Goal: Task Accomplishment & Management: Use online tool/utility

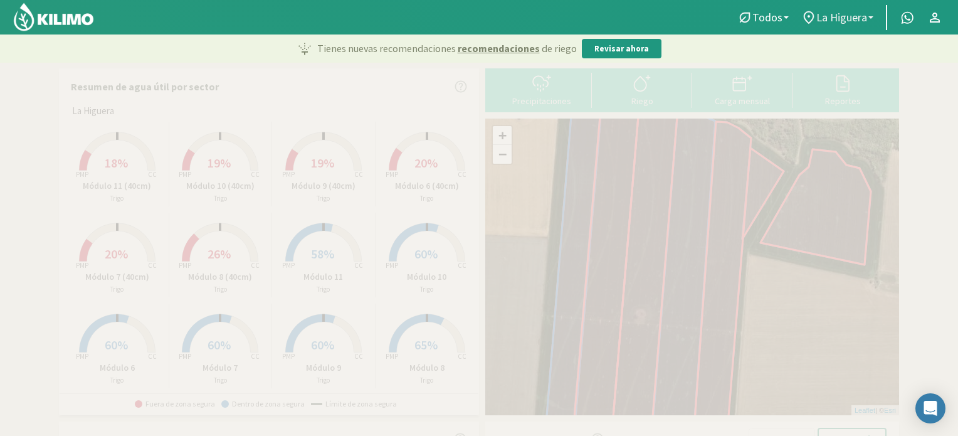
click at [870, 18] on b at bounding box center [870, 17] width 5 height 3
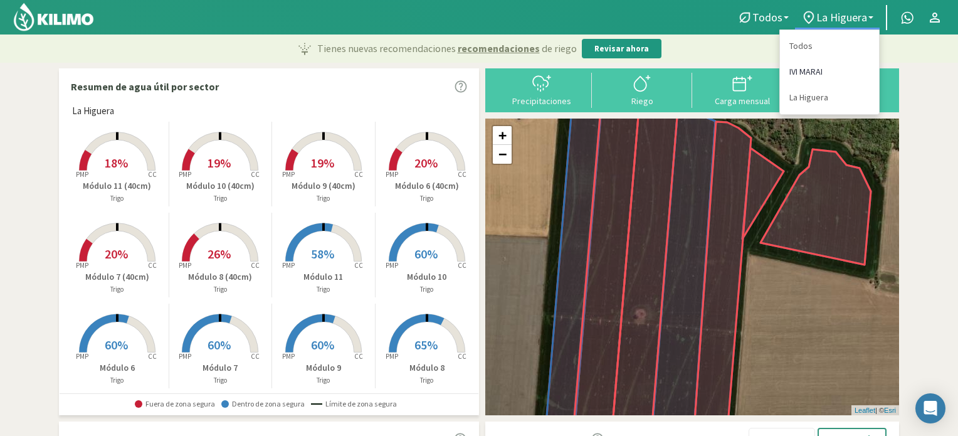
click at [810, 72] on link "IVI MARAI" at bounding box center [829, 72] width 99 height 26
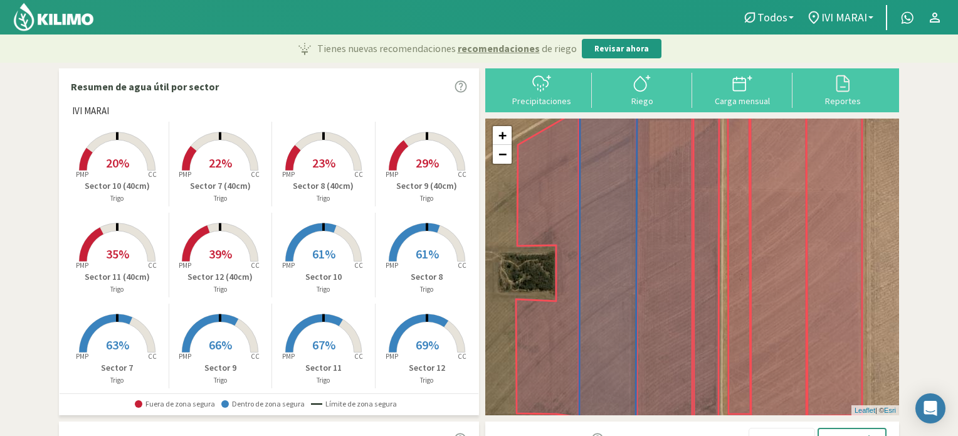
click at [110, 347] on span "63%" at bounding box center [117, 345] width 23 height 16
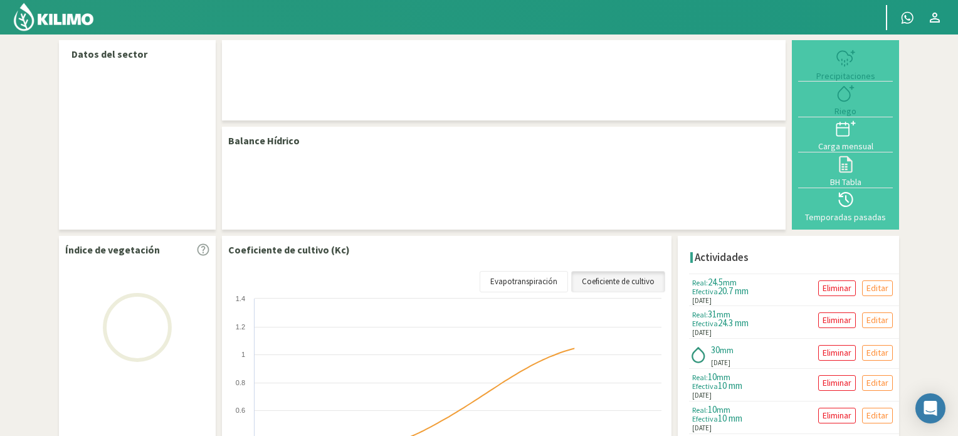
select select "6: Object"
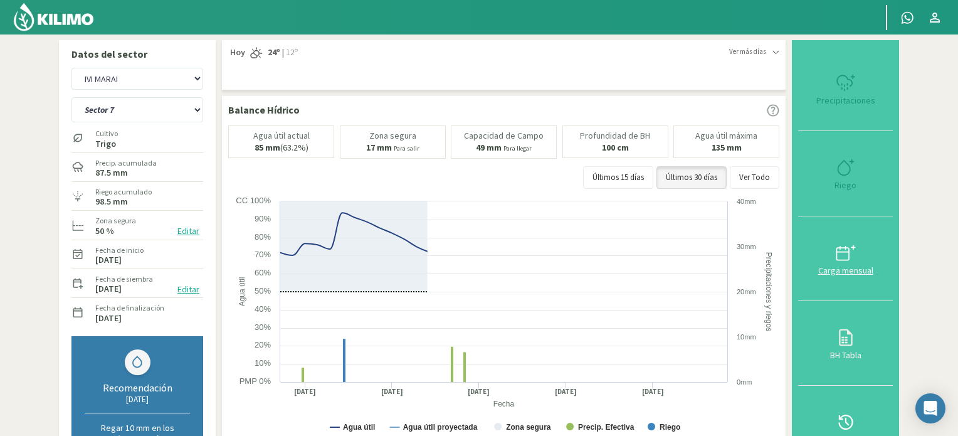
type input "30"
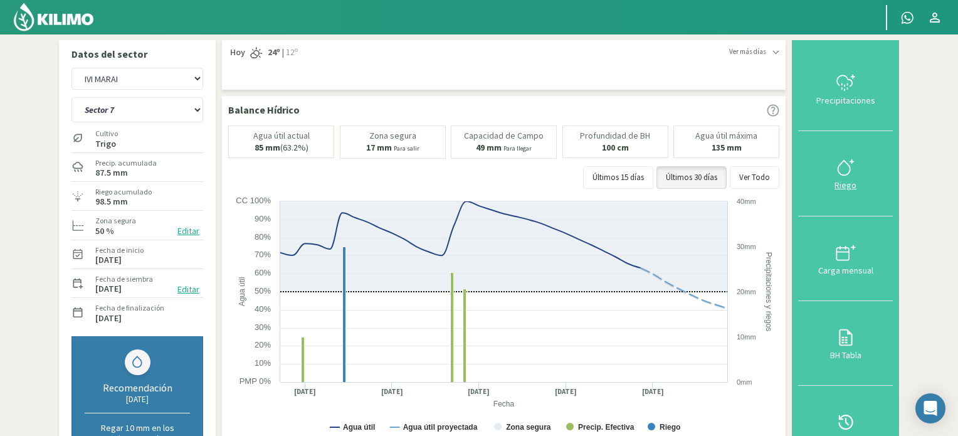
click at [850, 169] on icon at bounding box center [845, 167] width 20 height 20
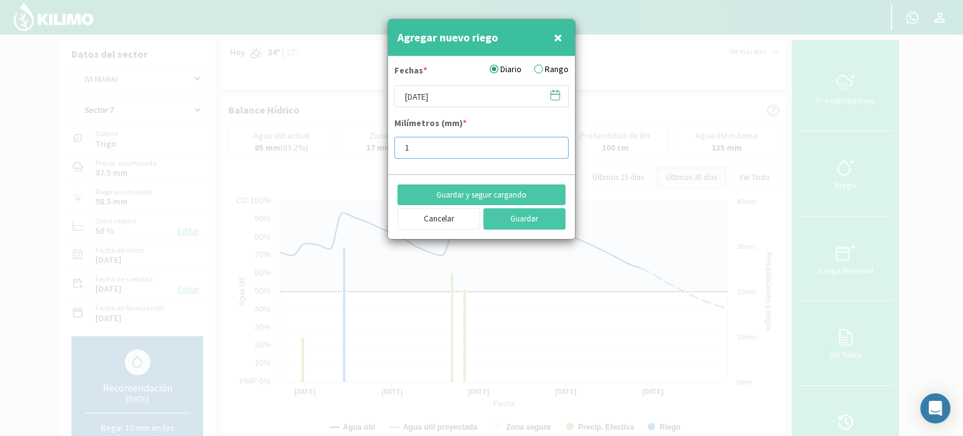
click at [551, 150] on input "1" at bounding box center [481, 148] width 174 height 22
click at [554, 144] on input "2" at bounding box center [481, 148] width 174 height 22
click at [554, 144] on input "3" at bounding box center [481, 148] width 174 height 22
click at [554, 144] on input "4" at bounding box center [481, 148] width 174 height 22
click at [554, 144] on input "5" at bounding box center [481, 148] width 174 height 22
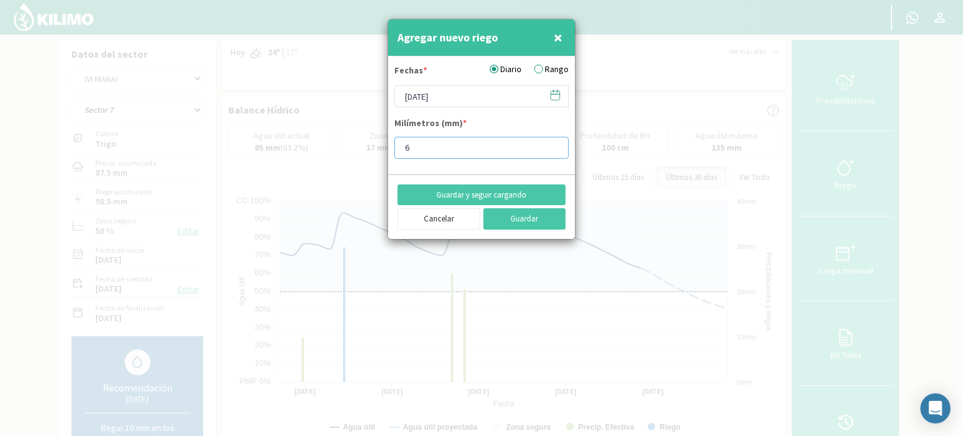
click at [554, 144] on input "6" at bounding box center [481, 148] width 174 height 22
click at [555, 142] on input "7" at bounding box center [481, 148] width 174 height 22
type input "8"
click at [554, 142] on input "8" at bounding box center [481, 148] width 174 height 22
type input "8.4"
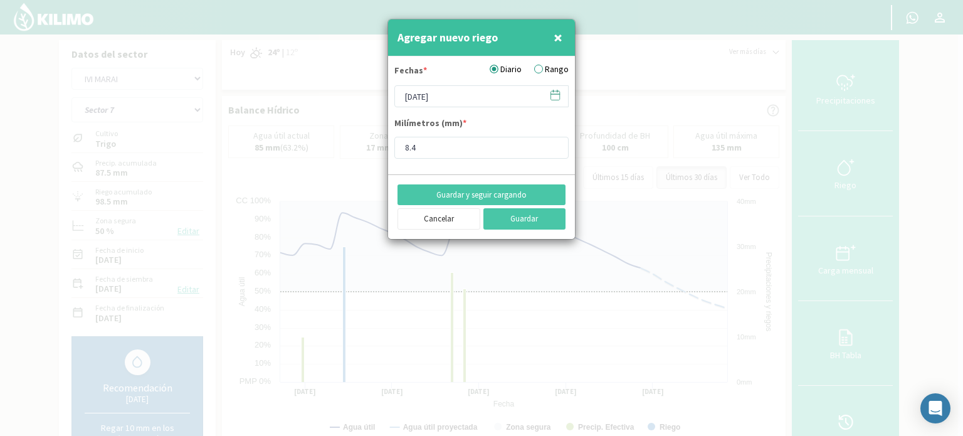
click at [556, 93] on icon at bounding box center [555, 95] width 12 height 12
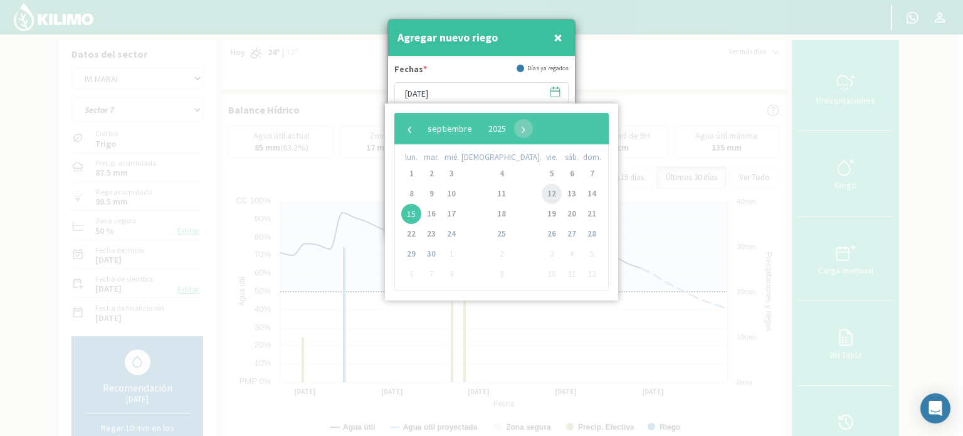
click at [541, 195] on span "12" at bounding box center [551, 194] width 20 height 20
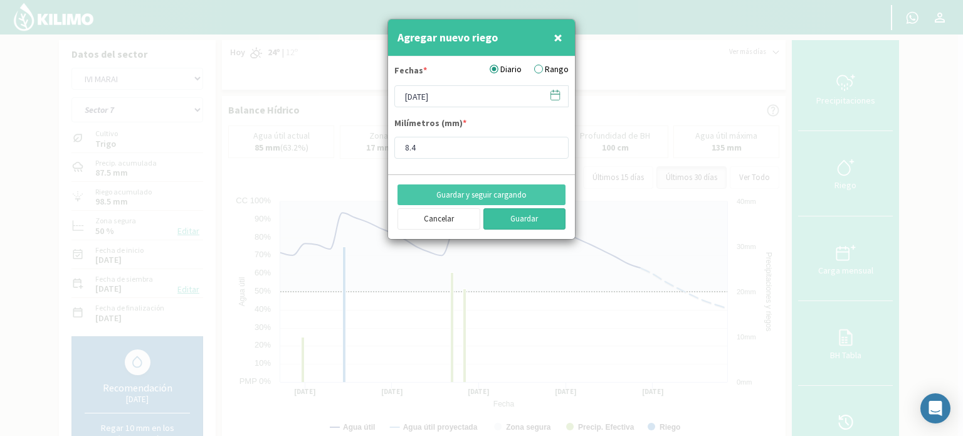
click at [513, 220] on button "Guardar" at bounding box center [524, 218] width 83 height 21
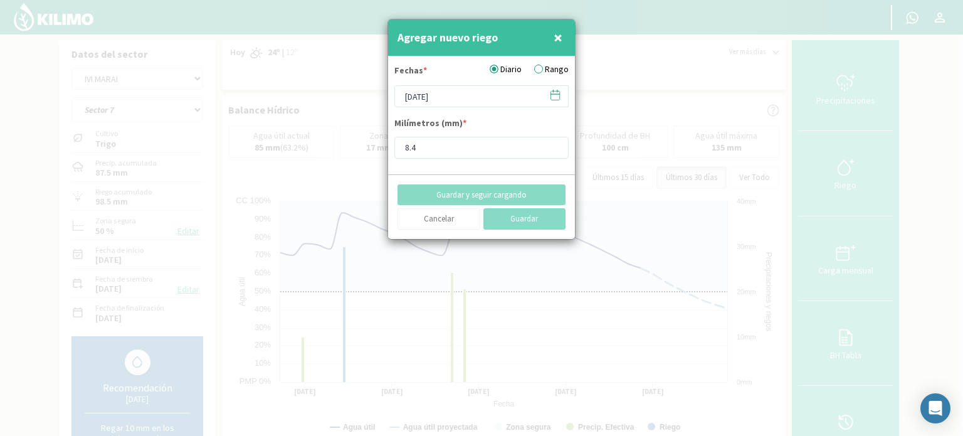
type input "[DATE]"
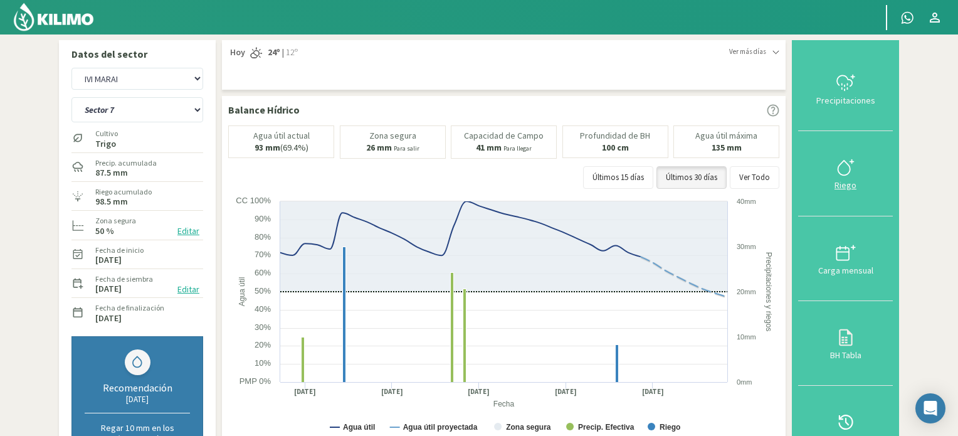
click at [847, 161] on icon at bounding box center [843, 167] width 12 height 14
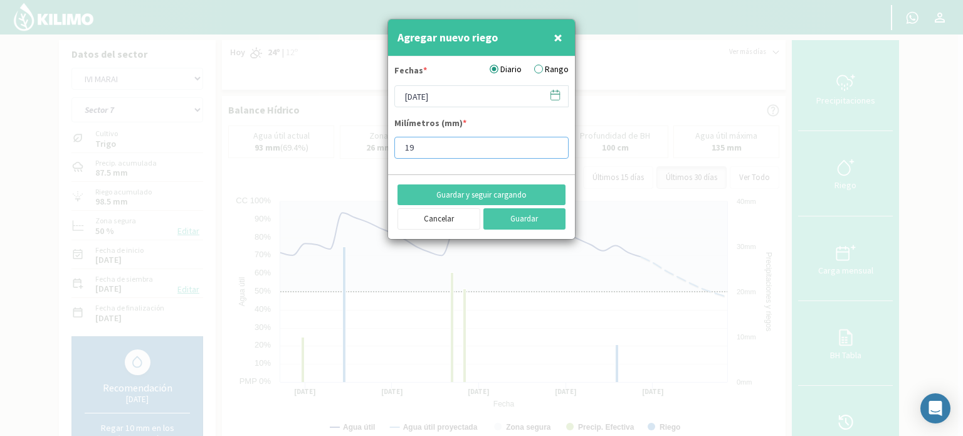
click at [554, 142] on input "19" at bounding box center [481, 148] width 174 height 22
click at [555, 141] on input "20" at bounding box center [481, 148] width 174 height 22
click at [555, 141] on input "21" at bounding box center [481, 148] width 174 height 22
click at [555, 141] on input "22" at bounding box center [481, 148] width 174 height 22
click at [554, 140] on input "22" at bounding box center [481, 148] width 174 height 22
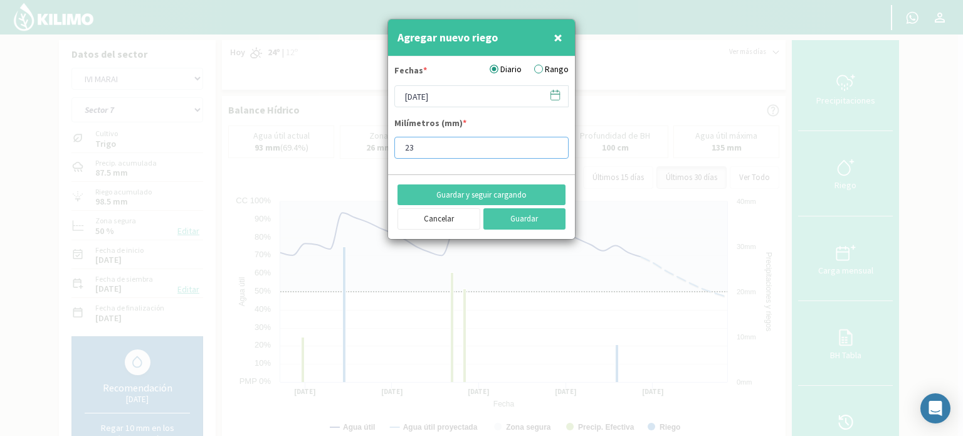
type input "23"
click at [555, 142] on input "23" at bounding box center [481, 148] width 174 height 22
click at [554, 94] on icon at bounding box center [555, 94] width 9 height 0
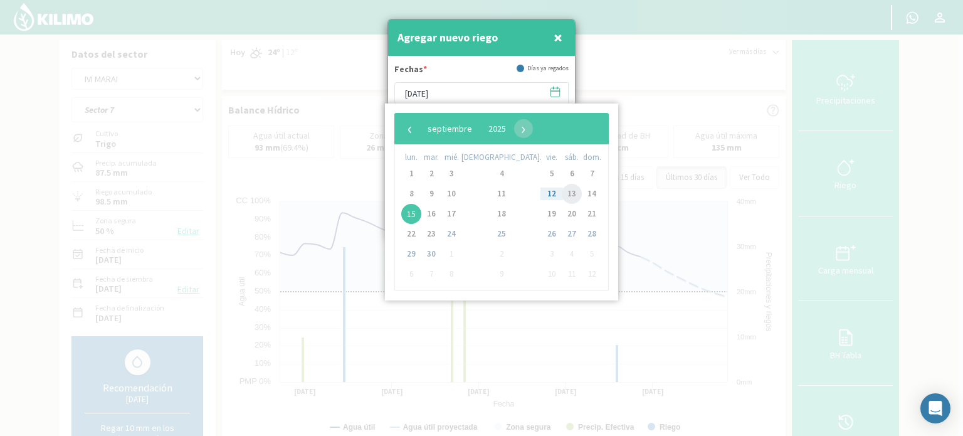
click at [562, 195] on span "13" at bounding box center [572, 194] width 20 height 20
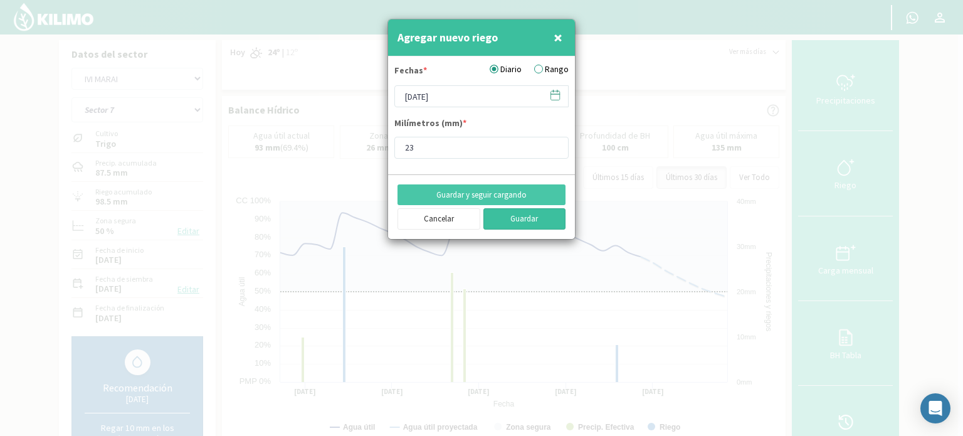
click at [509, 215] on button "Guardar" at bounding box center [524, 218] width 83 height 21
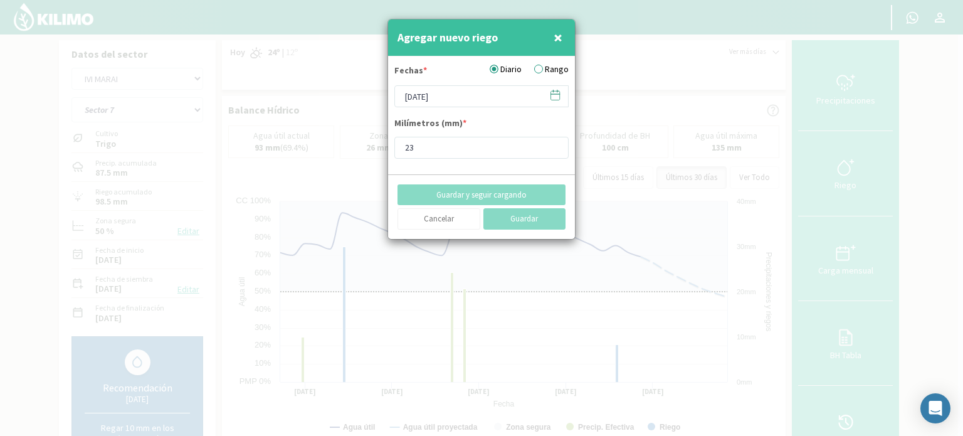
type input "[DATE]"
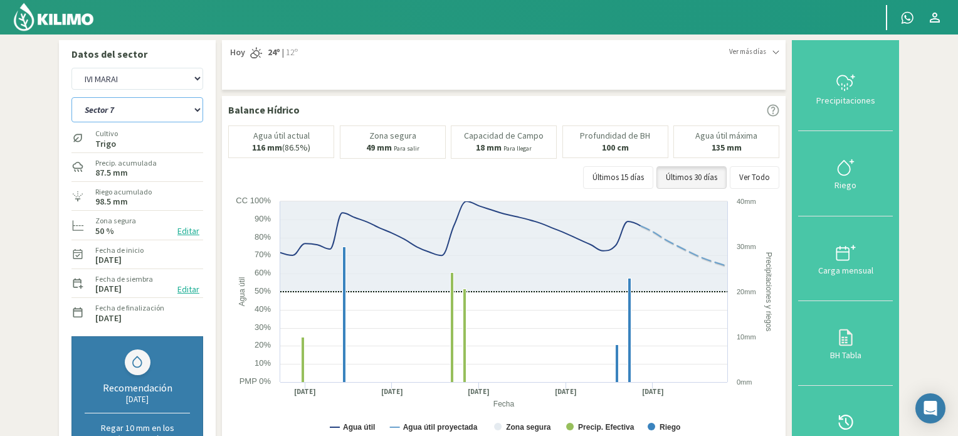
click at [197, 108] on select "Sector 10 Sector 10 (40cm) Sector 11 Sector 11 (40cm) Sector 12 Sector 12 (40cm…" at bounding box center [137, 109] width 132 height 25
select select "7: Object"
click at [71, 97] on select "Sector 10 Sector 10 (40cm) Sector 11 Sector 11 (40cm) Sector 12 Sector 12 (40cm…" at bounding box center [137, 109] width 132 height 25
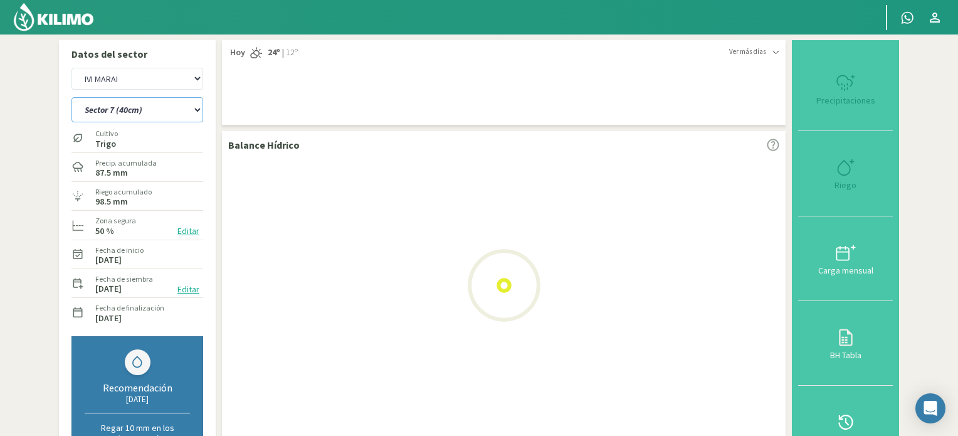
select select "2: Object"
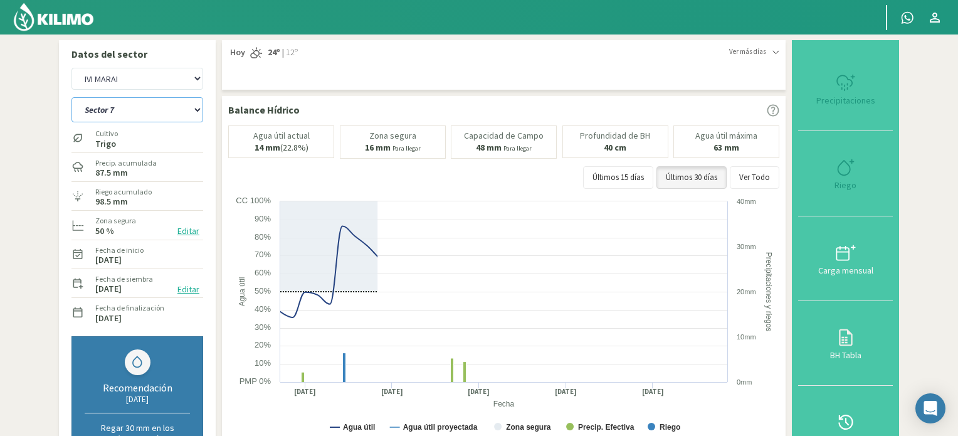
select select "19: Object"
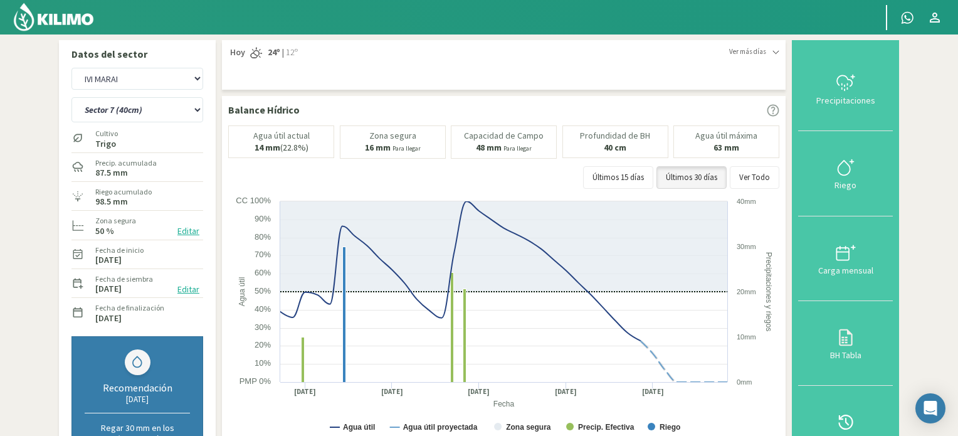
click at [838, 164] on icon at bounding box center [845, 167] width 20 height 20
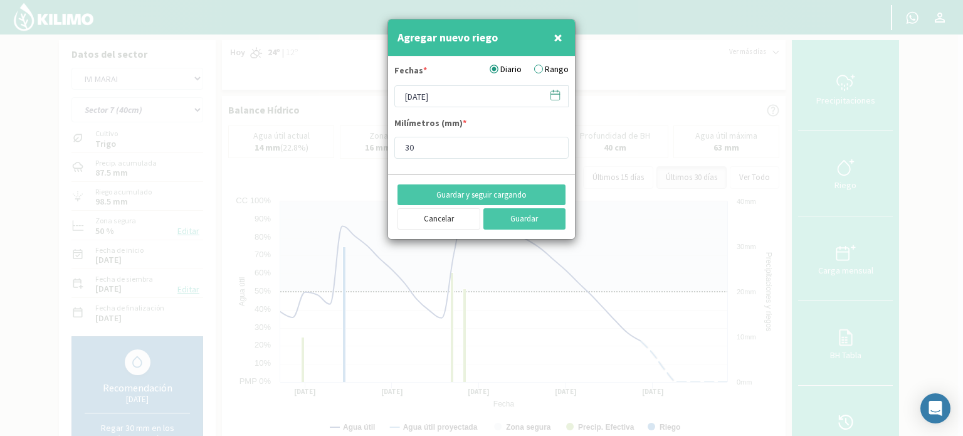
click at [551, 97] on icon at bounding box center [555, 95] width 12 height 12
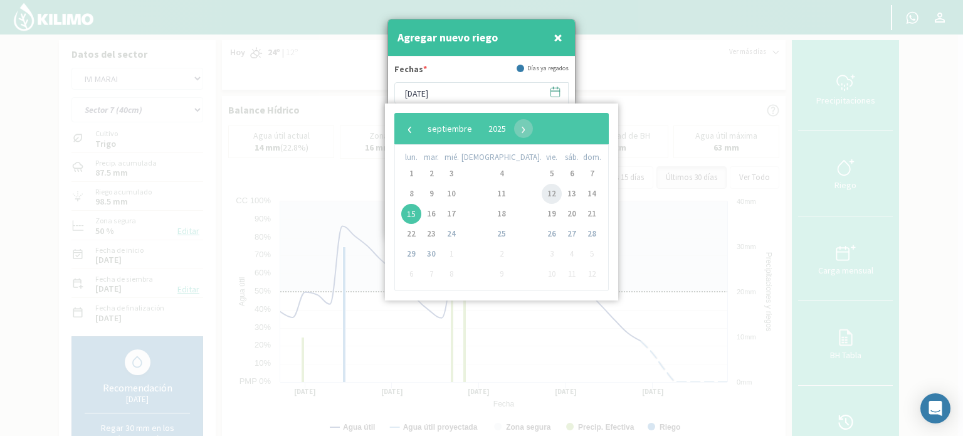
click at [541, 194] on span "12" at bounding box center [551, 194] width 20 height 20
type input "[DATE]"
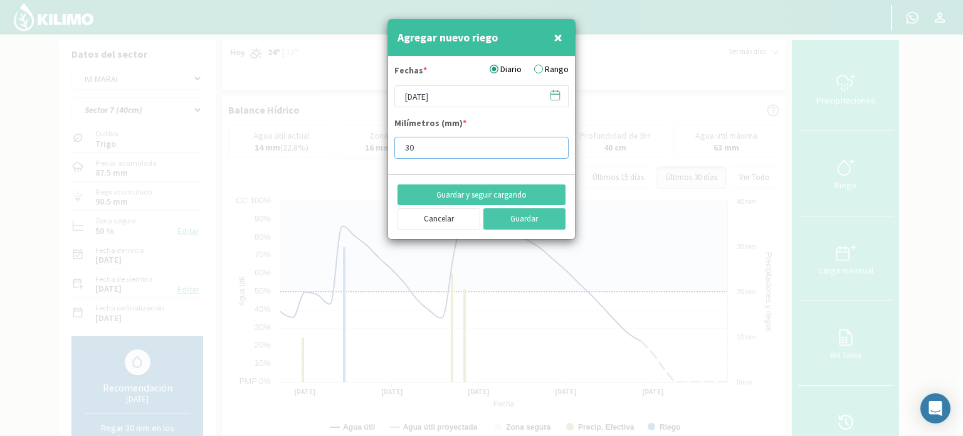
drag, startPoint x: 414, startPoint y: 150, endPoint x: 361, endPoint y: 147, distance: 53.3
click at [361, 147] on div "Agregar nuevo riego × Fechas * Diario Rango 12/09/2025 Milímetros (mm) * 30 Gua…" at bounding box center [481, 218] width 963 height 436
type input "8"
type input "8.4"
click at [524, 219] on button "Guardar" at bounding box center [524, 218] width 83 height 21
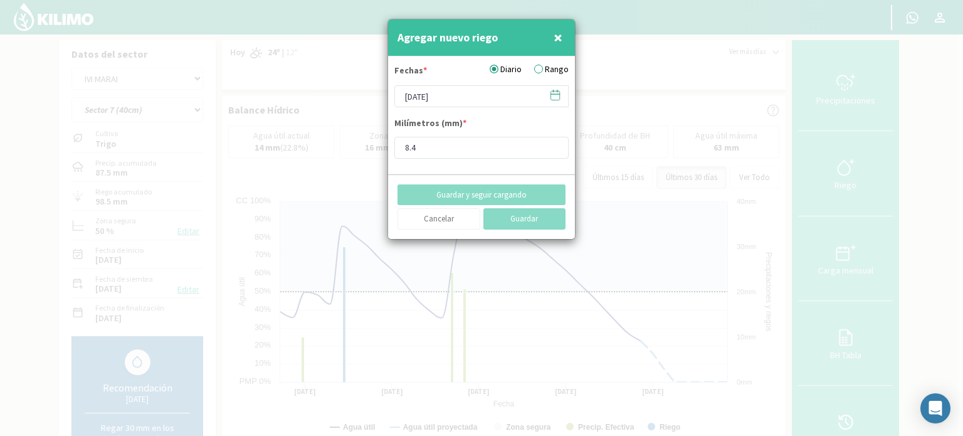
type input "[DATE]"
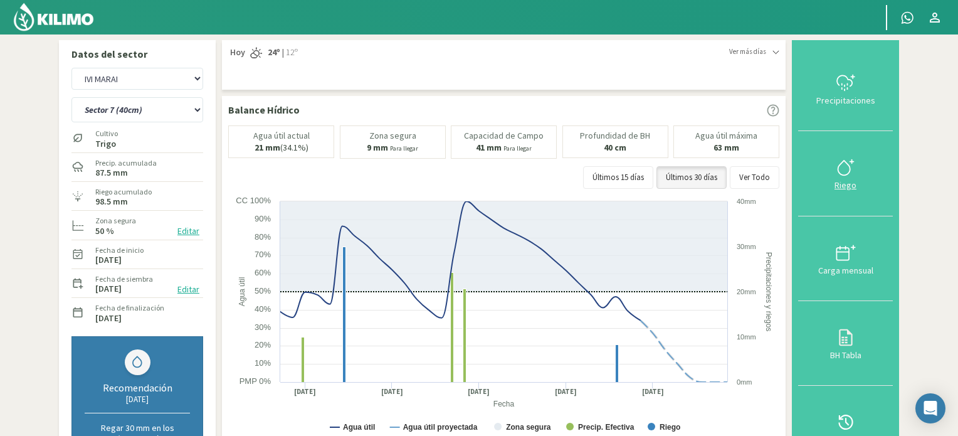
click at [840, 170] on icon at bounding box center [845, 167] width 20 height 20
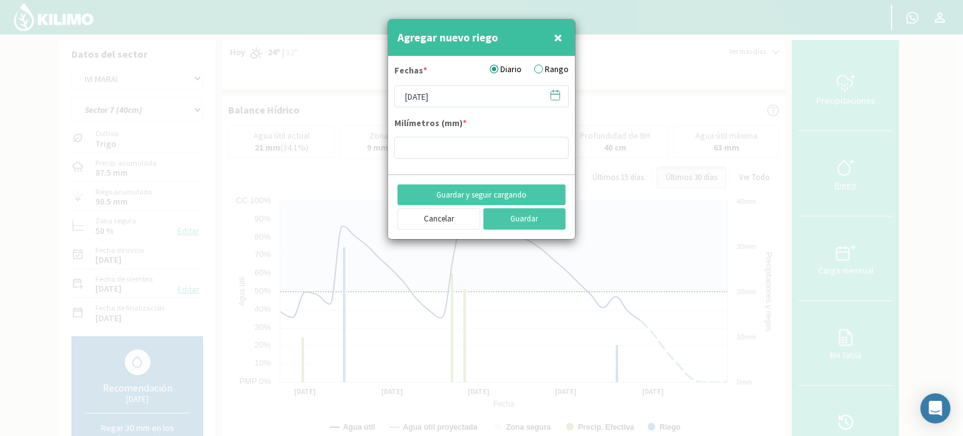
type input "8.4"
click at [553, 95] on icon at bounding box center [555, 95] width 12 height 12
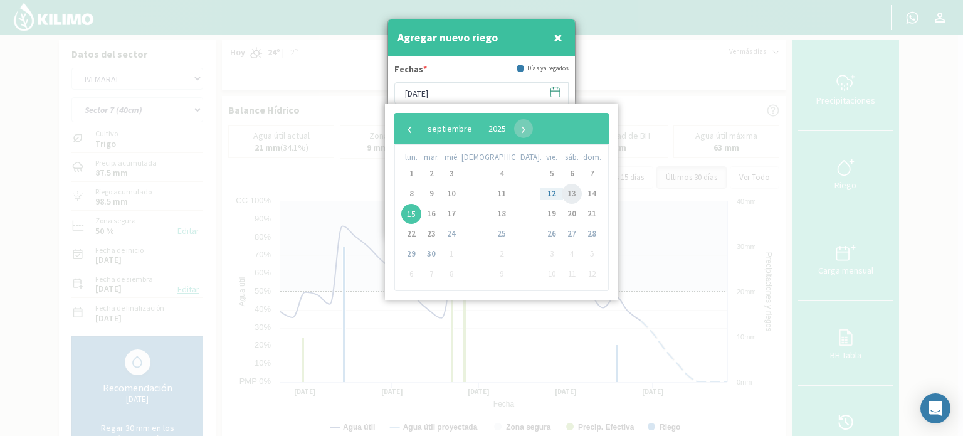
click at [562, 195] on span "13" at bounding box center [572, 194] width 20 height 20
type input "[DATE]"
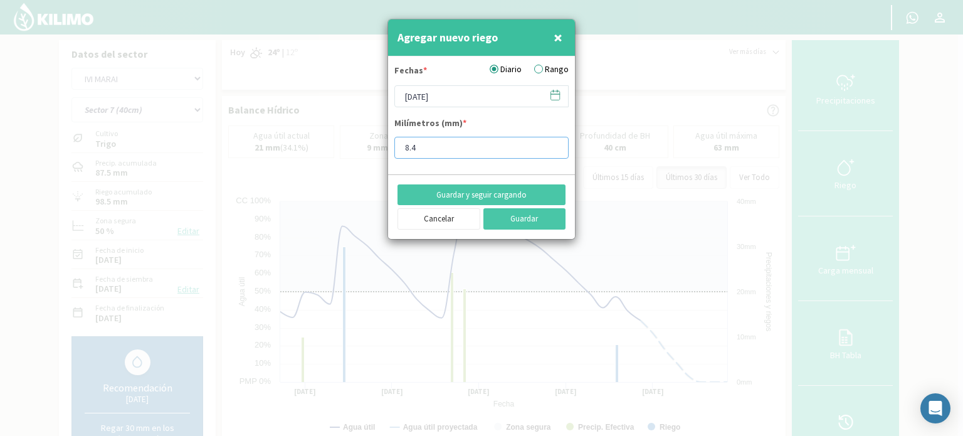
drag, startPoint x: 427, startPoint y: 145, endPoint x: 362, endPoint y: 142, distance: 65.2
click at [362, 142] on div "Agregar nuevo riego × Fechas * Diario Rango 13/09/2025 Milímetros (mm) * 8.4 Gu…" at bounding box center [481, 218] width 963 height 436
type input "23"
click at [532, 222] on button "Guardar" at bounding box center [524, 218] width 83 height 21
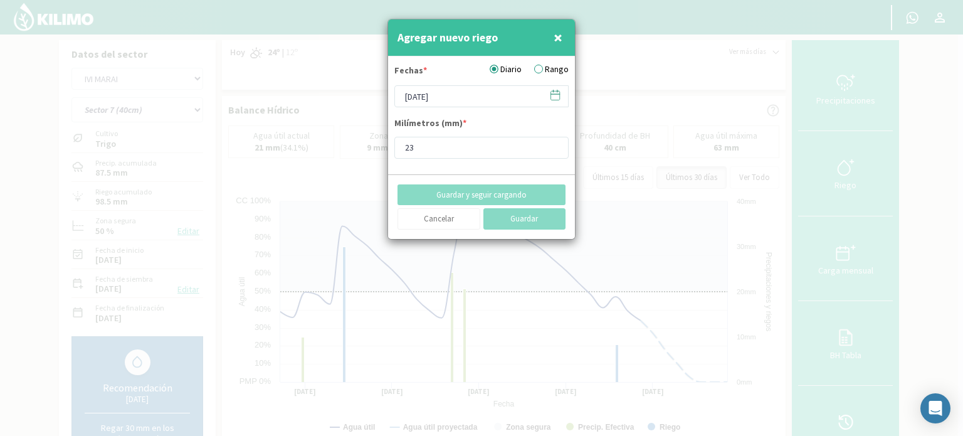
type input "[DATE]"
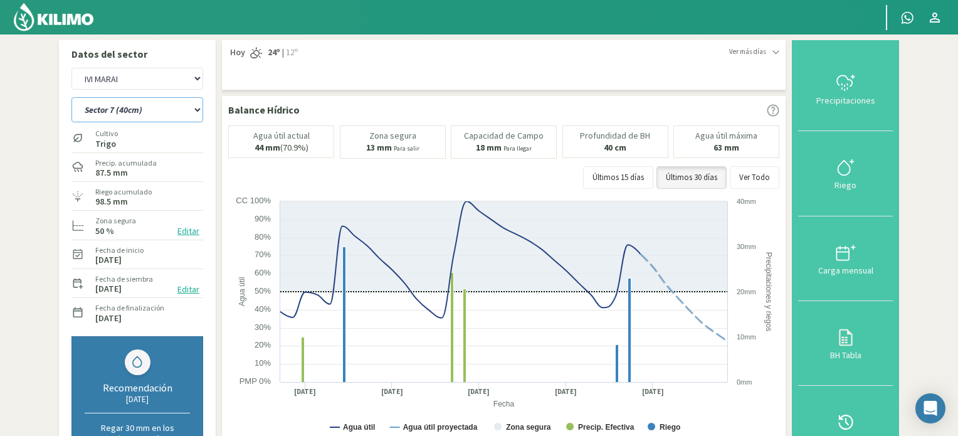
click at [195, 110] on select "Sector 10 Sector 10 (40cm) Sector 11 Sector 11 (40cm) Sector 12 Sector 12 (40cm…" at bounding box center [137, 109] width 132 height 25
select select "20: Object"
click at [71, 97] on select "Sector 10 Sector 10 (40cm) Sector 11 Sector 11 (40cm) Sector 12 Sector 12 (40cm…" at bounding box center [137, 109] width 132 height 25
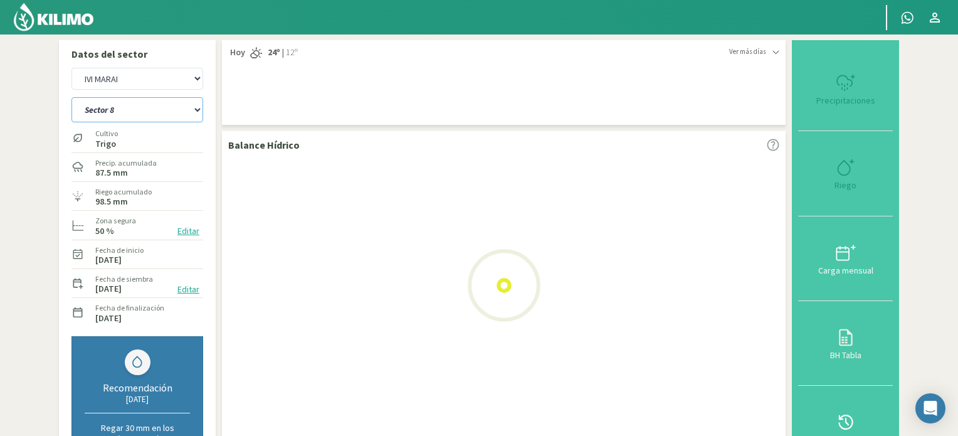
select select "4: Object"
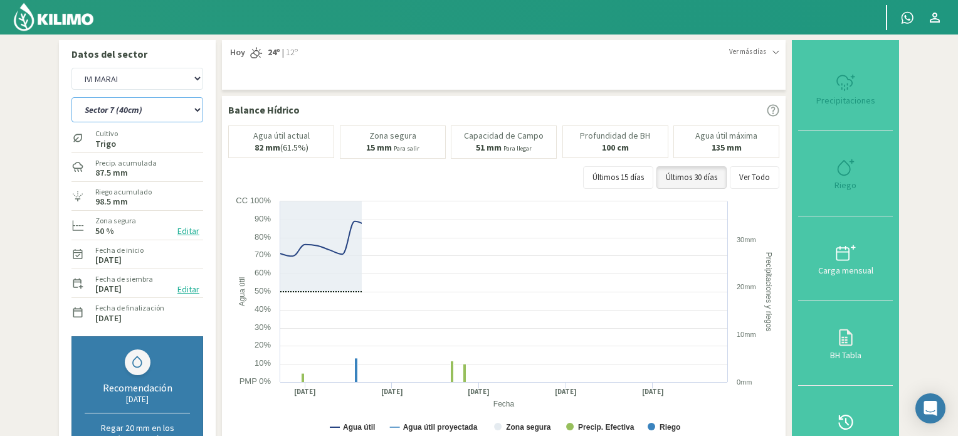
select select "32: Object"
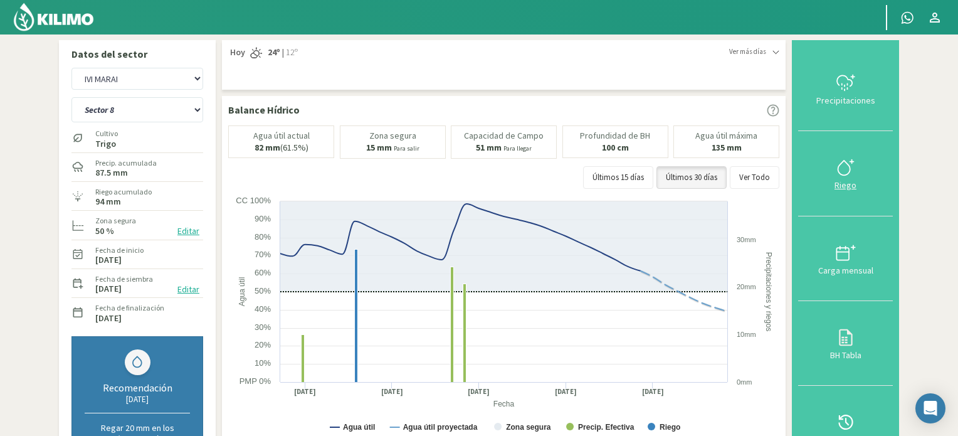
click at [845, 163] on icon at bounding box center [845, 167] width 20 height 20
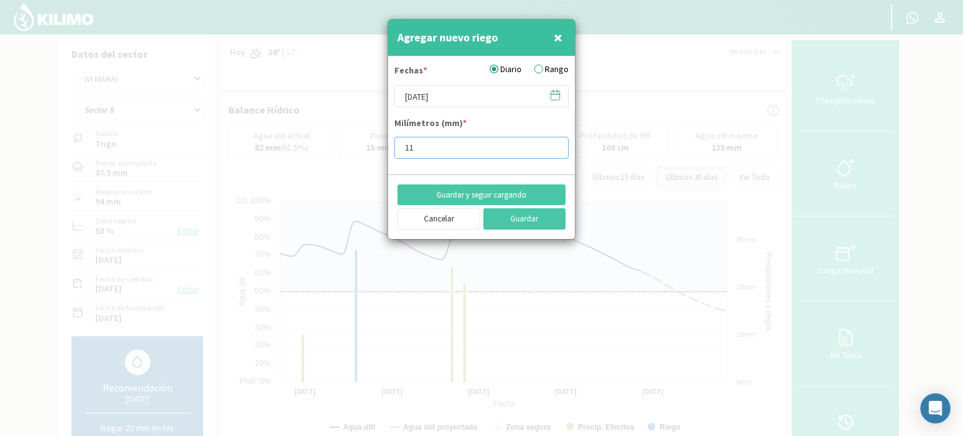
click at [553, 150] on input "11" at bounding box center [481, 148] width 174 height 22
click at [553, 150] on input "10" at bounding box center [481, 148] width 174 height 22
click at [553, 150] on input "9" at bounding box center [481, 148] width 174 height 22
click at [553, 150] on input "8" at bounding box center [481, 148] width 174 height 22
click at [553, 150] on input "7" at bounding box center [481, 148] width 174 height 22
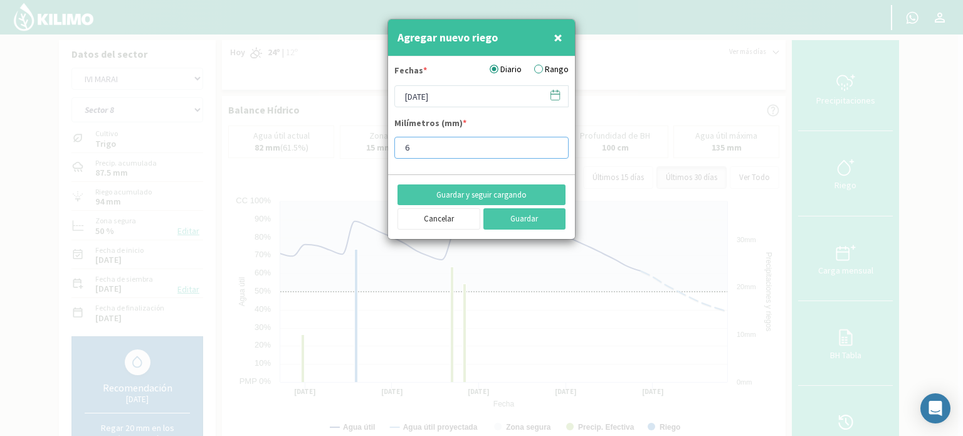
type input "6"
click at [553, 150] on input "6" at bounding box center [481, 148] width 174 height 22
type input "6.25"
click at [552, 93] on icon at bounding box center [555, 95] width 12 height 12
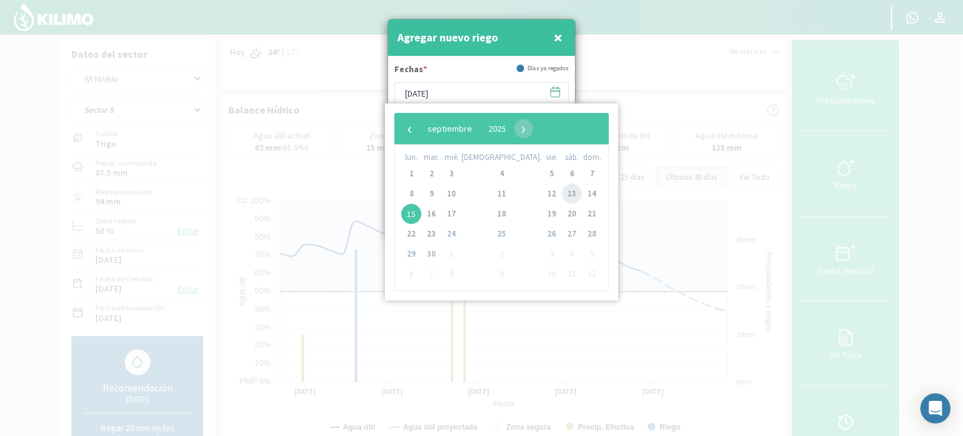
click at [562, 192] on span "13" at bounding box center [572, 194] width 20 height 20
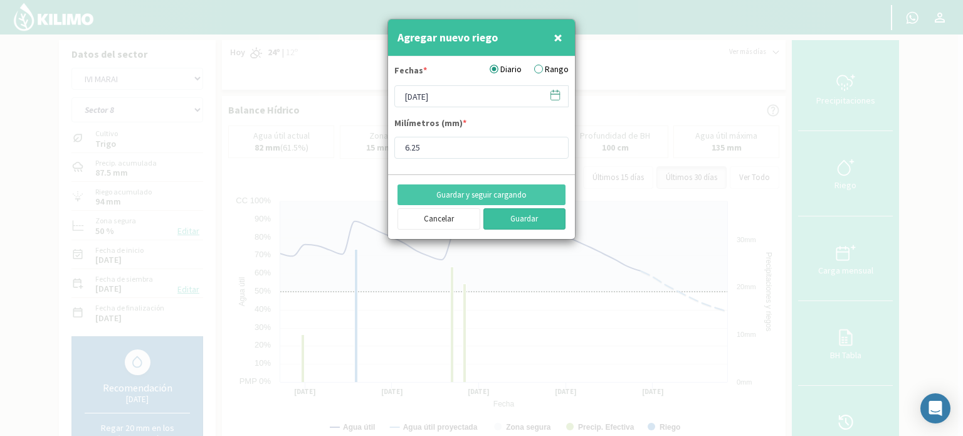
click at [526, 214] on button "Guardar" at bounding box center [524, 218] width 83 height 21
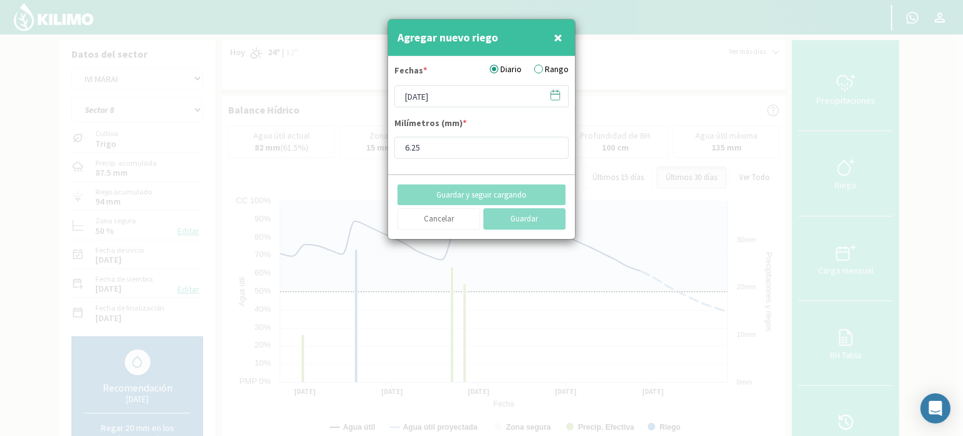
type input "[DATE]"
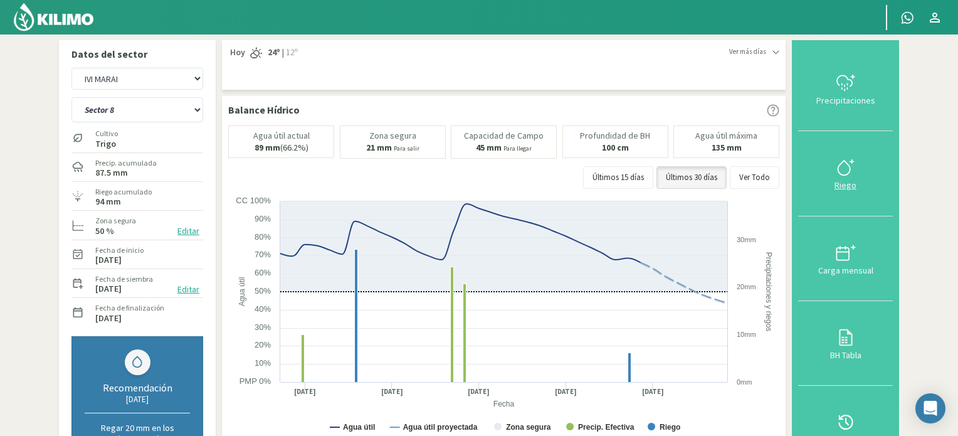
click at [847, 171] on icon at bounding box center [845, 167] width 20 height 20
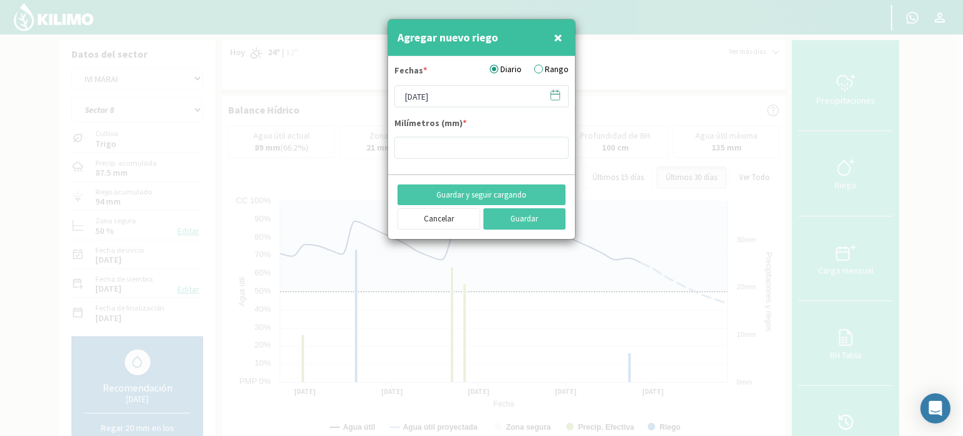
type input "6.25"
click at [557, 95] on icon at bounding box center [555, 95] width 12 height 12
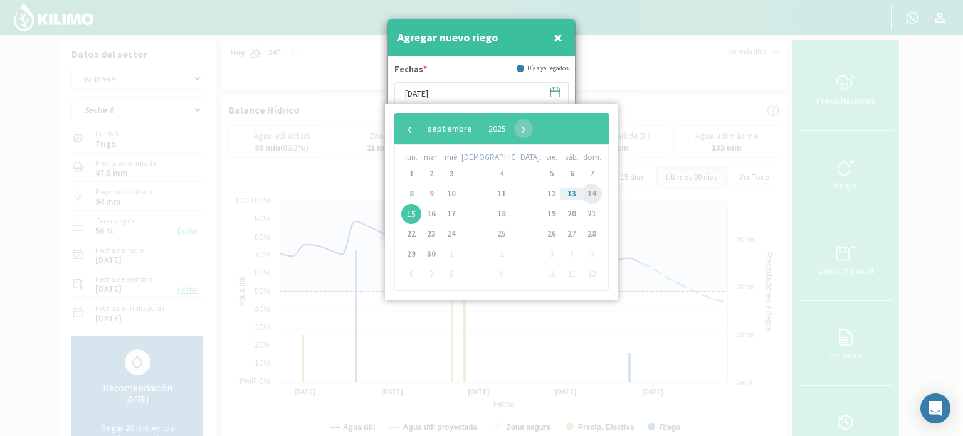
click at [582, 193] on span "14" at bounding box center [592, 194] width 20 height 20
type input "[DATE]"
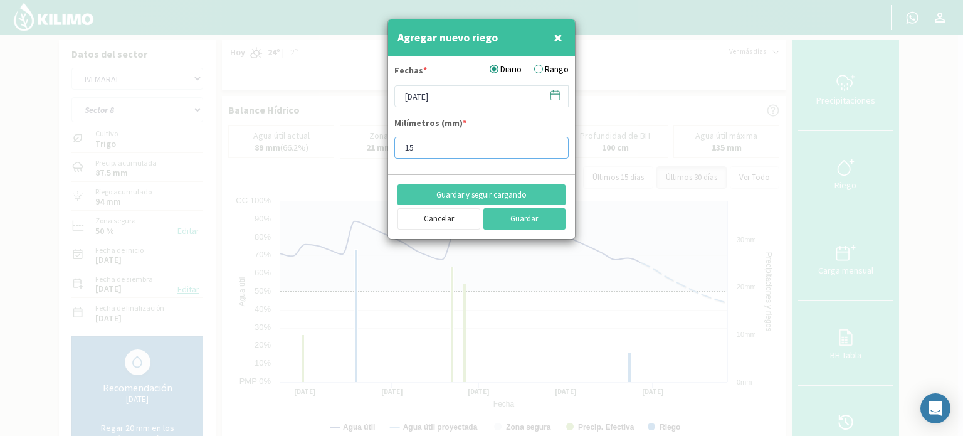
click at [553, 143] on input "15" at bounding box center [481, 148] width 174 height 22
click at [548, 143] on input "15" at bounding box center [481, 148] width 174 height 22
click at [551, 141] on input "16" at bounding box center [481, 148] width 174 height 22
click at [551, 141] on input "17" at bounding box center [481, 148] width 174 height 22
click at [551, 141] on input "18" at bounding box center [481, 148] width 174 height 22
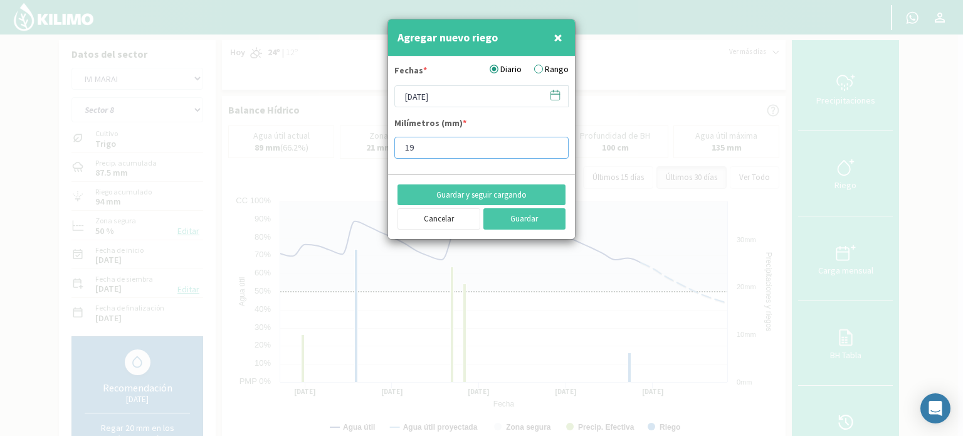
click at [551, 141] on input "19" at bounding box center [481, 148] width 174 height 22
click at [551, 141] on input "20" at bounding box center [481, 148] width 174 height 22
click at [551, 141] on input "23" at bounding box center [481, 148] width 174 height 22
click at [551, 144] on input "24" at bounding box center [481, 148] width 174 height 22
click at [551, 144] on input "25" at bounding box center [481, 148] width 174 height 22
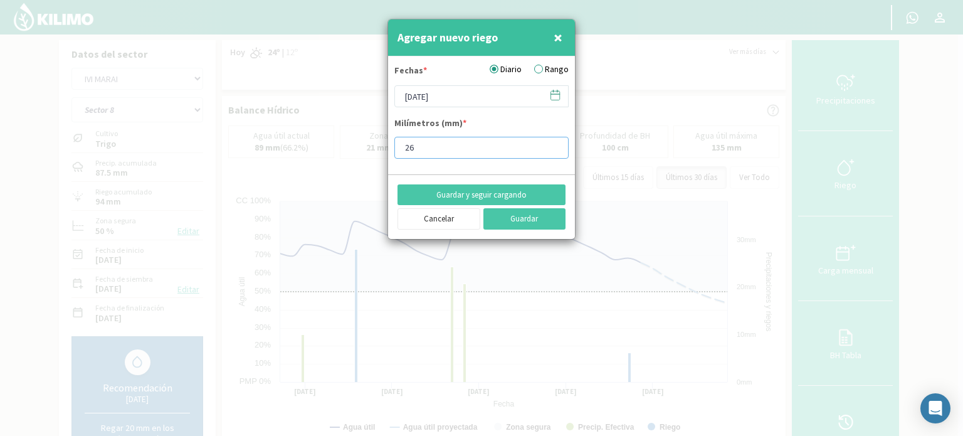
type input "26"
click at [551, 144] on input "26" at bounding box center [481, 148] width 174 height 22
type input "26.2"
click at [525, 212] on button "Guardar" at bounding box center [524, 218] width 83 height 21
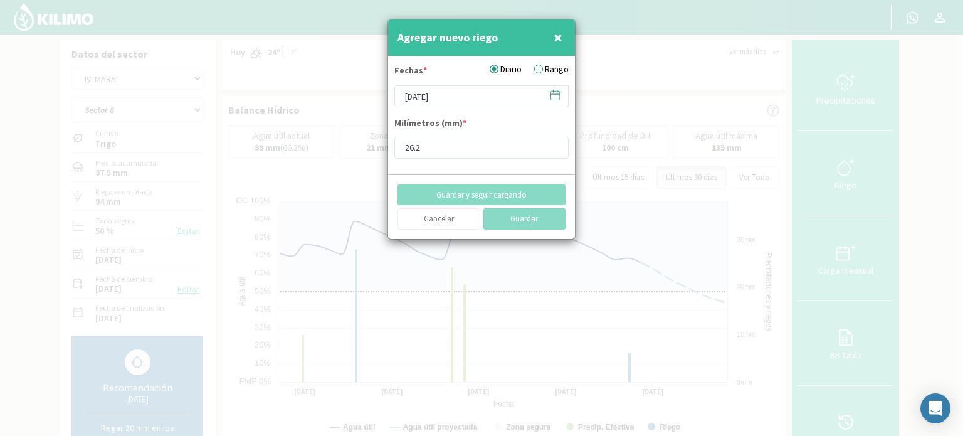
type input "[DATE]"
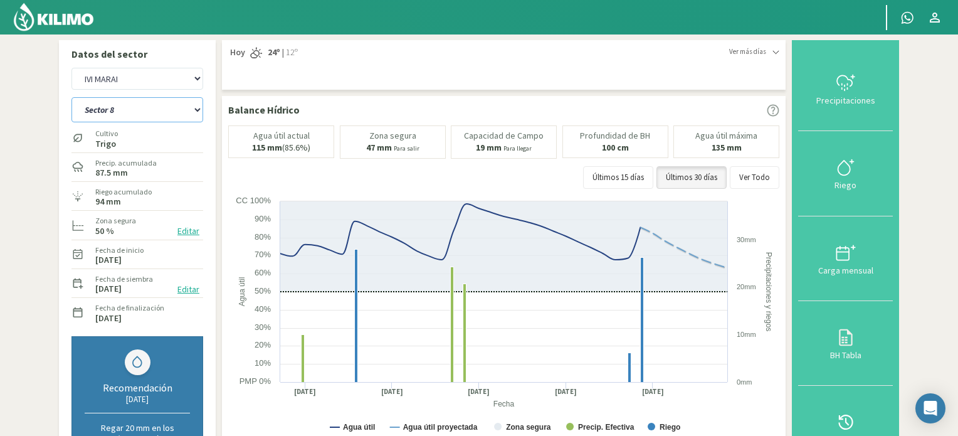
click at [194, 110] on select "Sector 10 Sector 10 (40cm) Sector 11 Sector 11 (40cm) Sector 12 Sector 12 (40cm…" at bounding box center [137, 109] width 132 height 25
select select "33: Object"
click at [71, 97] on select "Sector 10 Sector 10 (40cm) Sector 11 Sector 11 (40cm) Sector 12 Sector 12 (40cm…" at bounding box center [137, 109] width 132 height 25
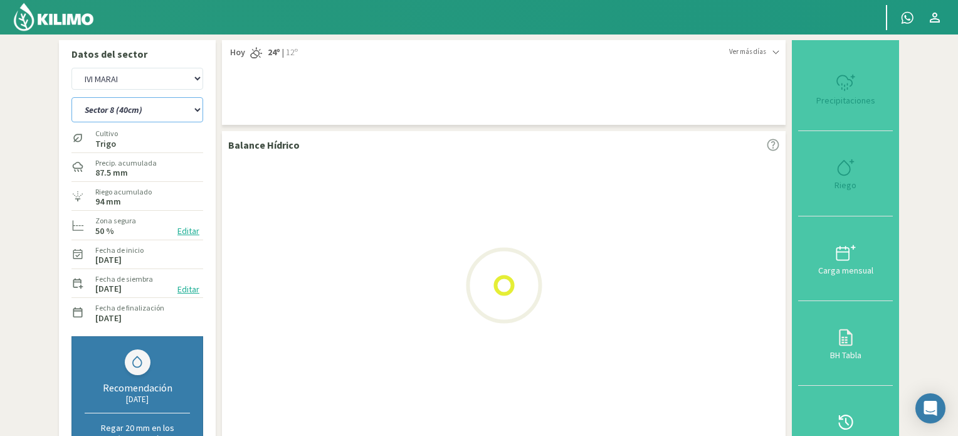
select select "6: Object"
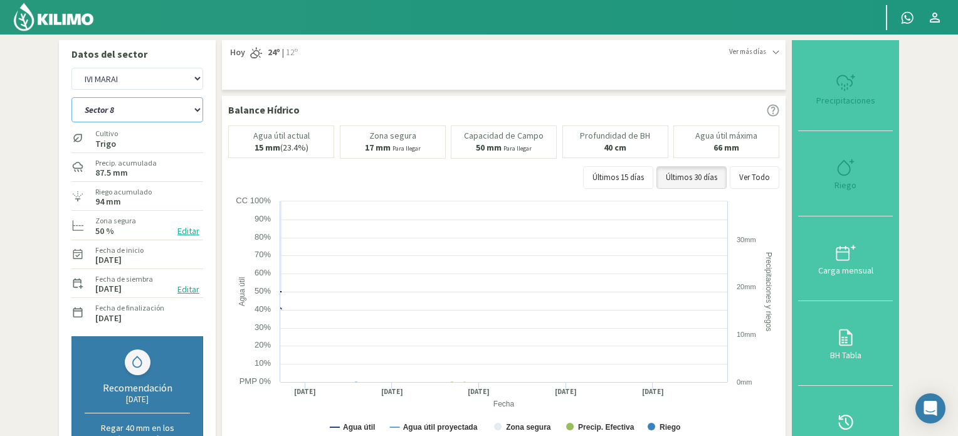
select select "45: Object"
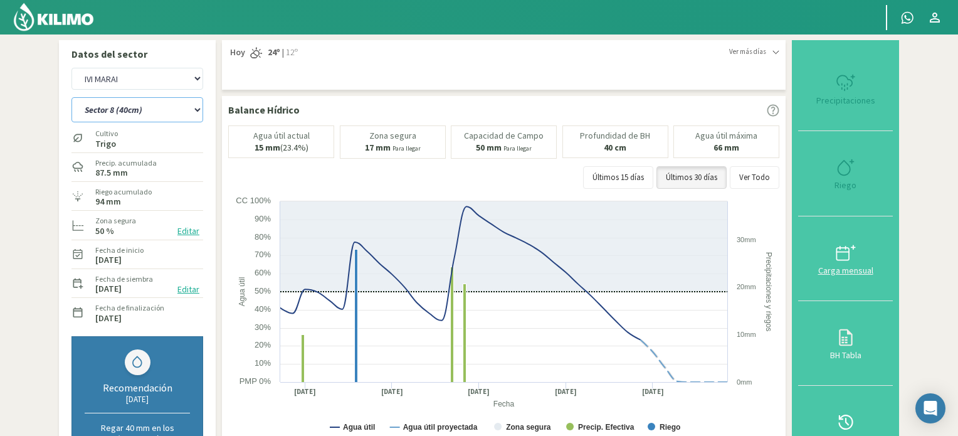
type input "28"
click at [849, 170] on icon at bounding box center [843, 167] width 12 height 14
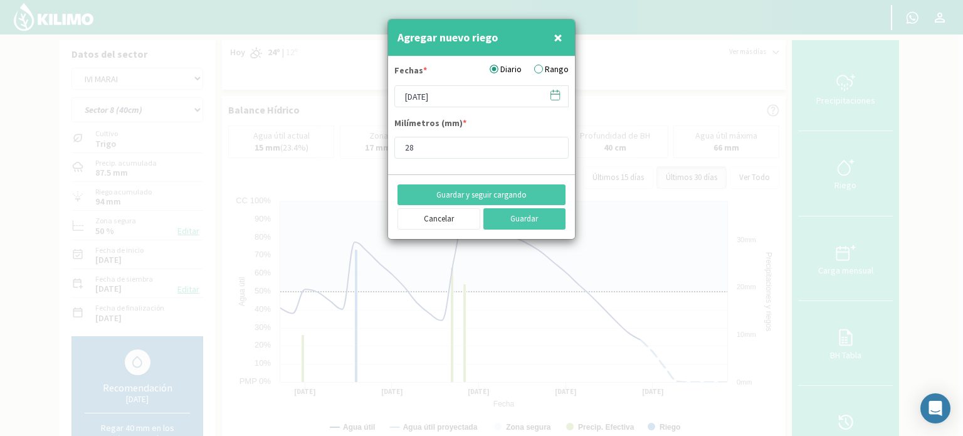
click at [560, 95] on icon at bounding box center [555, 95] width 12 height 12
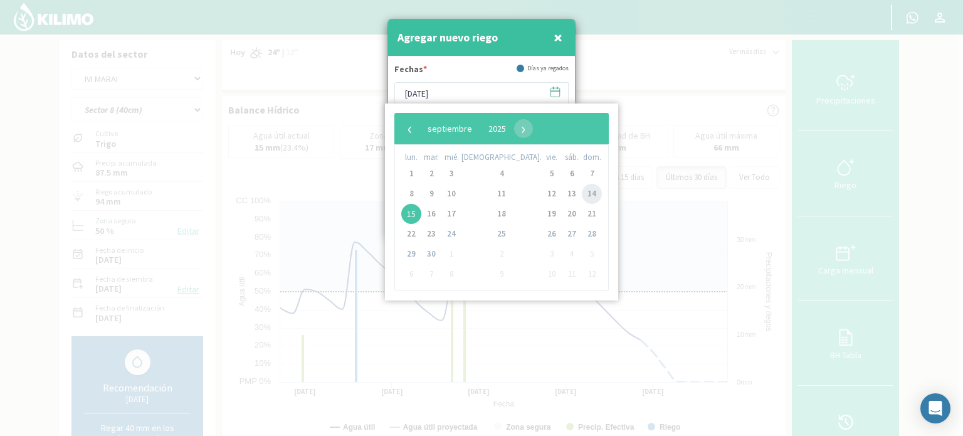
click at [582, 194] on span "14" at bounding box center [592, 194] width 20 height 20
type input "[DATE]"
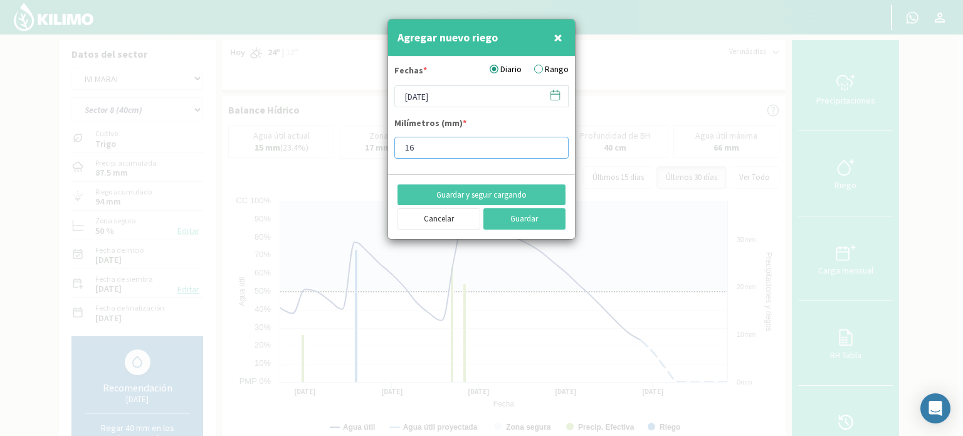
click at [550, 150] on input "16" at bounding box center [481, 148] width 174 height 22
click at [550, 149] on input "15" at bounding box center [481, 148] width 174 height 22
click at [550, 149] on input "14" at bounding box center [481, 148] width 174 height 22
click at [550, 149] on input "13" at bounding box center [481, 148] width 174 height 22
click at [550, 149] on input "12" at bounding box center [481, 148] width 174 height 22
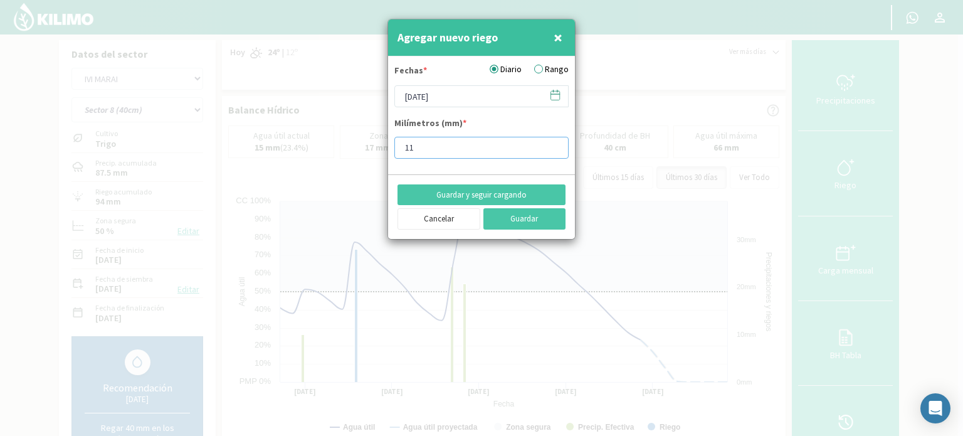
click at [550, 149] on input "11" at bounding box center [481, 148] width 174 height 22
click at [549, 149] on input "10" at bounding box center [481, 148] width 174 height 22
click at [549, 149] on input "9" at bounding box center [481, 148] width 174 height 22
type input "8"
click at [549, 149] on input "8" at bounding box center [481, 148] width 174 height 22
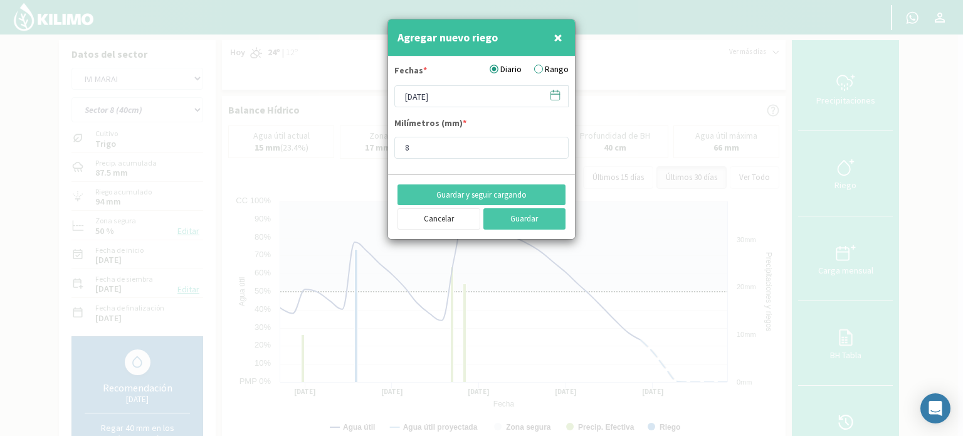
click at [555, 97] on icon at bounding box center [555, 95] width 12 height 12
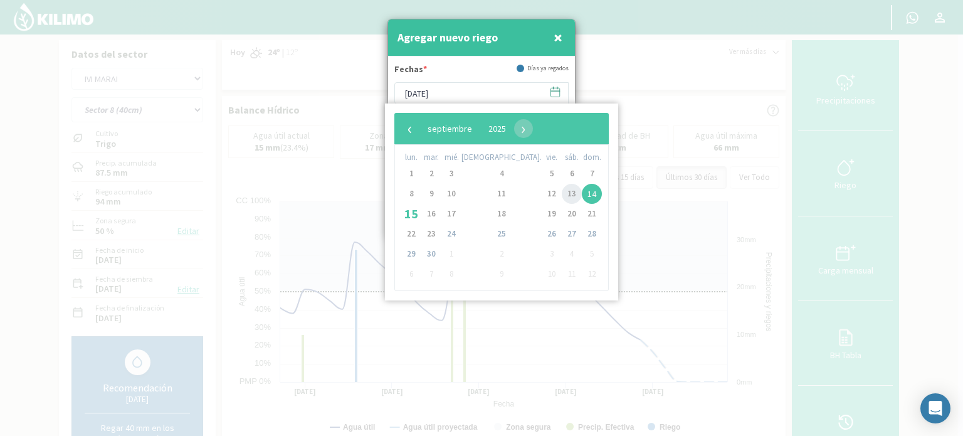
click at [562, 194] on span "13" at bounding box center [572, 194] width 20 height 20
type input "[DATE]"
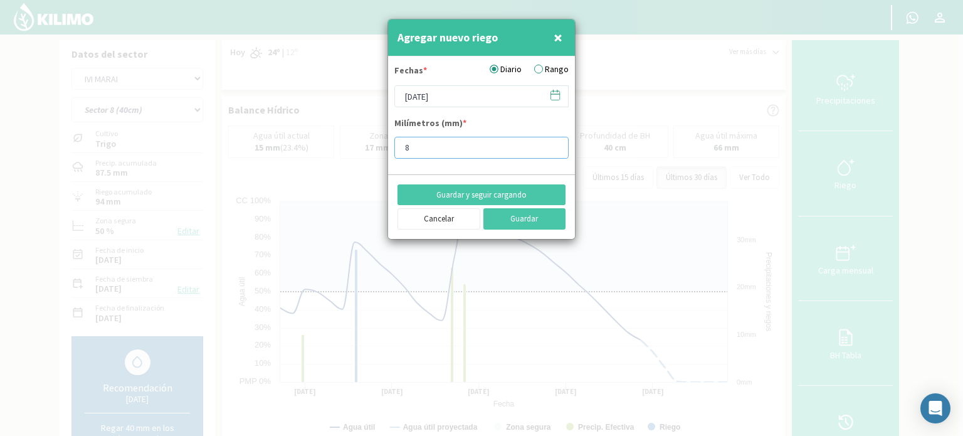
drag, startPoint x: 419, startPoint y: 146, endPoint x: 387, endPoint y: 141, distance: 32.4
click at [387, 142] on div "Agregar nuevo riego × Fechas * Diario Rango 13/09/2025 Milímetros (mm) * 8 Guar…" at bounding box center [481, 129] width 188 height 221
type input "6"
type input "6.25"
click at [514, 219] on button "Guardar" at bounding box center [524, 218] width 83 height 21
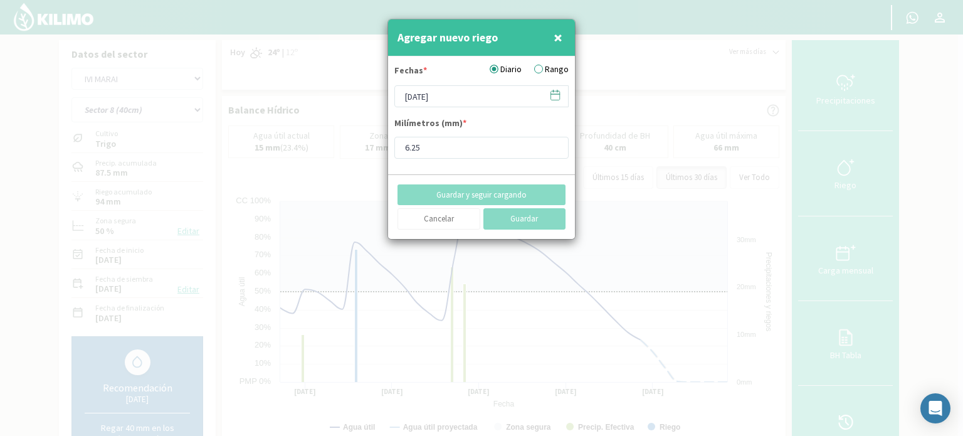
type input "[DATE]"
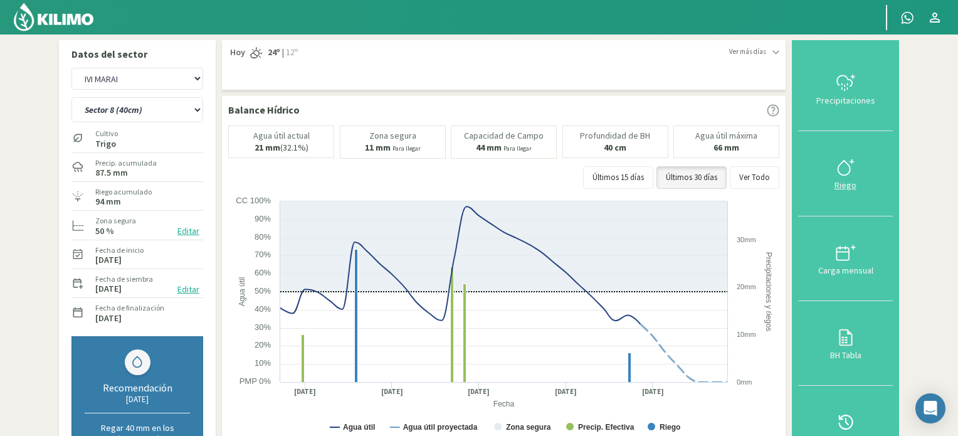
click at [838, 167] on icon at bounding box center [845, 167] width 20 height 20
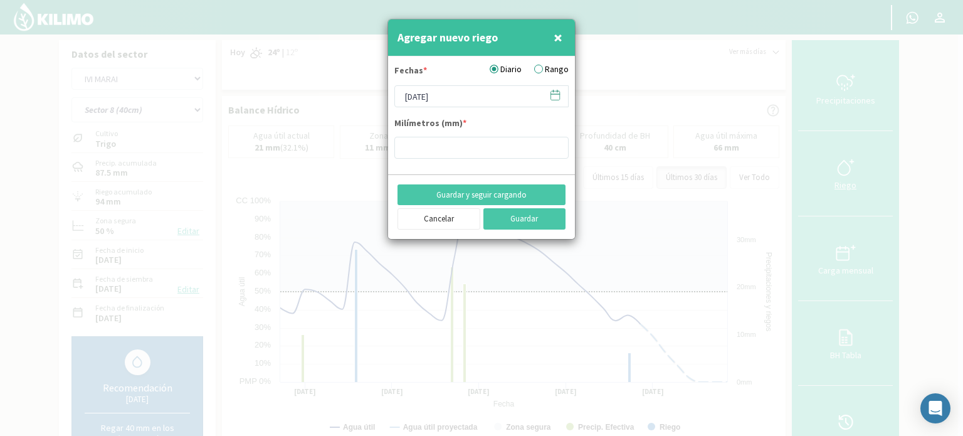
type input "6.25"
click at [553, 95] on icon at bounding box center [555, 95] width 12 height 12
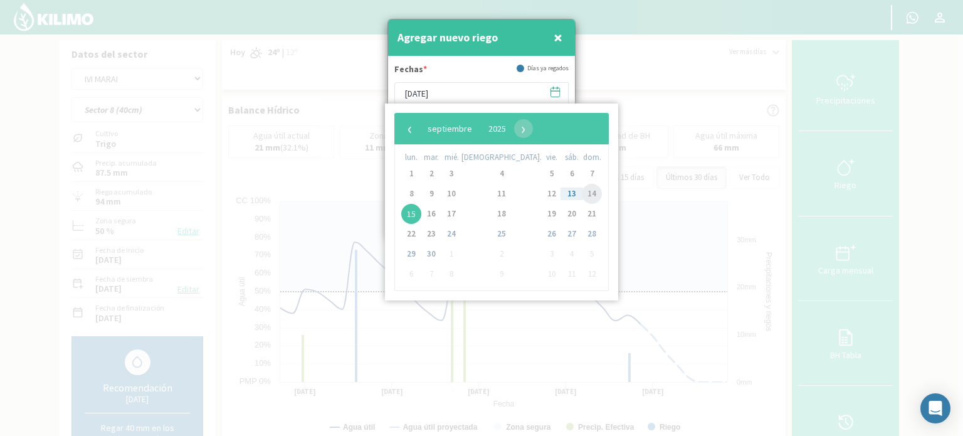
click at [582, 190] on span "14" at bounding box center [592, 194] width 20 height 20
type input "[DATE]"
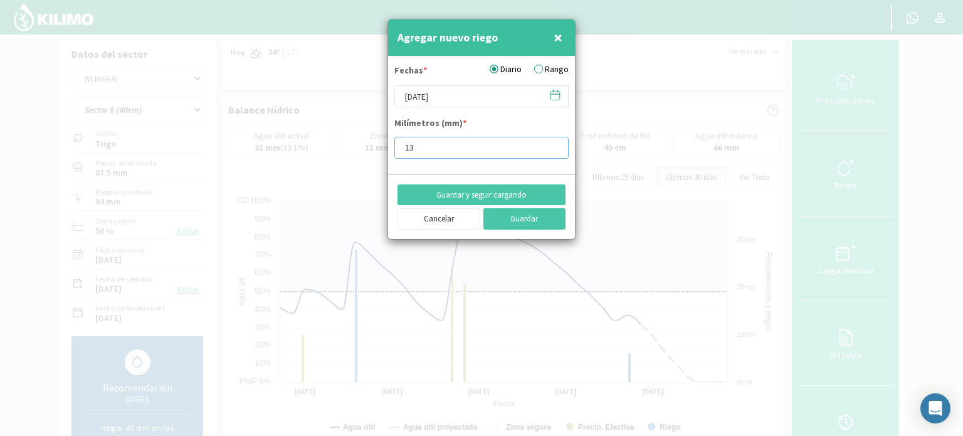
click at [553, 144] on input "13" at bounding box center [481, 148] width 174 height 22
click at [553, 144] on input "14" at bounding box center [481, 148] width 174 height 22
click at [553, 144] on input "22" at bounding box center [481, 148] width 174 height 22
click at [553, 144] on input "23" at bounding box center [481, 148] width 174 height 22
click at [553, 144] on input "24" at bounding box center [481, 148] width 174 height 22
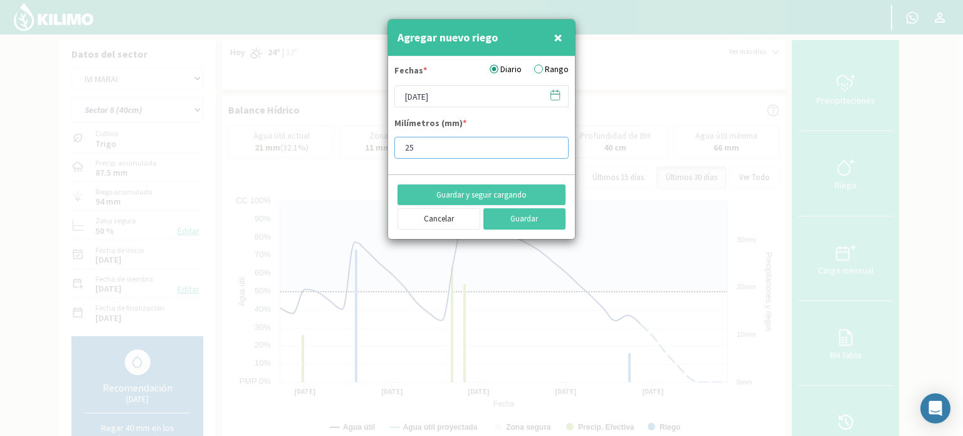
click at [553, 144] on input "25" at bounding box center [481, 148] width 174 height 22
type input "26"
click at [553, 144] on input "26" at bounding box center [481, 148] width 174 height 22
type input "26.2"
click at [508, 218] on button "Guardar" at bounding box center [524, 218] width 83 height 21
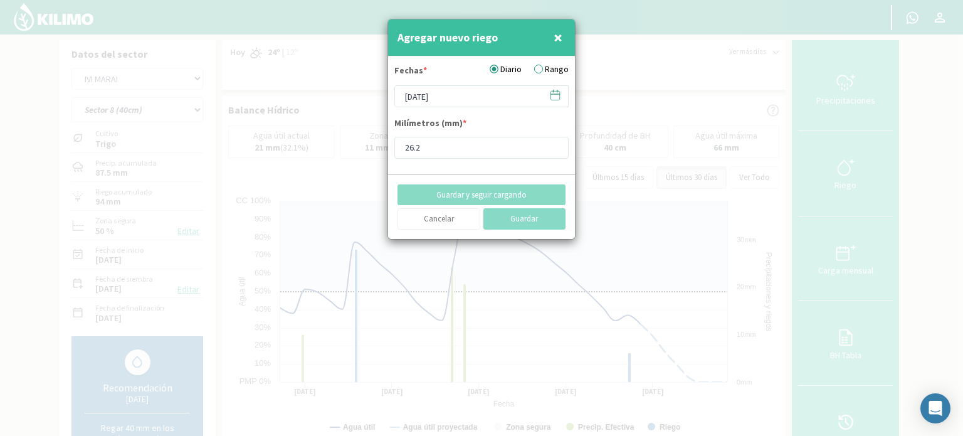
type input "[DATE]"
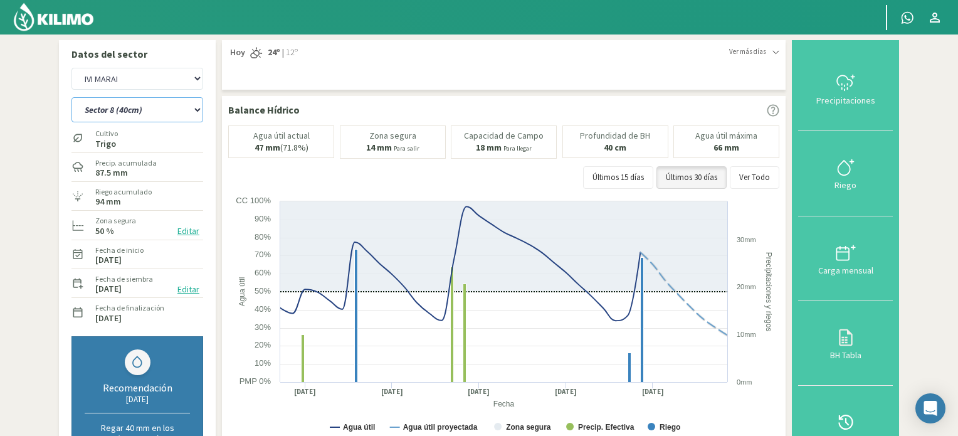
click at [199, 109] on select "Sector 10 Sector 10 (40cm) Sector 11 Sector 11 (40cm) Sector 12 Sector 12 (40cm…" at bounding box center [137, 109] width 132 height 25
select select "46: Object"
click at [71, 97] on select "Sector 10 Sector 10 (40cm) Sector 11 Sector 11 (40cm) Sector 12 Sector 12 (40cm…" at bounding box center [137, 109] width 132 height 25
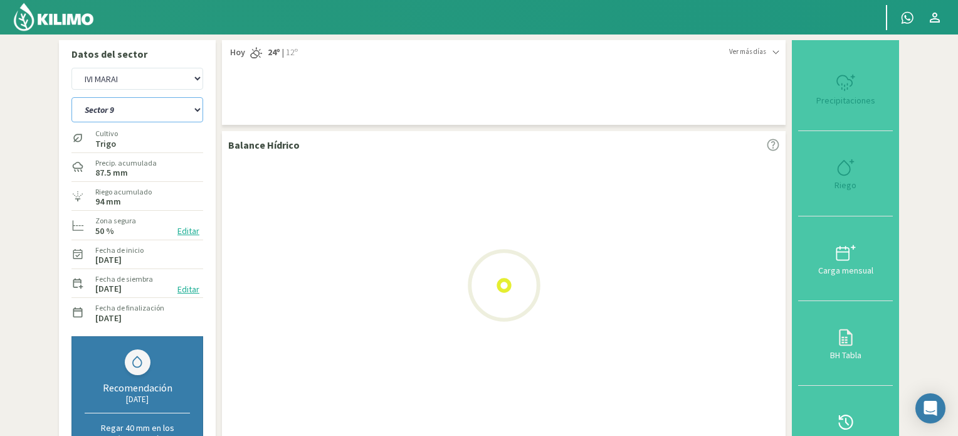
select select "8: Object"
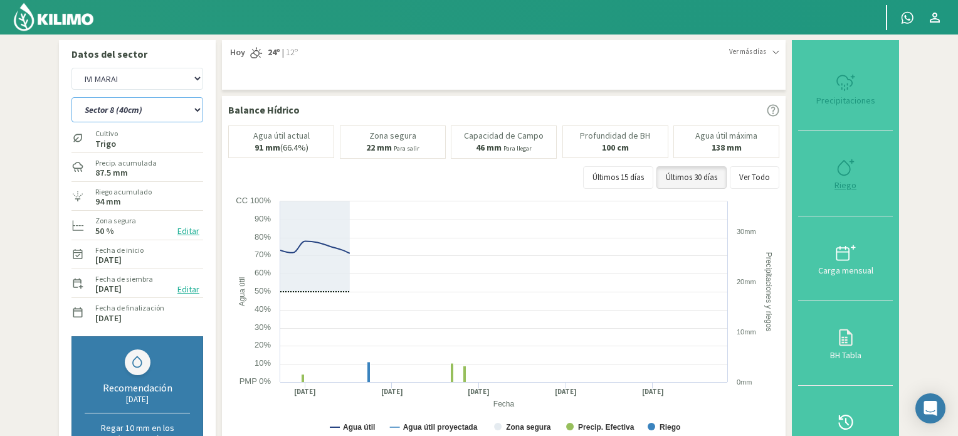
select select "58: Object"
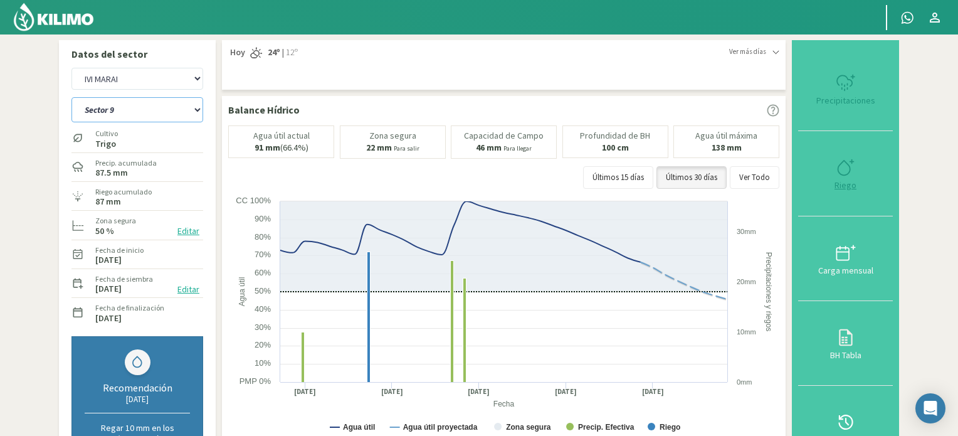
type input "26"
click at [847, 170] on icon at bounding box center [845, 167] width 20 height 20
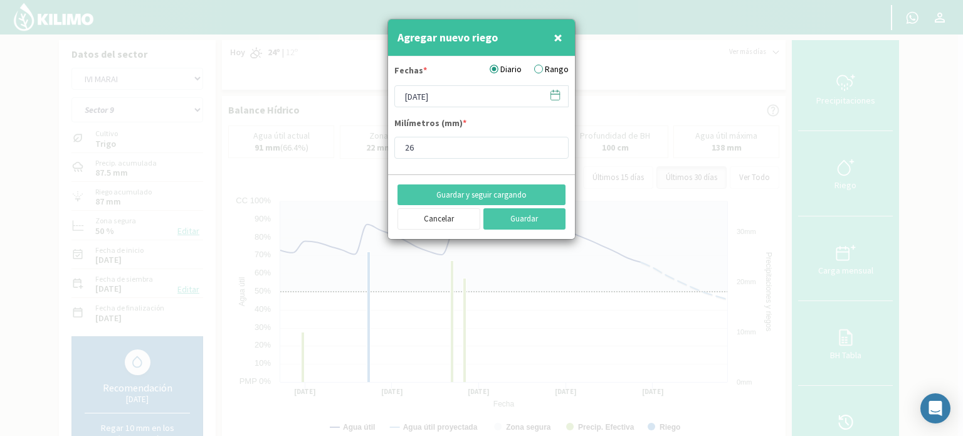
click at [550, 93] on icon at bounding box center [555, 95] width 12 height 12
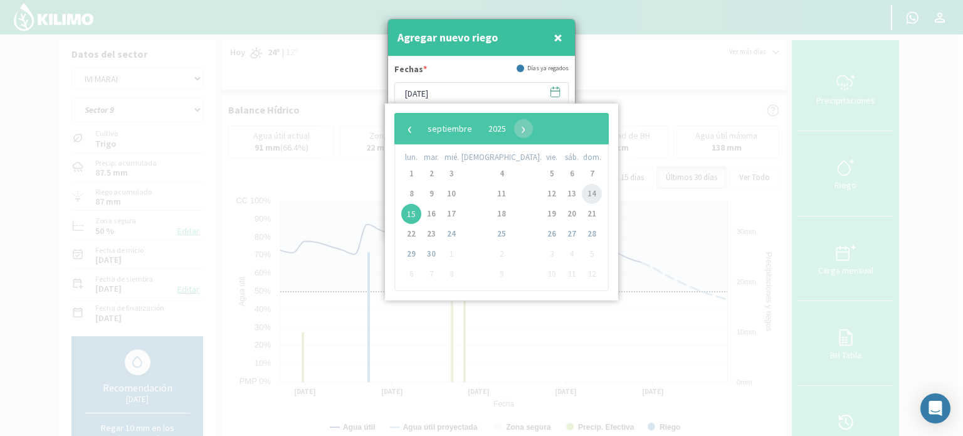
click at [582, 191] on span "14" at bounding box center [592, 194] width 20 height 20
type input "[DATE]"
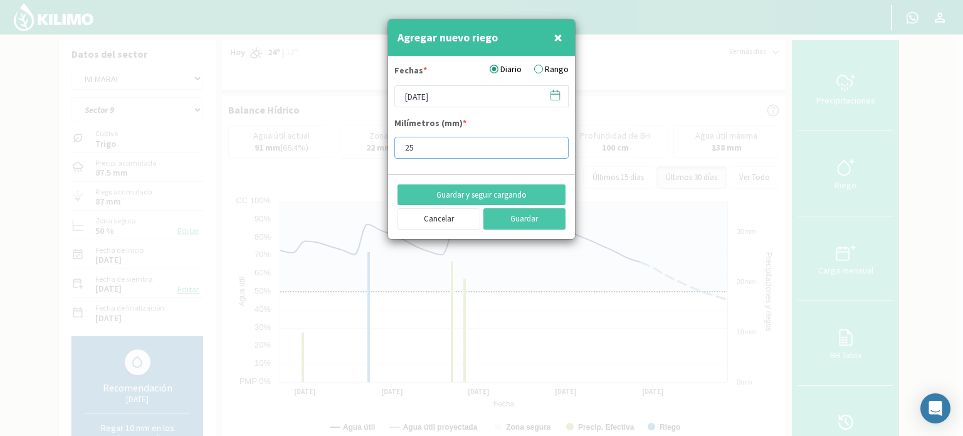
click at [553, 151] on input "25" at bounding box center [481, 148] width 174 height 22
click at [553, 151] on input "24" at bounding box center [481, 148] width 174 height 22
click at [551, 150] on input "9" at bounding box center [481, 148] width 174 height 22
click at [551, 150] on input "8" at bounding box center [481, 148] width 174 height 22
click at [551, 150] on input "7" at bounding box center [481, 148] width 174 height 22
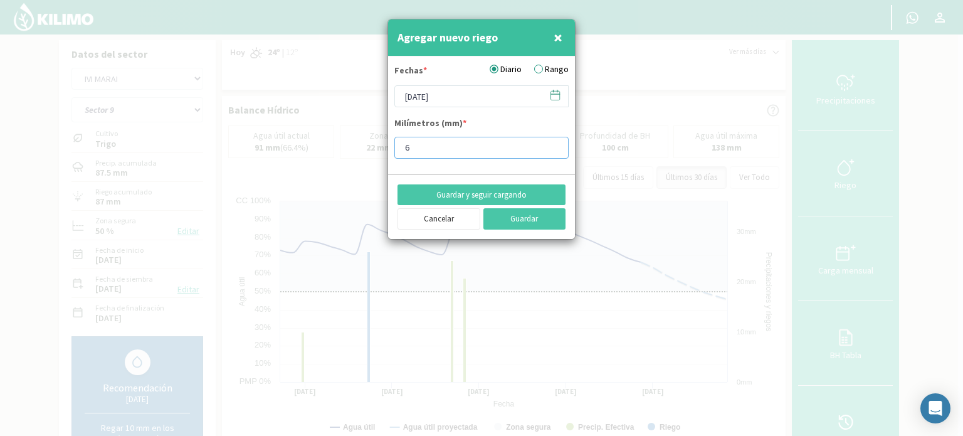
type input "6"
click at [551, 150] on input "6" at bounding box center [481, 148] width 174 height 22
click at [529, 219] on button "Guardar" at bounding box center [524, 218] width 83 height 21
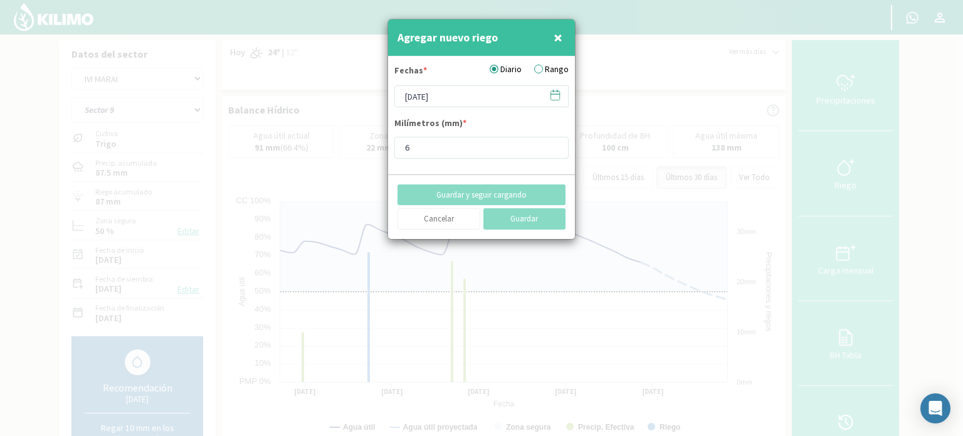
type input "[DATE]"
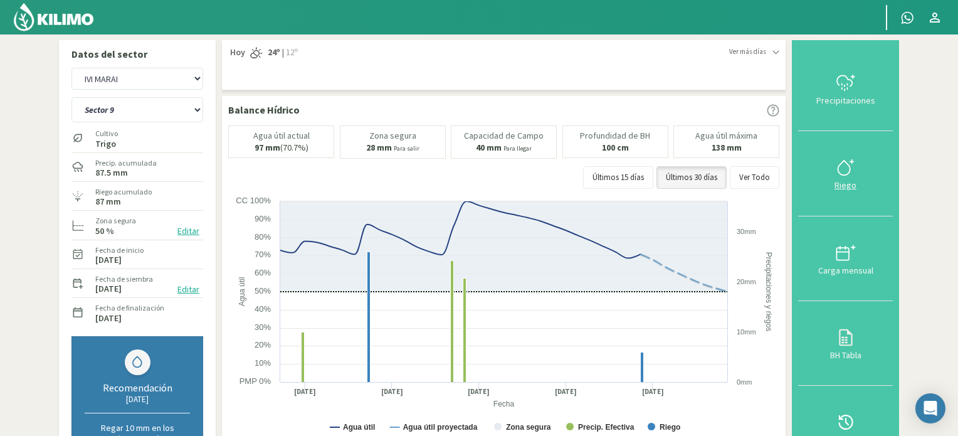
click at [844, 162] on icon at bounding box center [845, 167] width 20 height 20
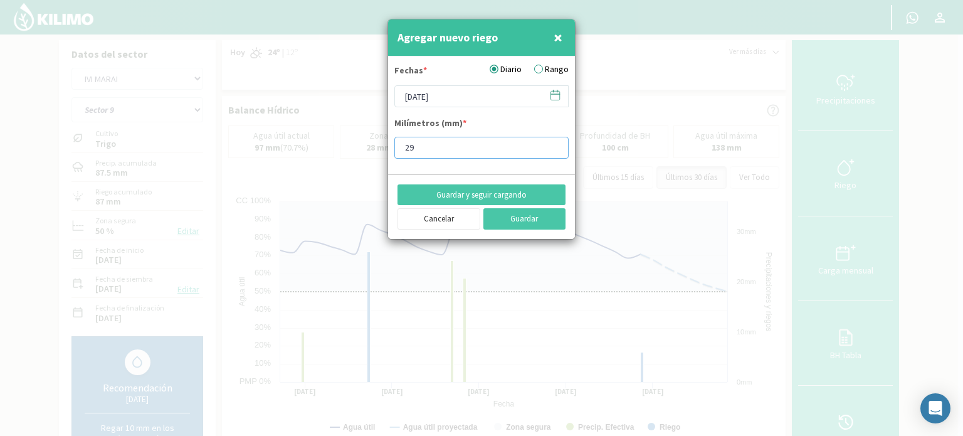
click at [554, 141] on input "29" at bounding box center [481, 148] width 174 height 22
click at [553, 148] on input "28" at bounding box center [481, 148] width 174 height 22
click at [553, 148] on input "27" at bounding box center [481, 148] width 174 height 22
click at [553, 148] on input "26" at bounding box center [481, 148] width 174 height 22
type input "25"
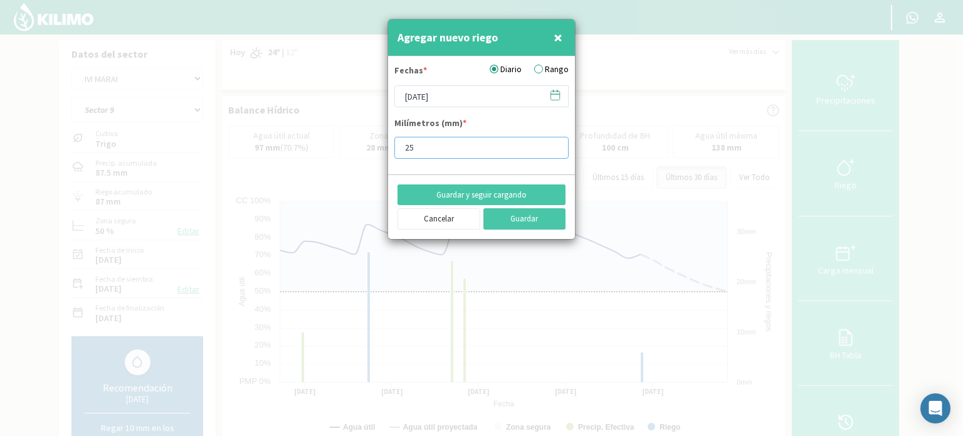
click at [553, 148] on input "25" at bounding box center [481, 148] width 174 height 22
type input "25.4"
click at [511, 219] on button "Guardar" at bounding box center [524, 218] width 83 height 21
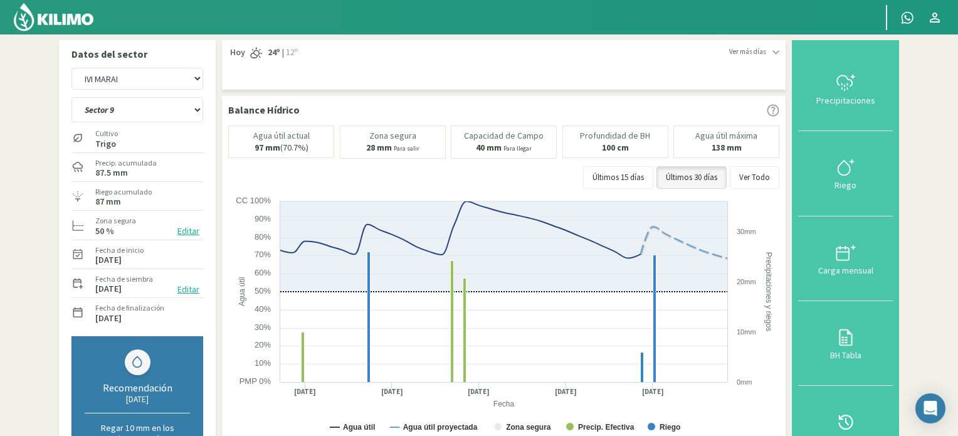
click at [40, 12] on img at bounding box center [54, 17] width 82 height 30
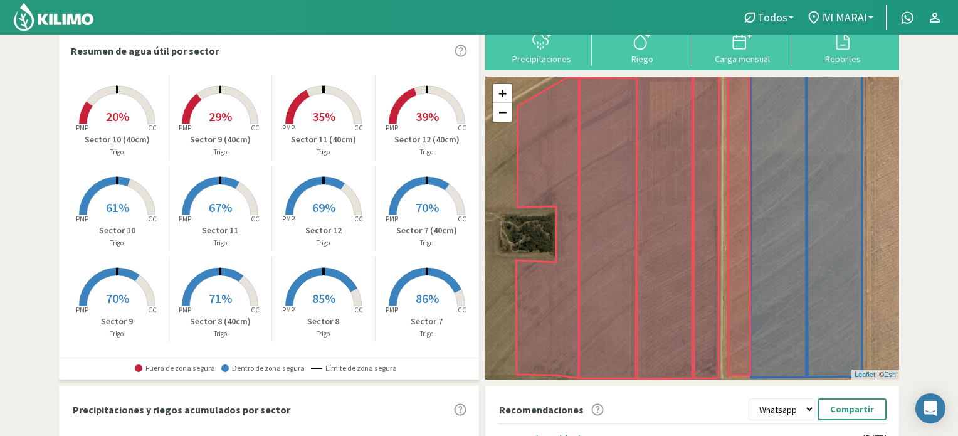
scroll to position [63, 0]
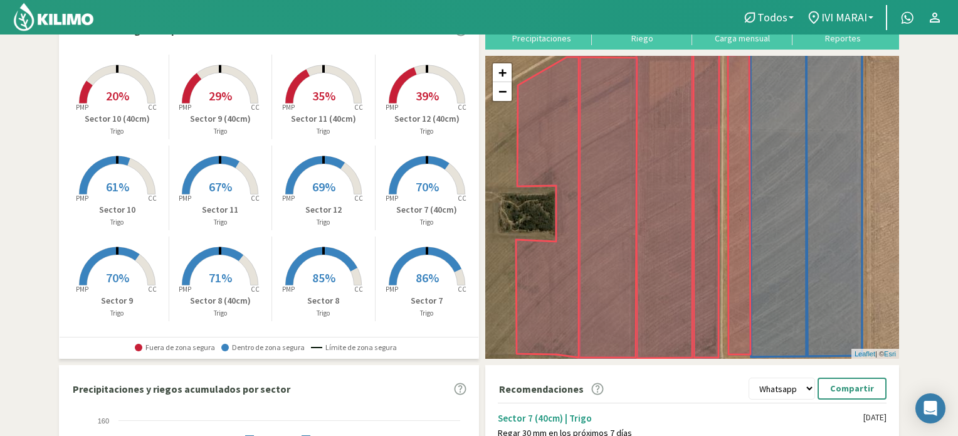
click at [133, 278] on rect at bounding box center [117, 286] width 100 height 100
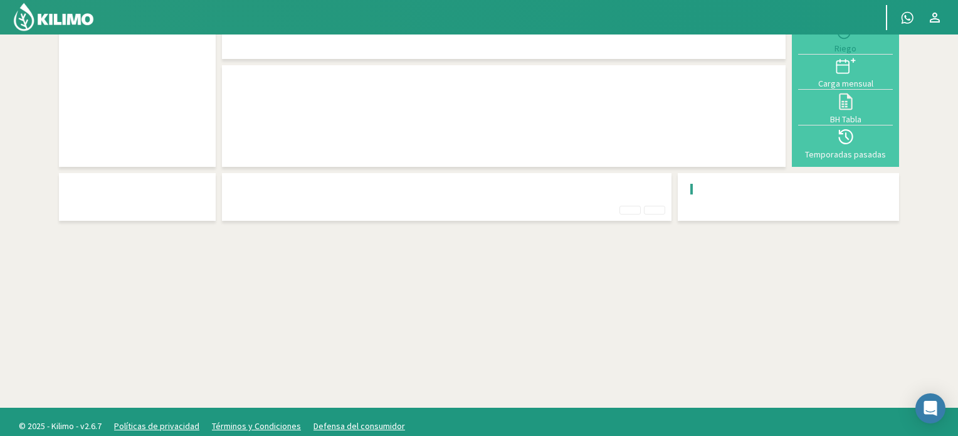
scroll to position [34, 0]
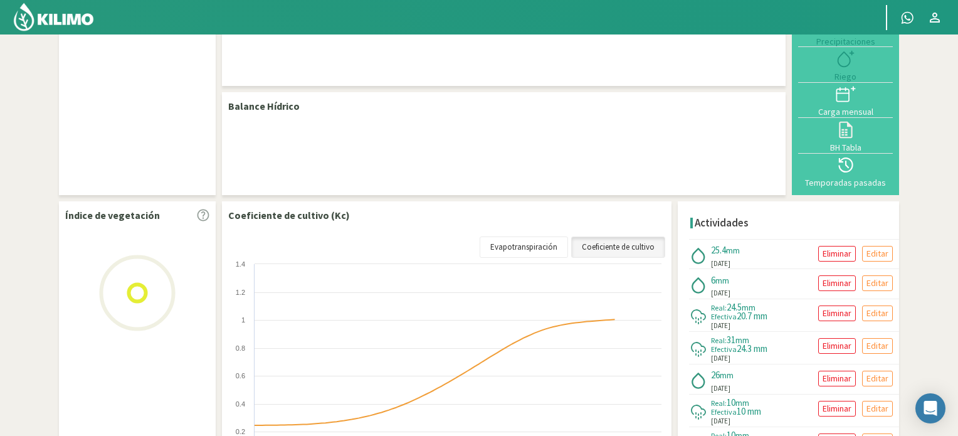
select select "10: Object"
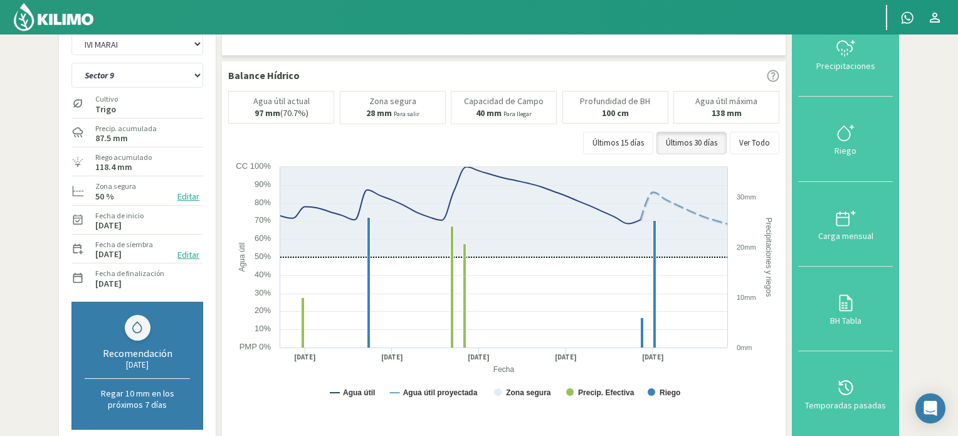
click at [59, 24] on img at bounding box center [54, 17] width 82 height 30
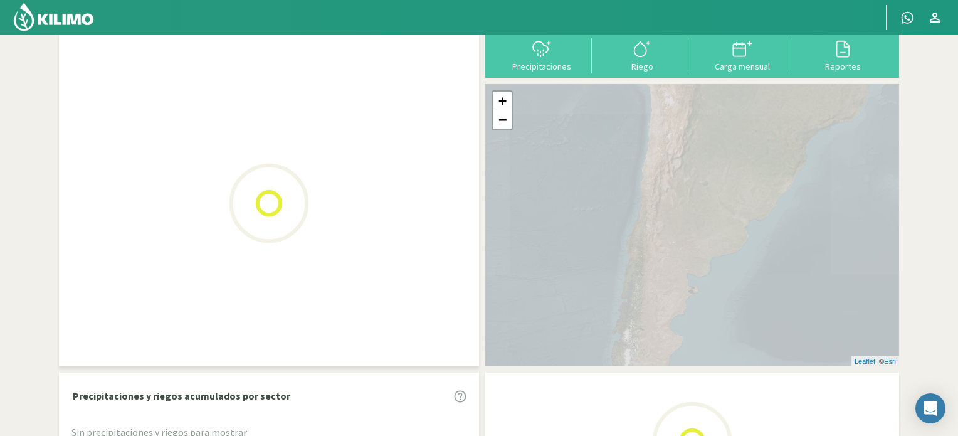
scroll to position [63, 0]
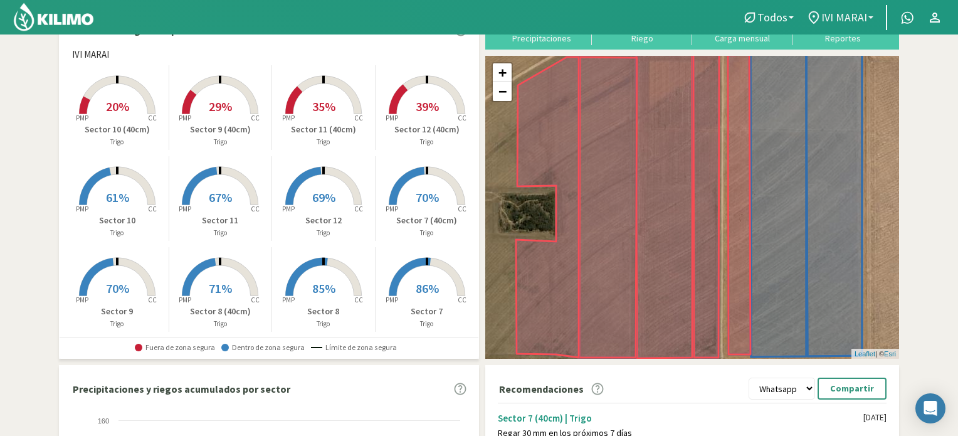
click at [872, 15] on link "IVI MARAI" at bounding box center [840, 18] width 80 height 24
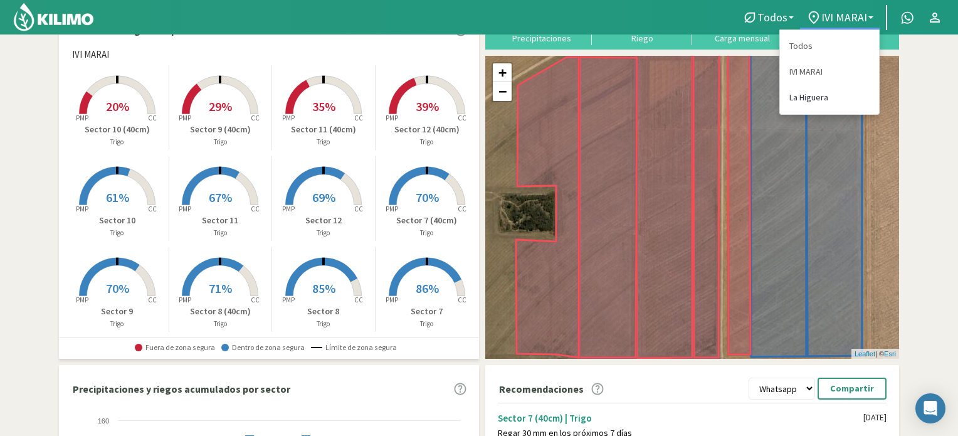
click at [790, 98] on link "La Higuera" at bounding box center [829, 98] width 99 height 26
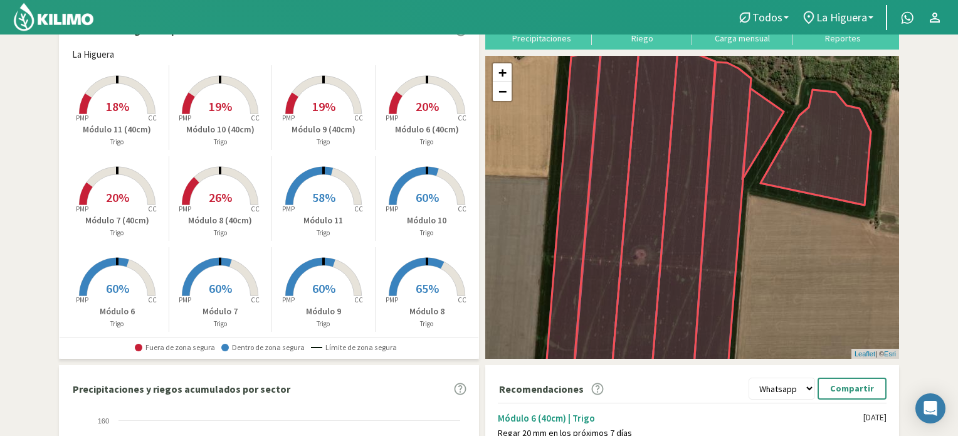
click at [114, 293] on span "60%" at bounding box center [117, 288] width 23 height 16
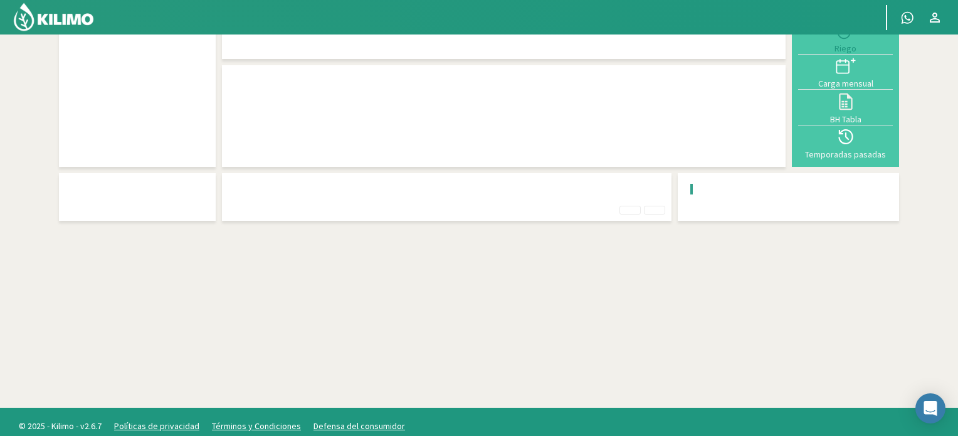
scroll to position [34, 0]
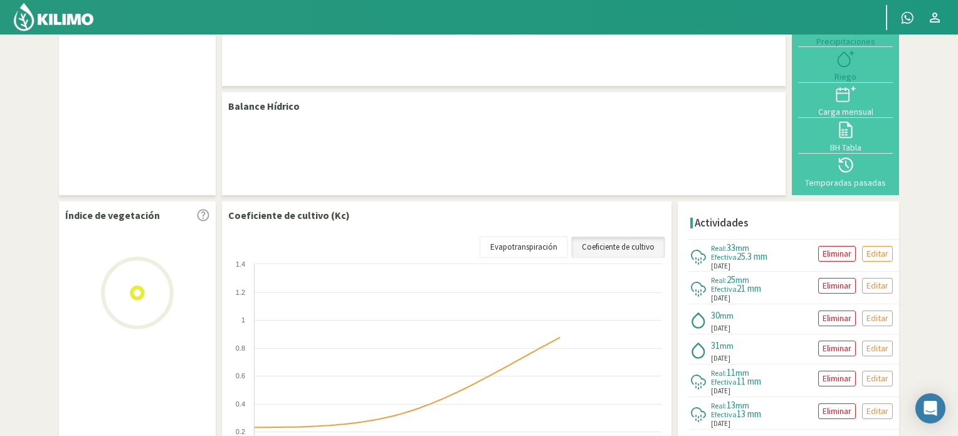
select select "1: Object"
select select "4: Object"
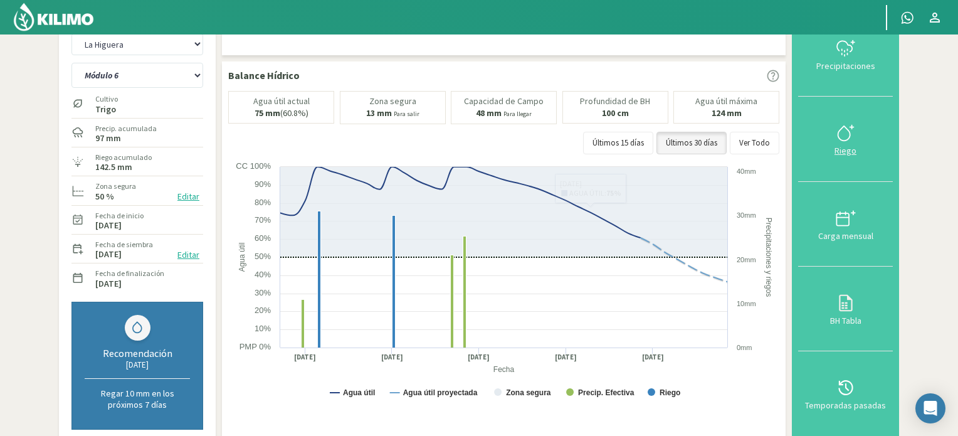
click at [849, 130] on icon at bounding box center [843, 133] width 12 height 14
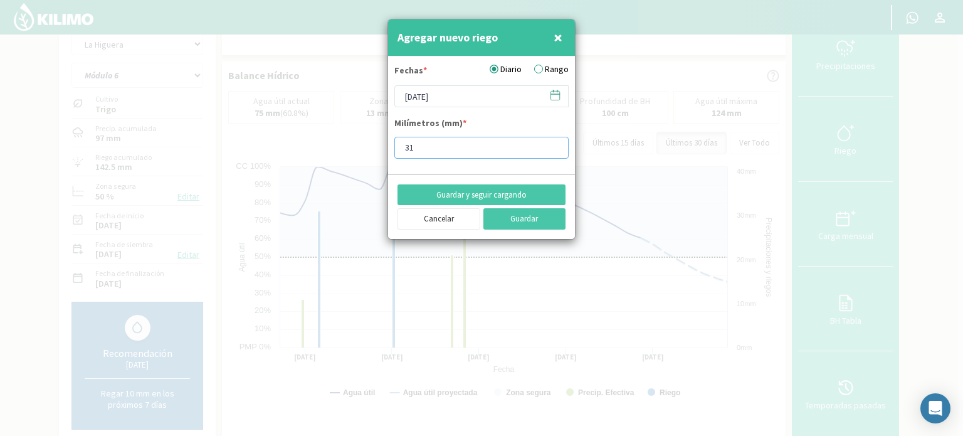
click at [554, 143] on input "31" at bounding box center [481, 148] width 174 height 22
type input "32"
click at [553, 144] on input "32" at bounding box center [481, 148] width 174 height 22
type input "32.6"
click at [560, 95] on icon at bounding box center [555, 95] width 12 height 12
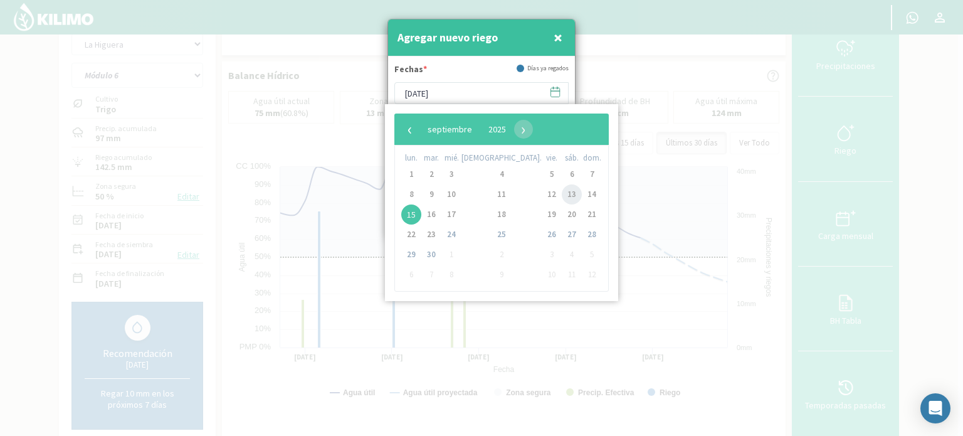
click at [562, 194] on span "13" at bounding box center [572, 194] width 20 height 20
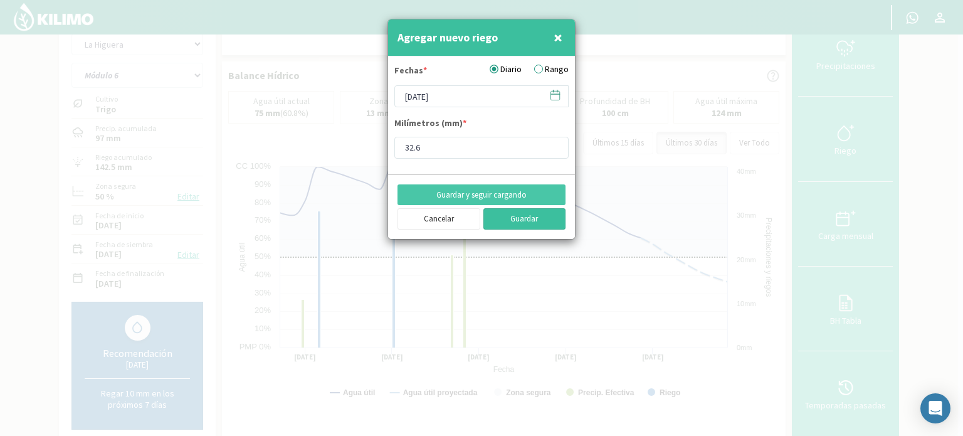
click at [528, 220] on button "Guardar" at bounding box center [524, 218] width 83 height 21
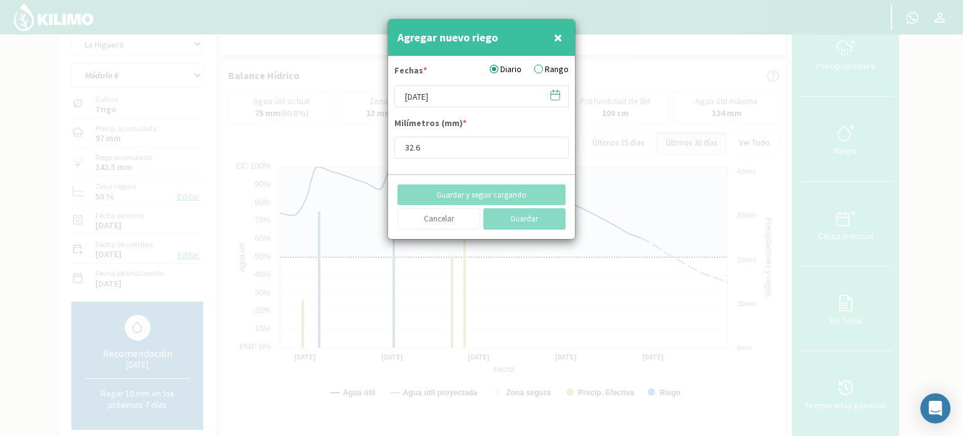
type input "[DATE]"
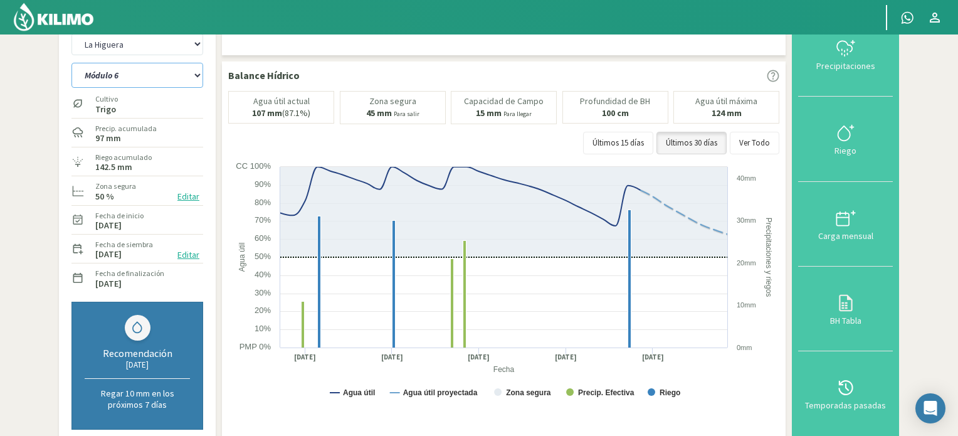
click at [197, 76] on select "Módulo 10 Módulo 10 (40cm) Módulo 11 Módulo 11 (40cm) Módulo 6 Módulo 6 (40cm) …" at bounding box center [137, 75] width 132 height 25
select select "5: Object"
click at [71, 63] on select "Módulo 10 Módulo 10 (40cm) Módulo 11 Módulo 11 (40cm) Módulo 6 Módulo 6 (40cm) …" at bounding box center [137, 75] width 132 height 25
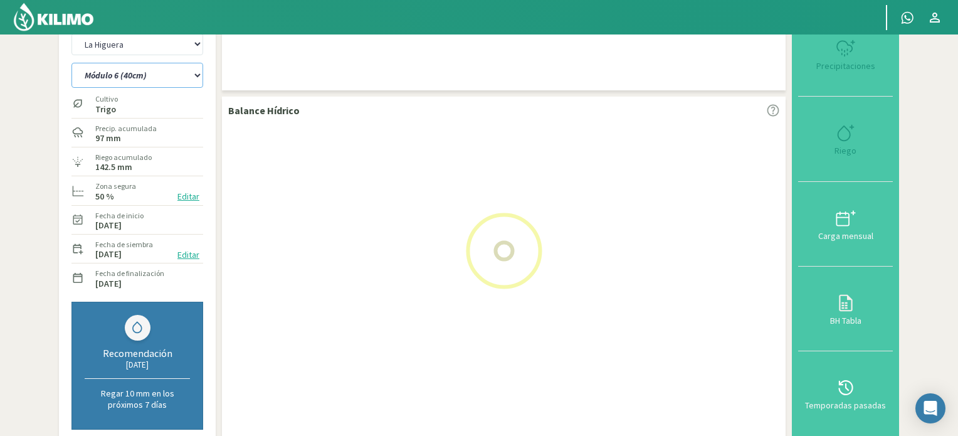
select select "3: Object"
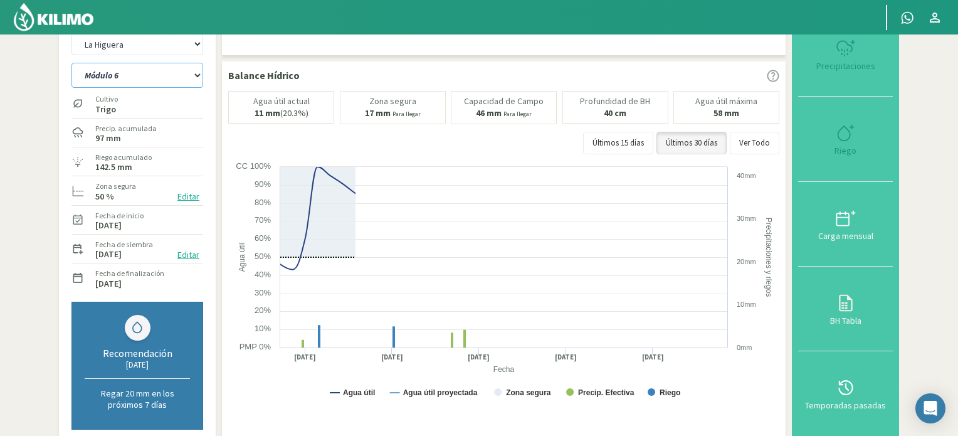
select select "17: Object"
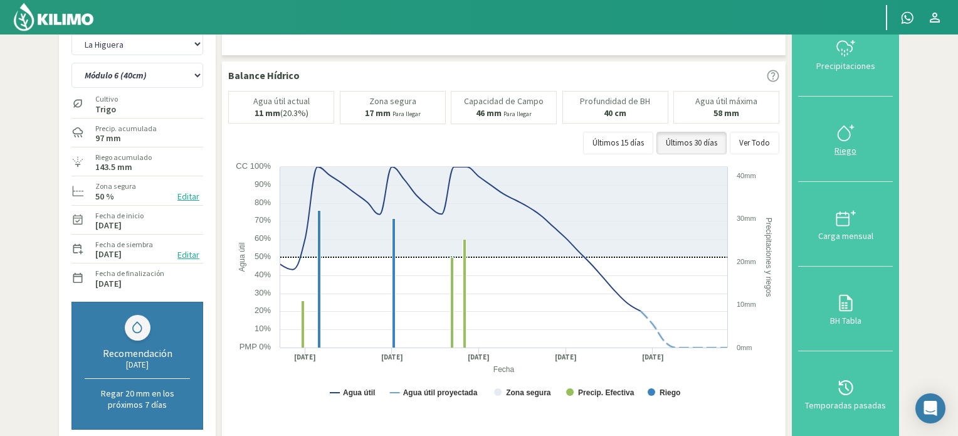
click at [840, 135] on icon at bounding box center [845, 133] width 20 height 20
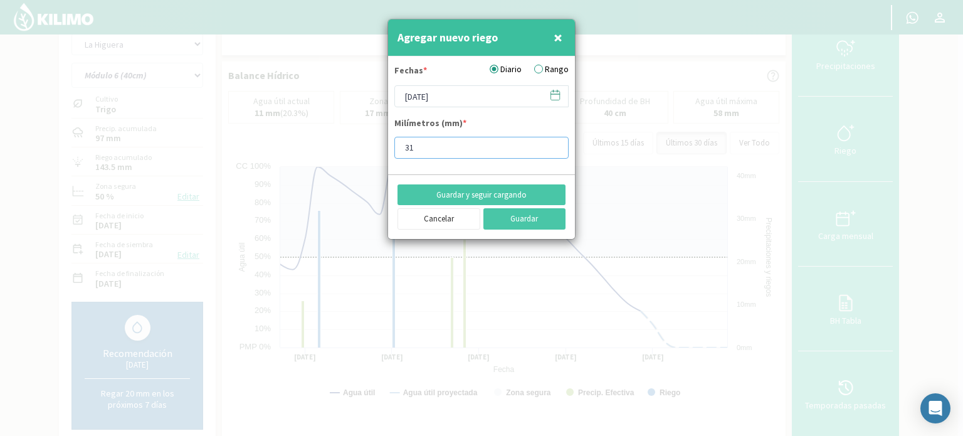
click at [557, 145] on input "31" at bounding box center [481, 148] width 174 height 22
type input "32"
click at [554, 144] on input "32" at bounding box center [481, 148] width 174 height 22
type input "32.6"
click at [553, 96] on icon at bounding box center [555, 95] width 12 height 12
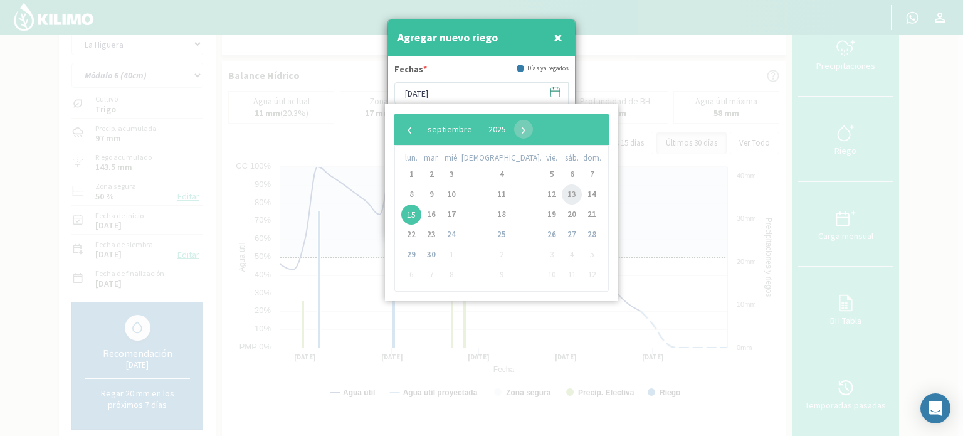
click at [562, 191] on span "13" at bounding box center [572, 194] width 20 height 20
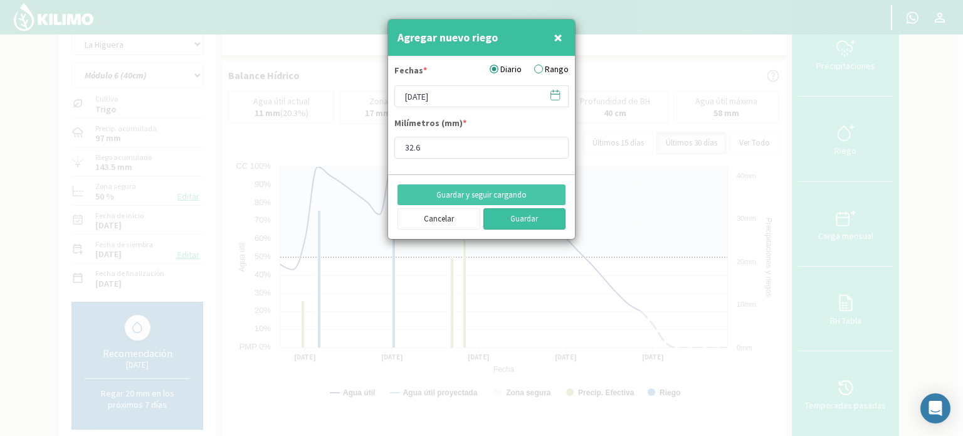
click at [511, 217] on button "Guardar" at bounding box center [524, 218] width 83 height 21
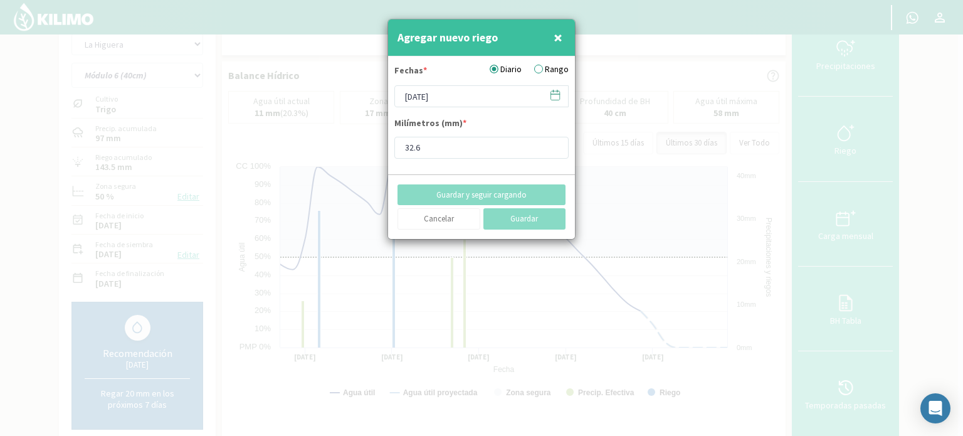
type input "[DATE]"
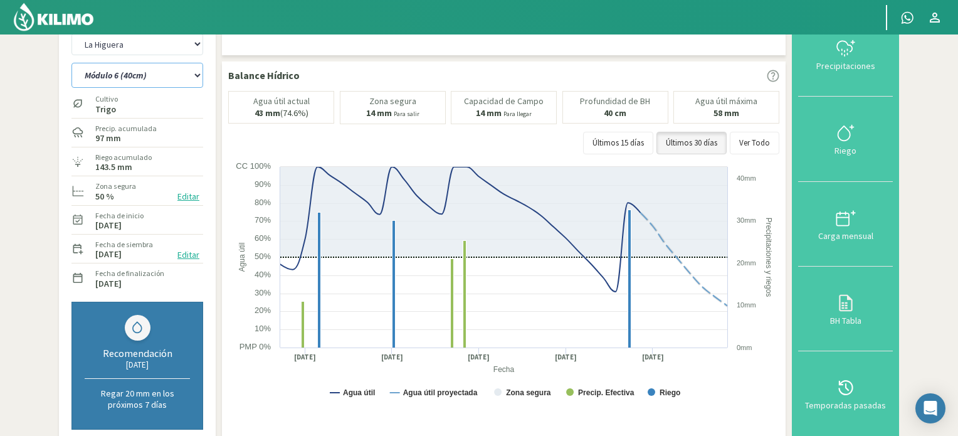
click at [195, 73] on select "Módulo 10 Módulo 10 (40cm) Módulo 11 Módulo 11 (40cm) Módulo 6 Módulo 6 (40cm) …" at bounding box center [137, 75] width 132 height 25
select select "18: Object"
click at [71, 63] on select "Módulo 10 Módulo 10 (40cm) Módulo 11 Módulo 11 (40cm) Módulo 6 Módulo 6 (40cm) …" at bounding box center [137, 75] width 132 height 25
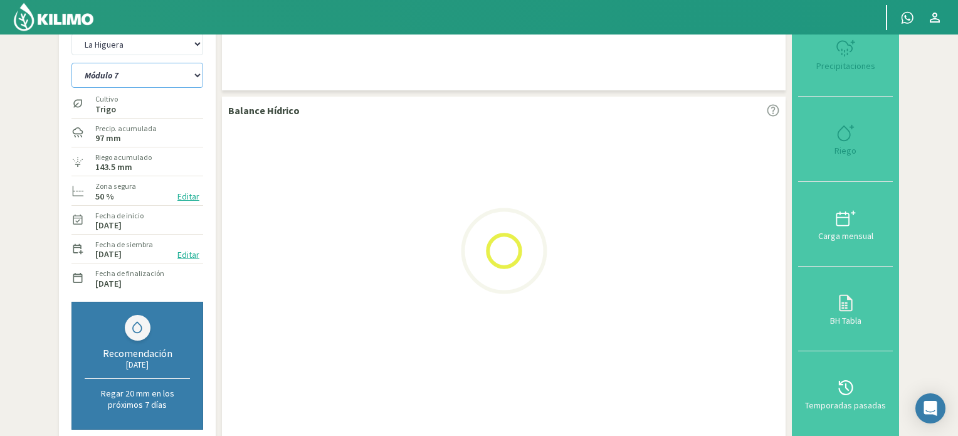
select select "5: Object"
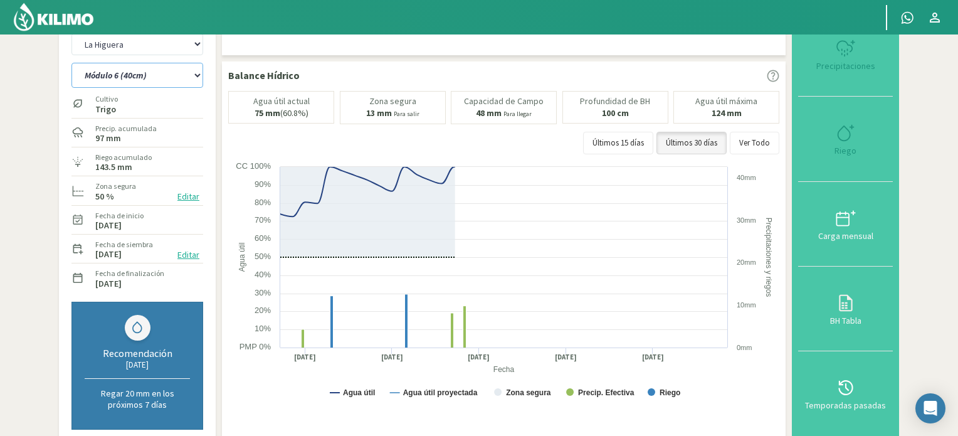
select select "30: Object"
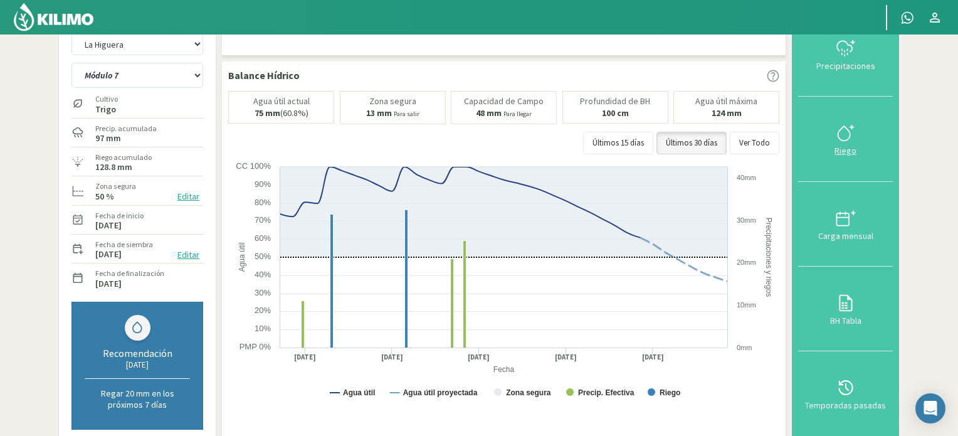
click at [853, 131] on icon at bounding box center [845, 133] width 20 height 20
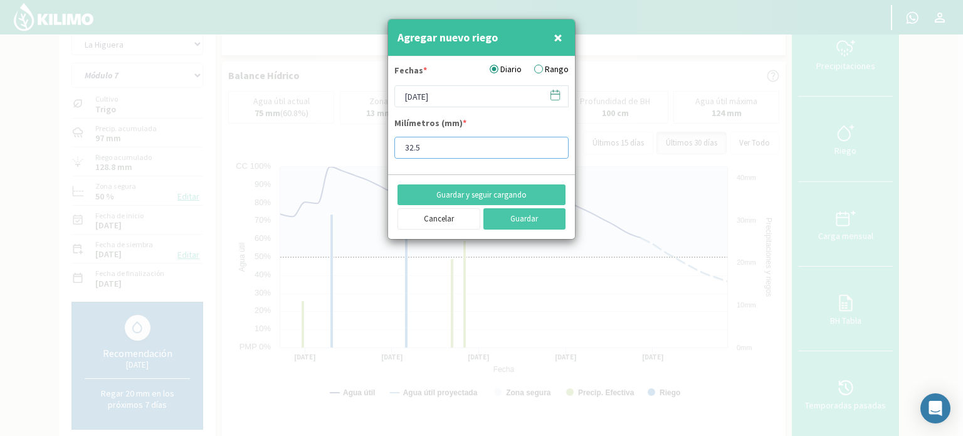
click at [447, 142] on input "32.5" at bounding box center [481, 148] width 174 height 22
type input "32.9"
click at [558, 93] on icon at bounding box center [555, 95] width 12 height 12
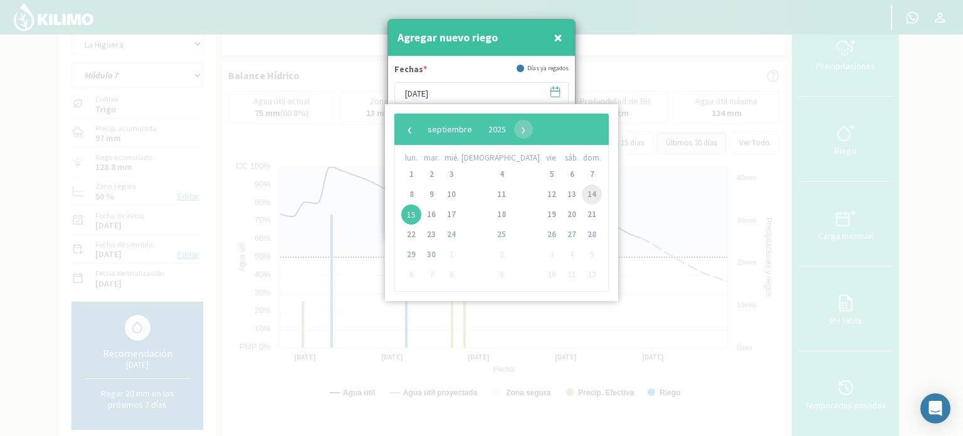
click at [582, 194] on span "14" at bounding box center [592, 194] width 20 height 20
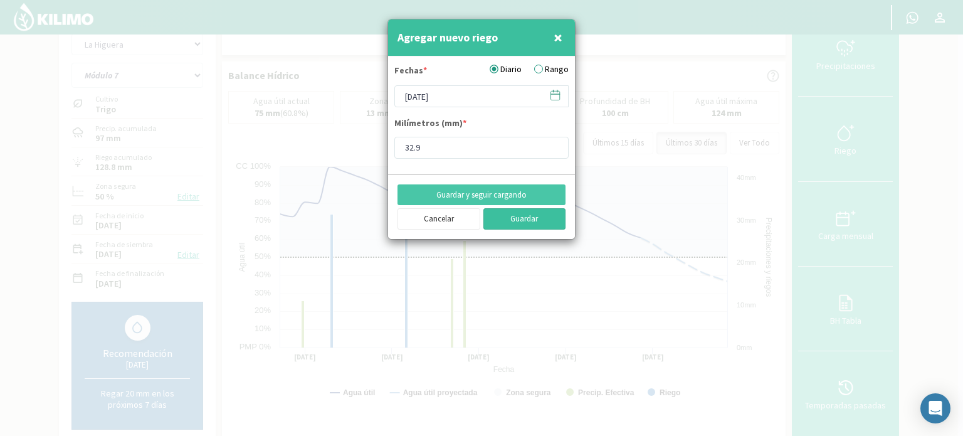
click at [515, 215] on button "Guardar" at bounding box center [524, 218] width 83 height 21
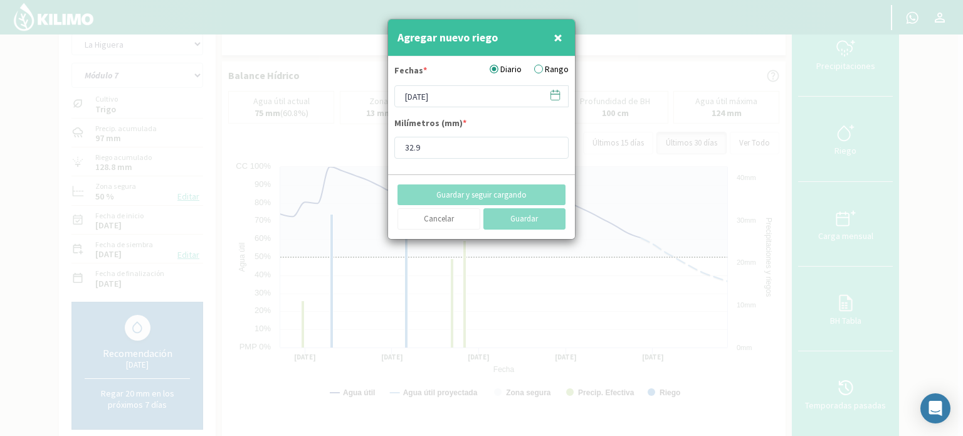
type input "[DATE]"
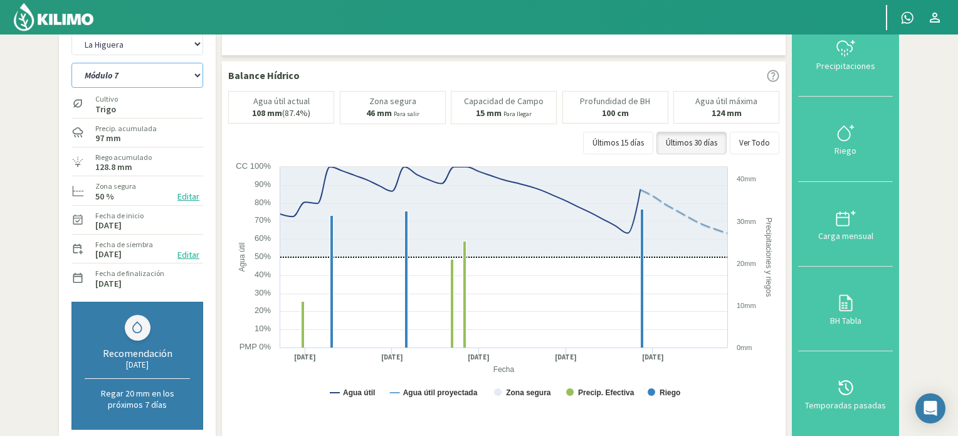
click at [196, 76] on select "Módulo 10 Módulo 10 (40cm) Módulo 11 Módulo 11 (40cm) Módulo 6 Módulo 6 (40cm) …" at bounding box center [137, 75] width 132 height 25
select select "31: Object"
click at [71, 63] on select "Módulo 10 Módulo 10 (40cm) Módulo 11 Módulo 11 (40cm) Módulo 6 Módulo 6 (40cm) …" at bounding box center [137, 75] width 132 height 25
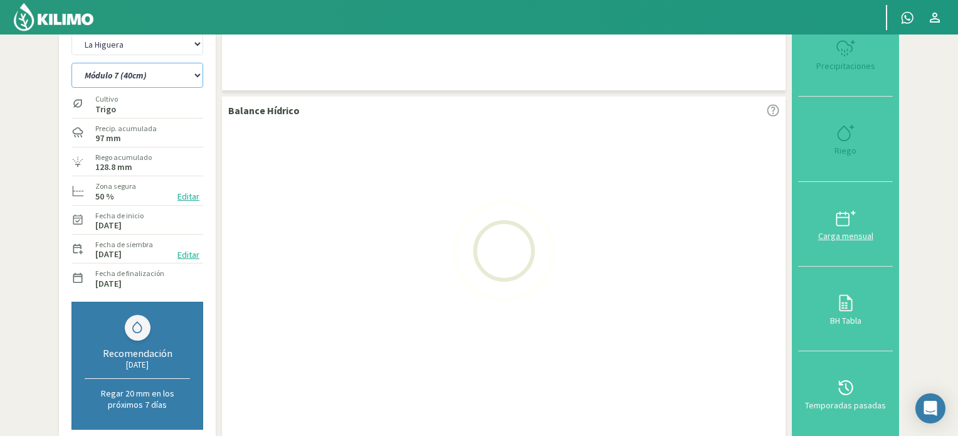
select select "7: Object"
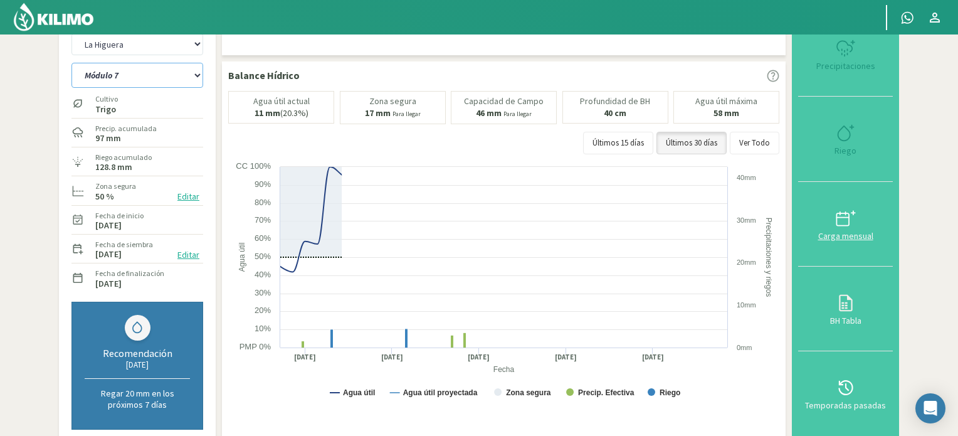
select select "43: Object"
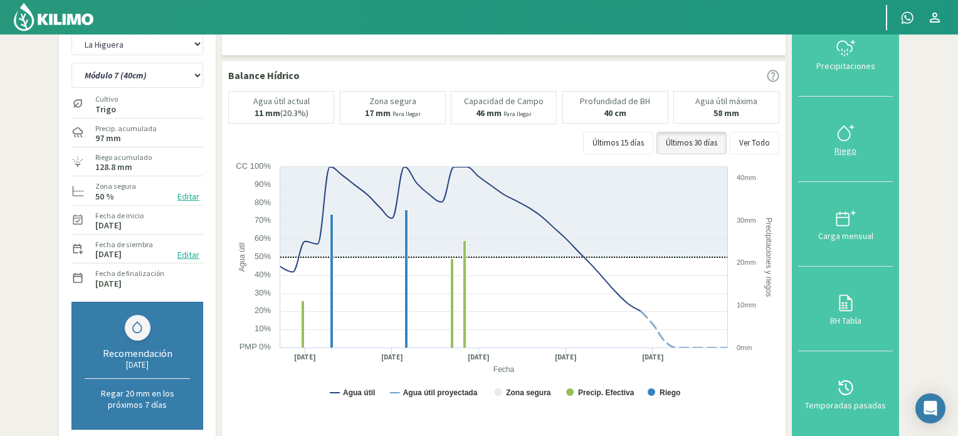
click at [840, 133] on icon at bounding box center [845, 133] width 20 height 20
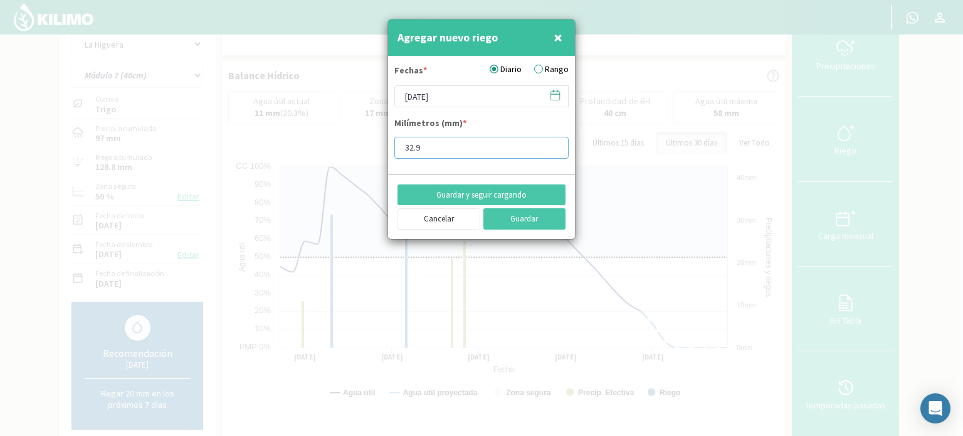
drag, startPoint x: 497, startPoint y: 149, endPoint x: 526, endPoint y: 133, distance: 33.7
click at [497, 149] on input "32.9" at bounding box center [481, 148] width 174 height 22
type input "32.9"
click at [551, 95] on icon at bounding box center [555, 95] width 12 height 12
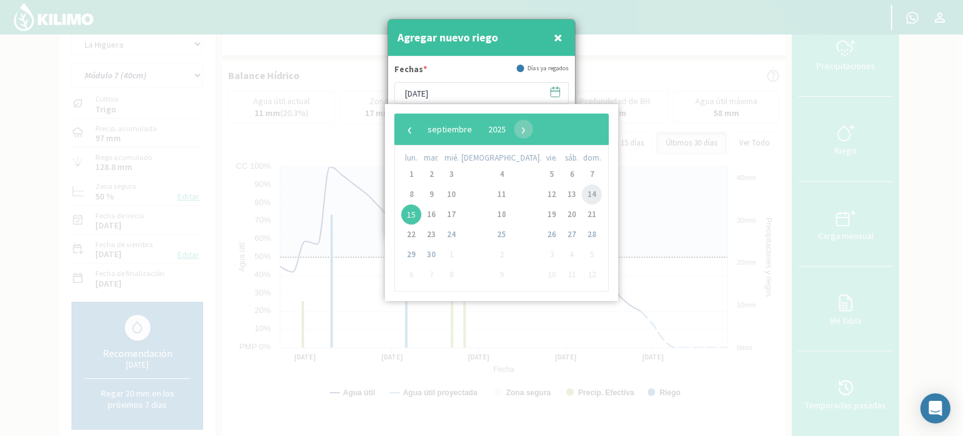
click at [582, 196] on span "14" at bounding box center [592, 194] width 20 height 20
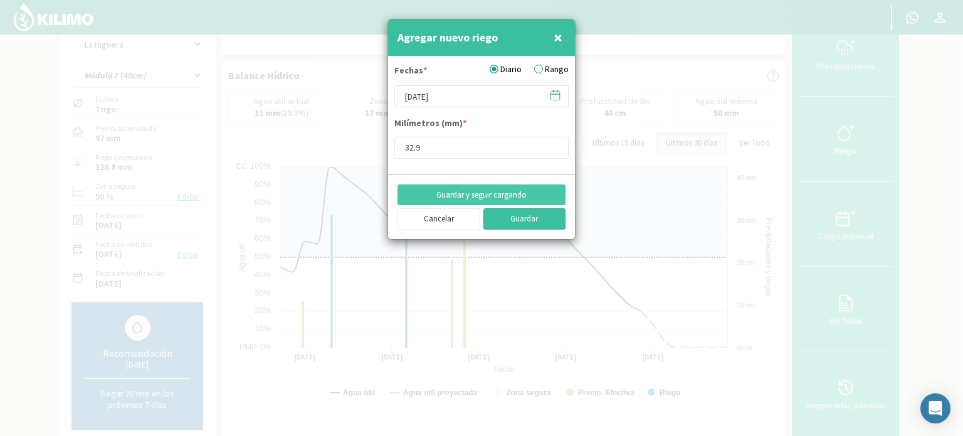
click at [533, 214] on button "Guardar" at bounding box center [524, 218] width 83 height 21
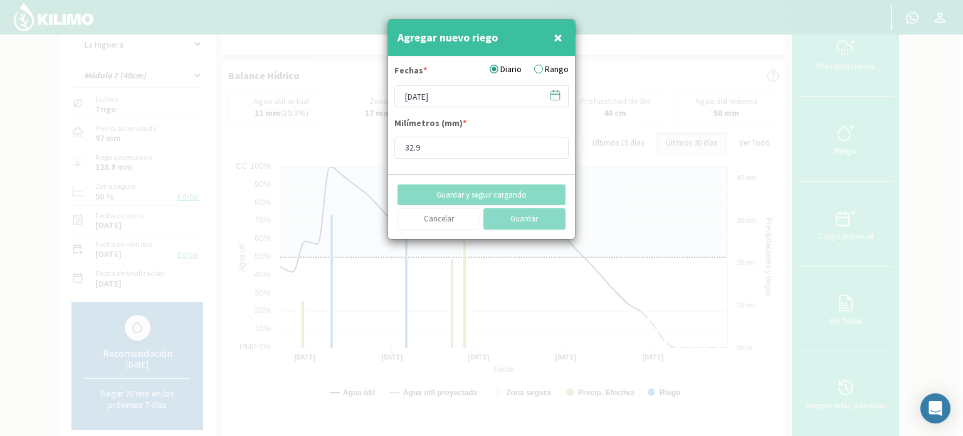
type input "[DATE]"
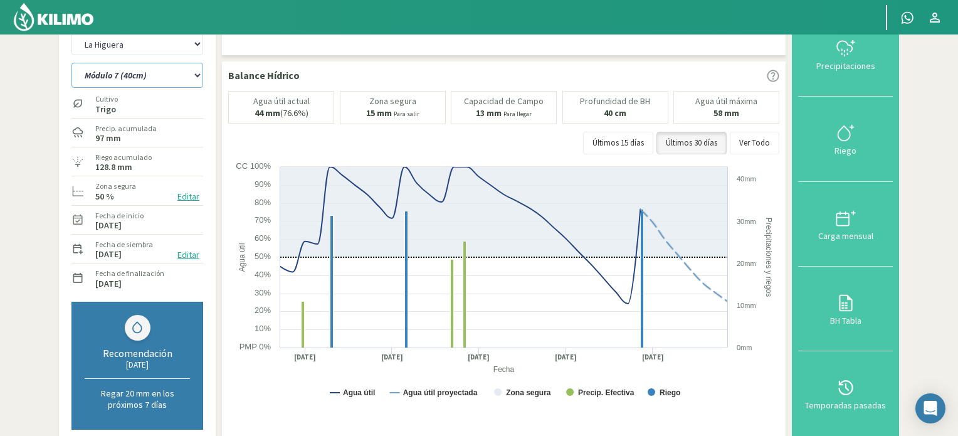
click at [199, 75] on select "Módulo 10 Módulo 10 (40cm) Módulo 11 Módulo 11 (40cm) Módulo 6 Módulo 6 (40cm) …" at bounding box center [137, 75] width 132 height 25
select select "44: Object"
click at [71, 63] on select "Módulo 10 Módulo 10 (40cm) Módulo 11 Módulo 11 (40cm) Módulo 6 Módulo 6 (40cm) …" at bounding box center [137, 75] width 132 height 25
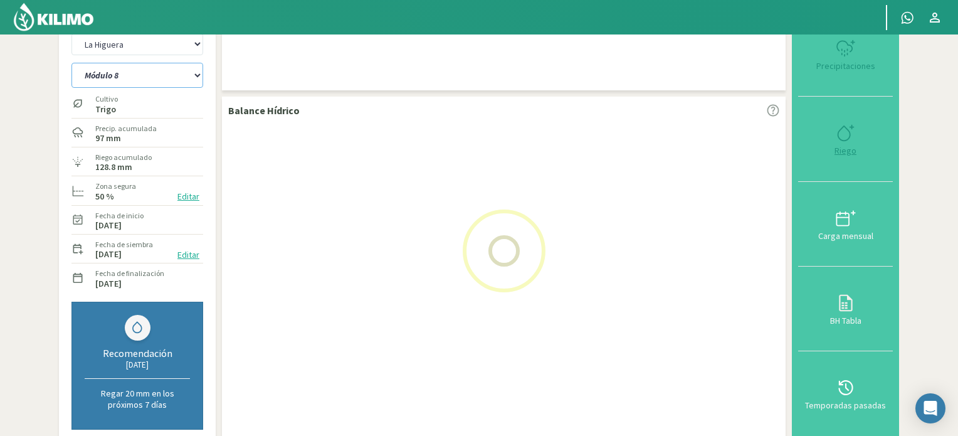
select select "9: Object"
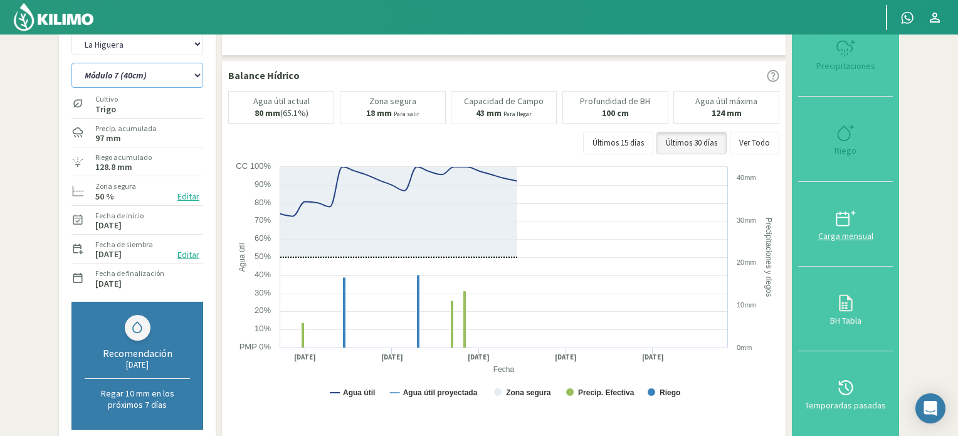
select select "56: Object"
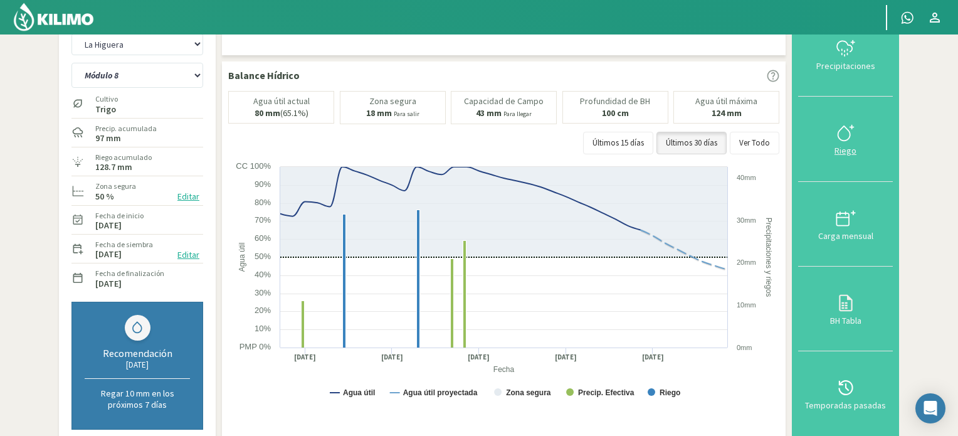
click at [841, 130] on icon at bounding box center [845, 133] width 20 height 20
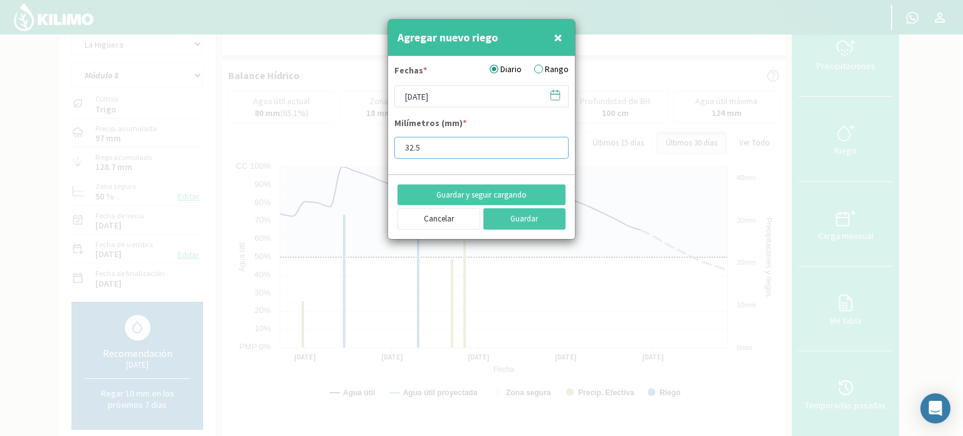
click at [494, 145] on input "32.5" at bounding box center [481, 148] width 174 height 22
type input "32.9"
click at [514, 219] on button "Guardar" at bounding box center [524, 218] width 83 height 21
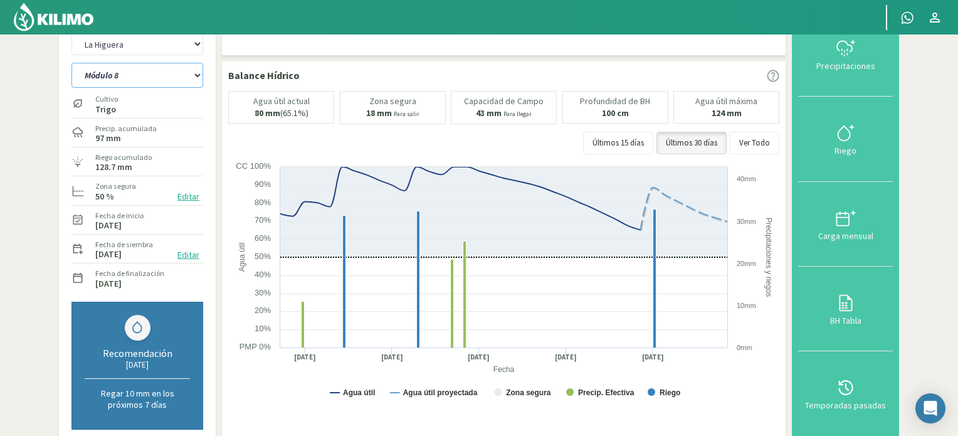
click at [196, 75] on select "Módulo 10 Módulo 10 (40cm) Módulo 11 Módulo 11 (40cm) Módulo 6 Módulo 6 (40cm) …" at bounding box center [137, 75] width 132 height 25
select select "57: Object"
click at [71, 63] on select "Módulo 10 Módulo 10 (40cm) Módulo 11 Módulo 11 (40cm) Módulo 6 Módulo 6 (40cm) …" at bounding box center [137, 75] width 132 height 25
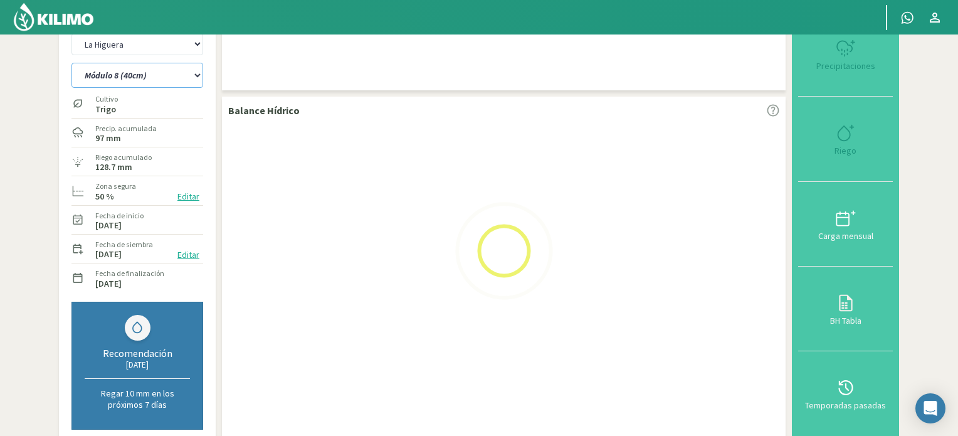
select select "11: Object"
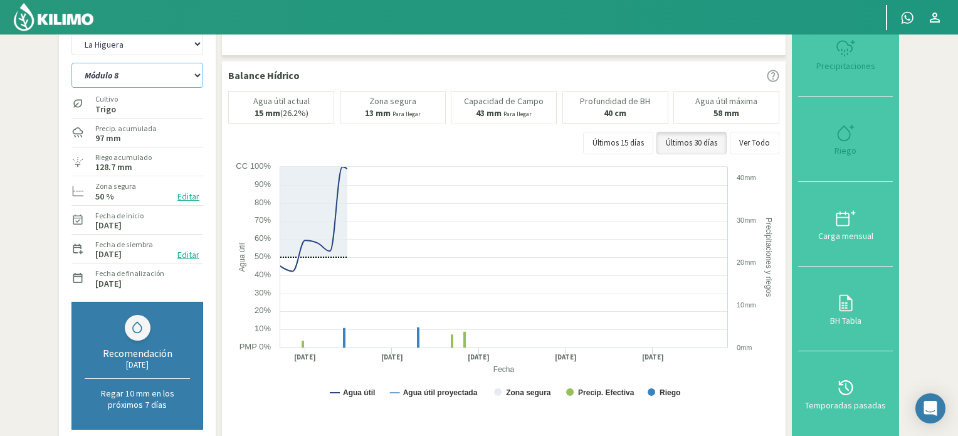
select select "69: Object"
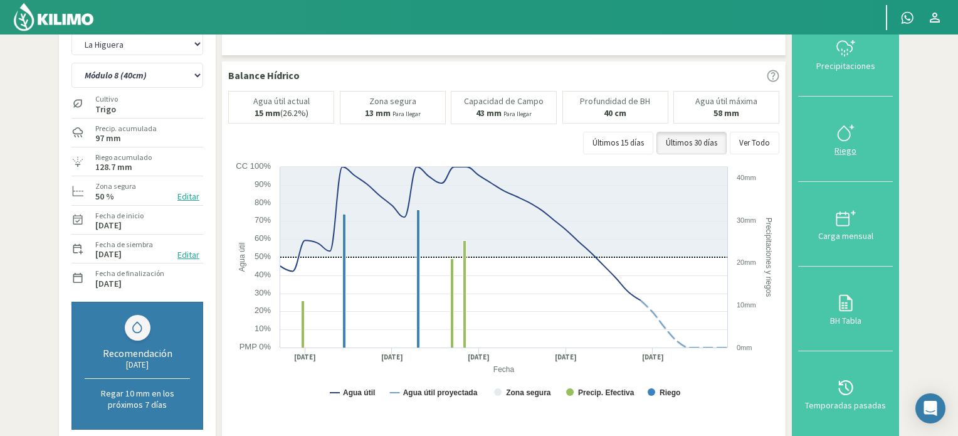
click at [843, 130] on icon at bounding box center [845, 133] width 20 height 20
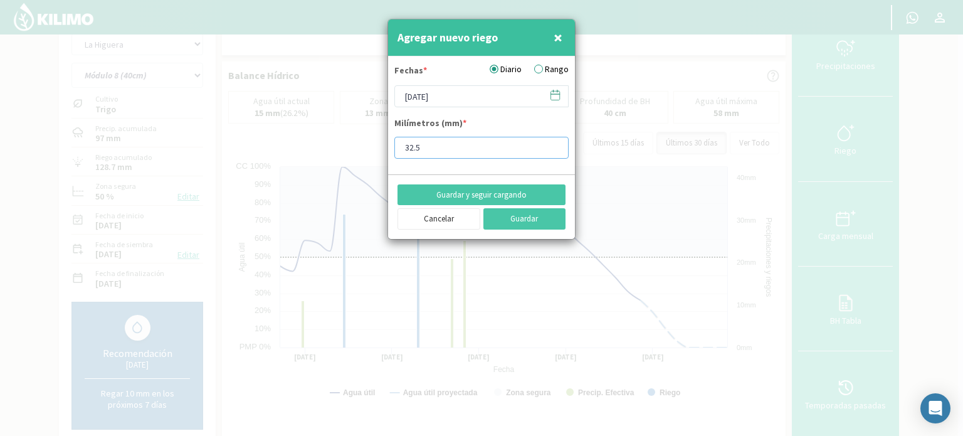
click at [454, 145] on input "32.5" at bounding box center [481, 148] width 174 height 22
type input "32.9"
click at [526, 220] on button "Guardar" at bounding box center [524, 218] width 83 height 21
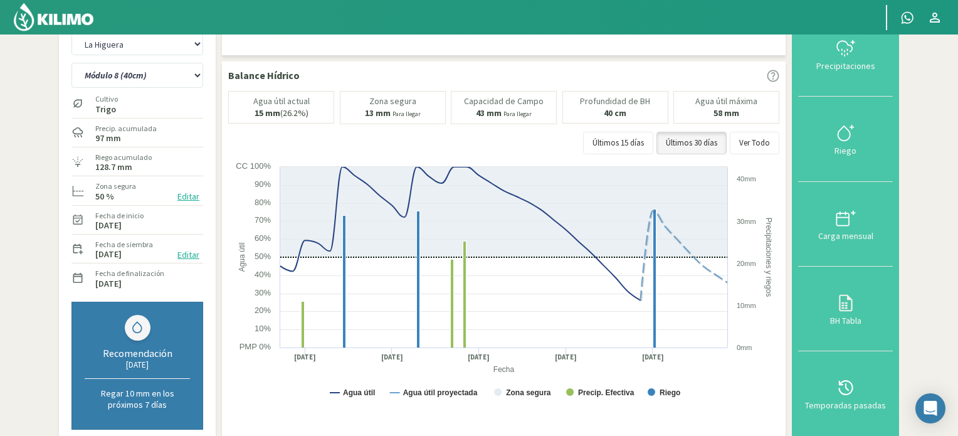
click at [63, 16] on img at bounding box center [54, 17] width 82 height 30
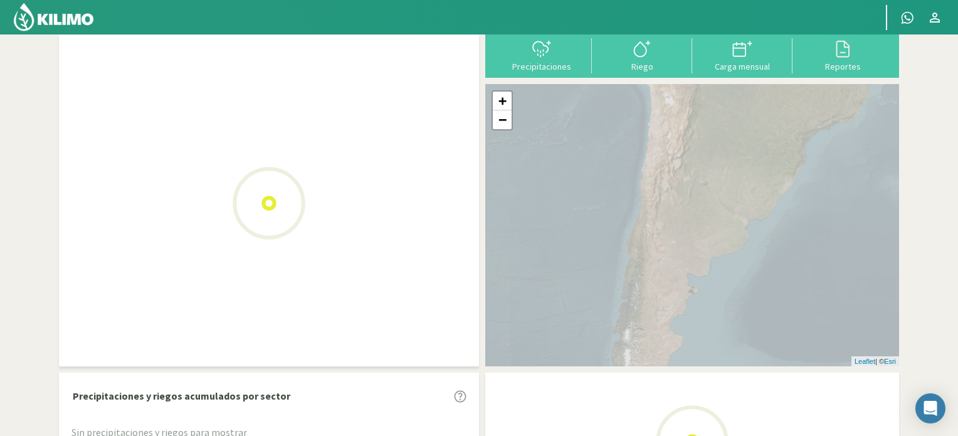
scroll to position [63, 0]
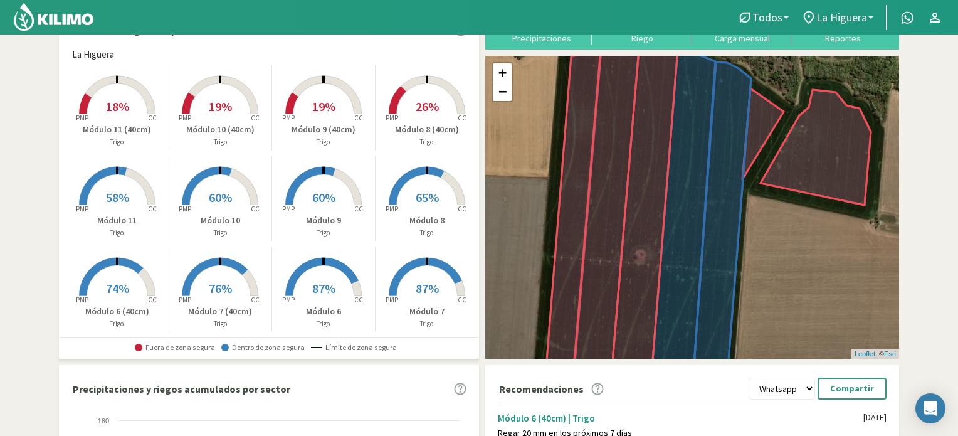
click at [870, 13] on link "La Higuera" at bounding box center [837, 18] width 85 height 24
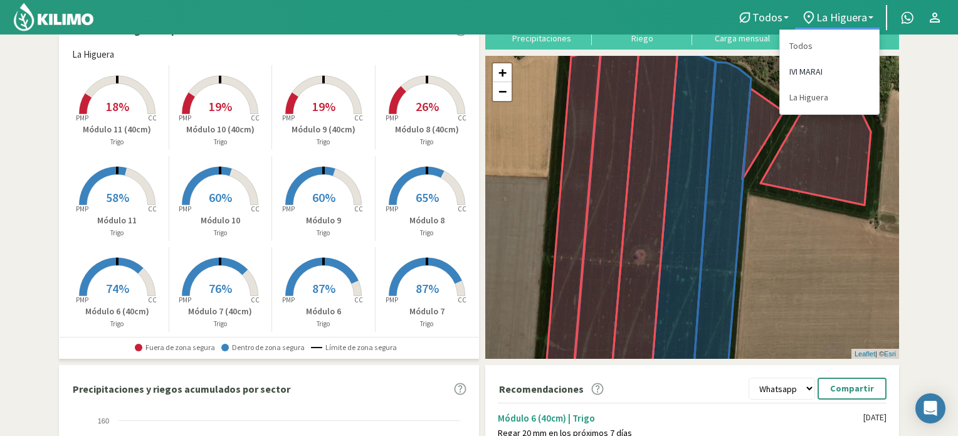
click at [825, 70] on link "IVI MARAI" at bounding box center [829, 72] width 99 height 26
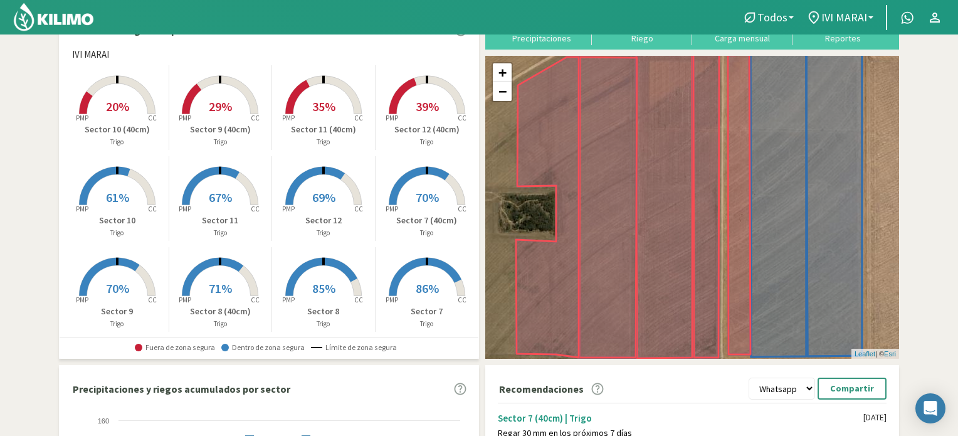
click at [111, 278] on rect at bounding box center [117, 297] width 100 height 100
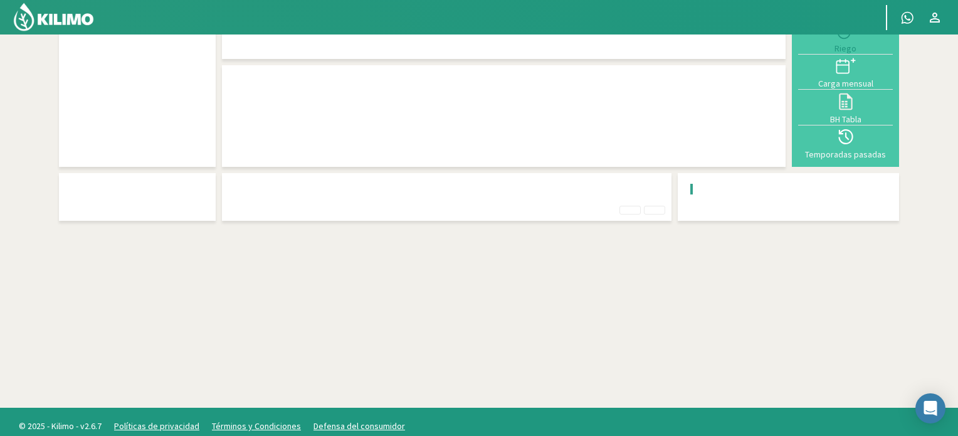
scroll to position [34, 0]
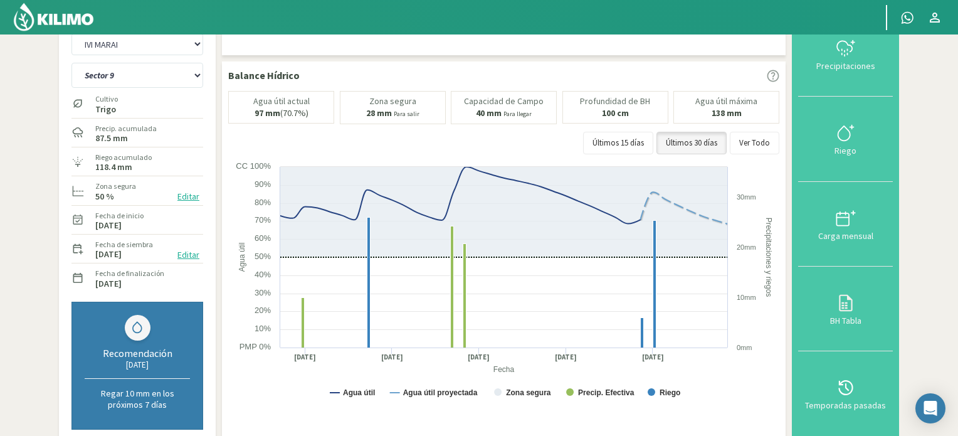
click at [191, 196] on button "Editar" at bounding box center [188, 196] width 29 height 14
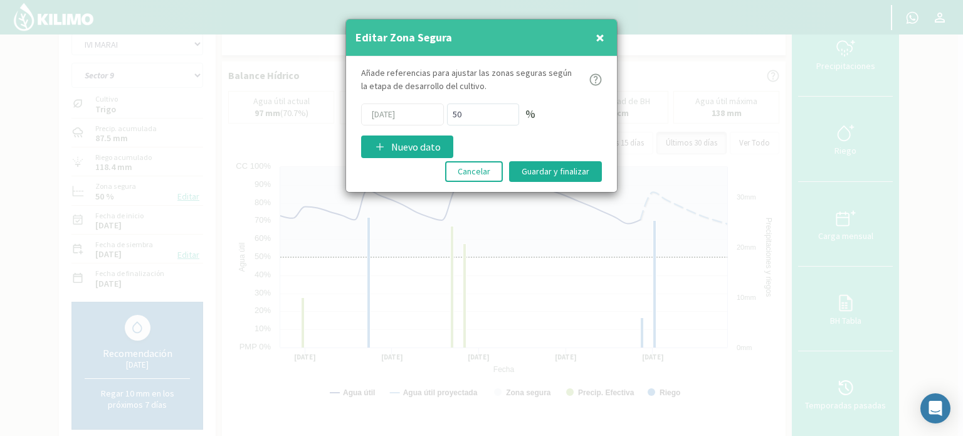
click at [604, 39] on span "×" at bounding box center [599, 37] width 9 height 21
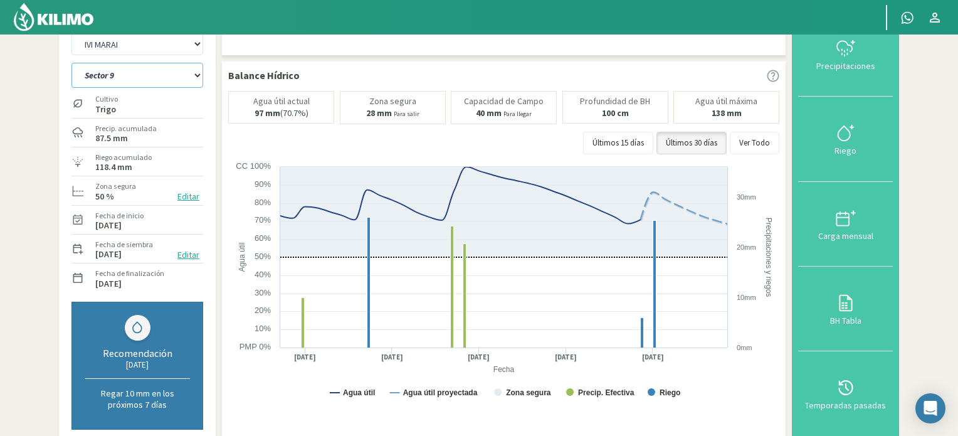
click at [195, 77] on select "Sector 10 Sector 10 (40cm) Sector 11 Sector 11 (40cm) Sector 12 Sector 12 (40cm…" at bounding box center [137, 75] width 132 height 25
click at [71, 63] on select "Sector 10 Sector 10 (40cm) Sector 11 Sector 11 (40cm) Sector 12 Sector 12 (40cm…" at bounding box center [137, 75] width 132 height 25
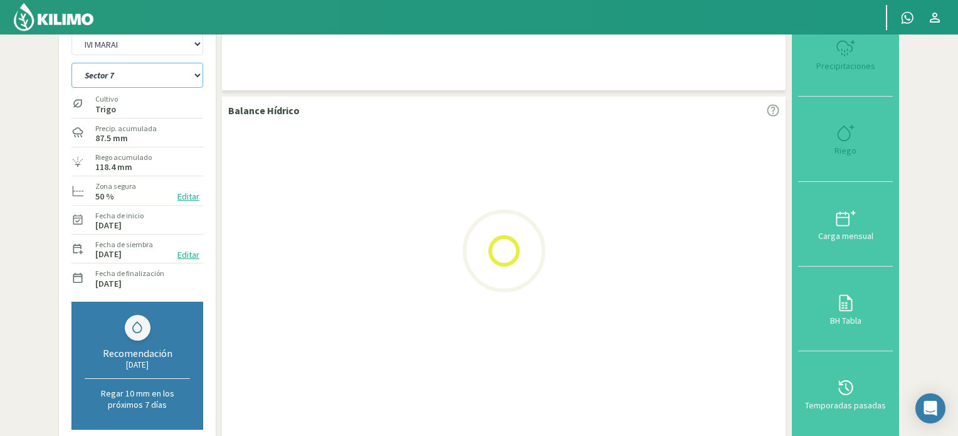
select select "10: Object"
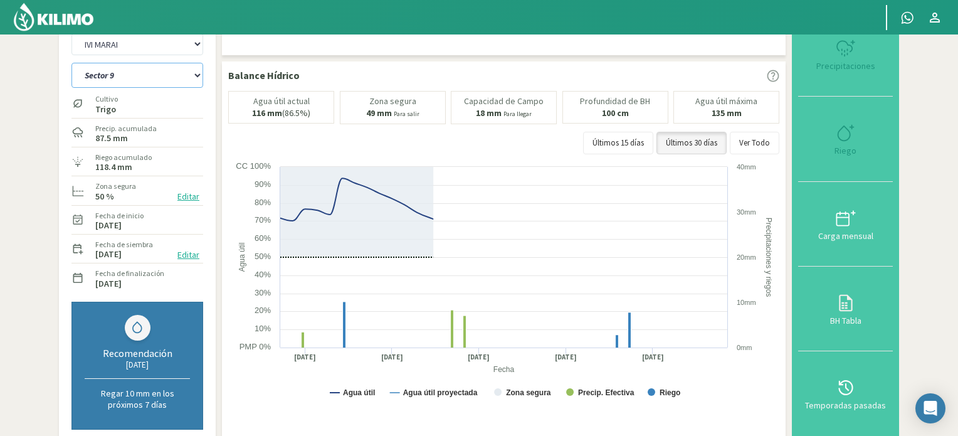
select select "2: Object"
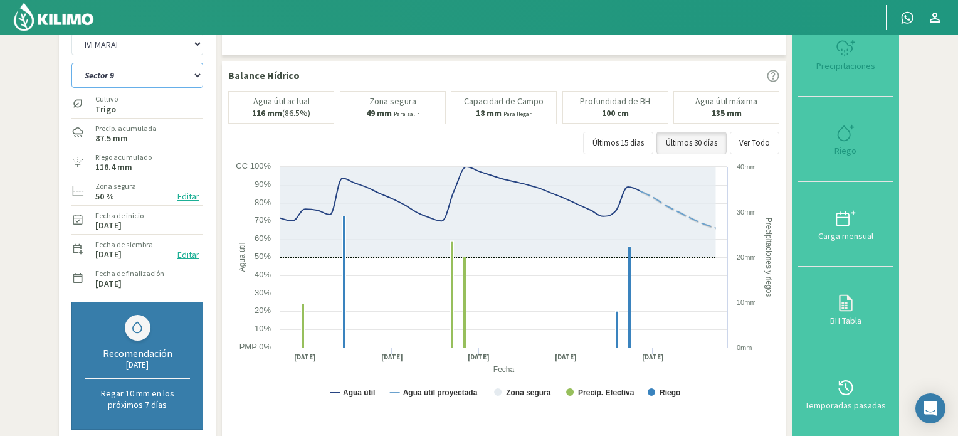
select select "18: Object"
click at [189, 196] on button "Editar" at bounding box center [188, 196] width 29 height 14
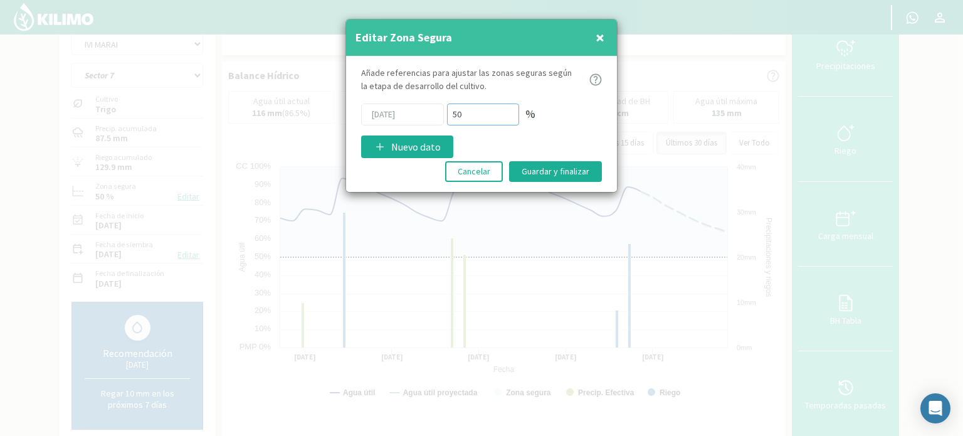
drag, startPoint x: 485, startPoint y: 113, endPoint x: 452, endPoint y: 112, distance: 32.6
click at [452, 112] on input "50" at bounding box center [483, 114] width 72 height 22
click at [409, 147] on p "Nuevo dato" at bounding box center [416, 146] width 50 height 15
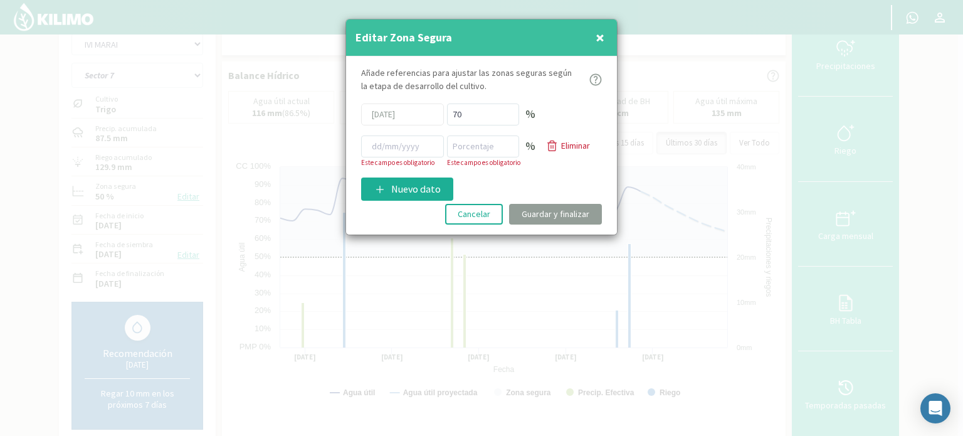
click at [602, 33] on span "×" at bounding box center [599, 37] width 9 height 21
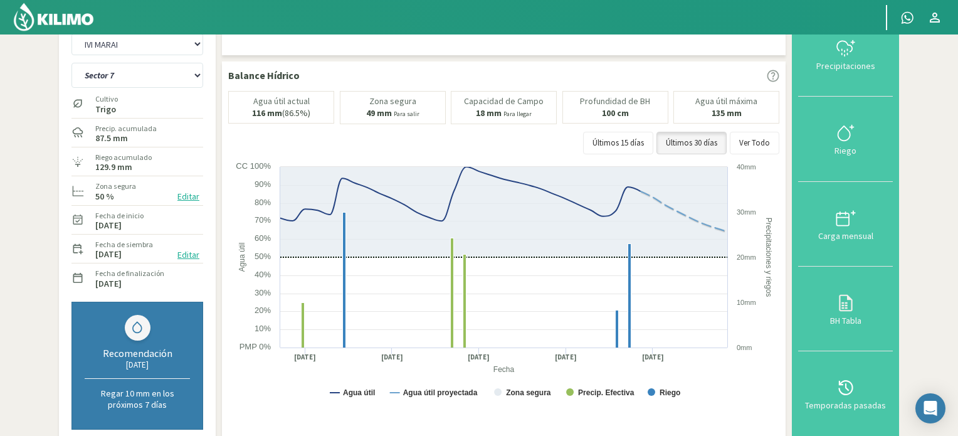
click at [187, 195] on button "Editar" at bounding box center [188, 196] width 29 height 14
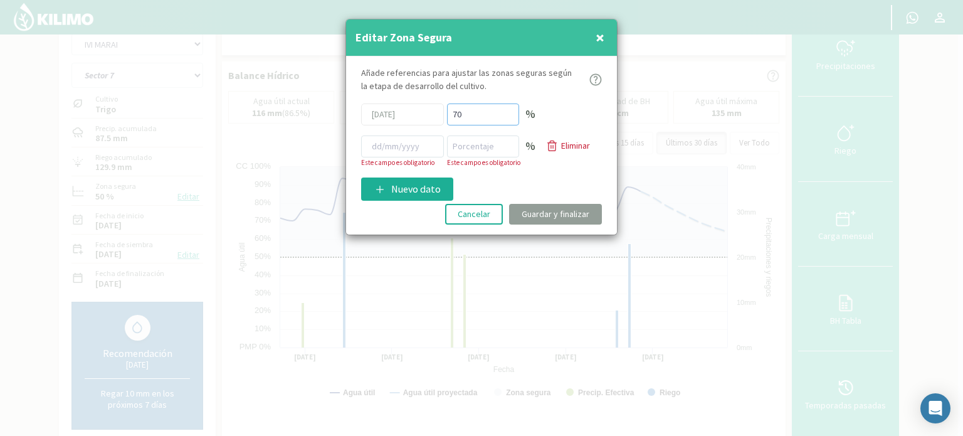
drag, startPoint x: 464, startPoint y: 113, endPoint x: 449, endPoint y: 114, distance: 15.1
click at [449, 114] on input "70" at bounding box center [483, 114] width 72 height 22
type input "50"
click at [394, 147] on input at bounding box center [402, 146] width 83 height 22
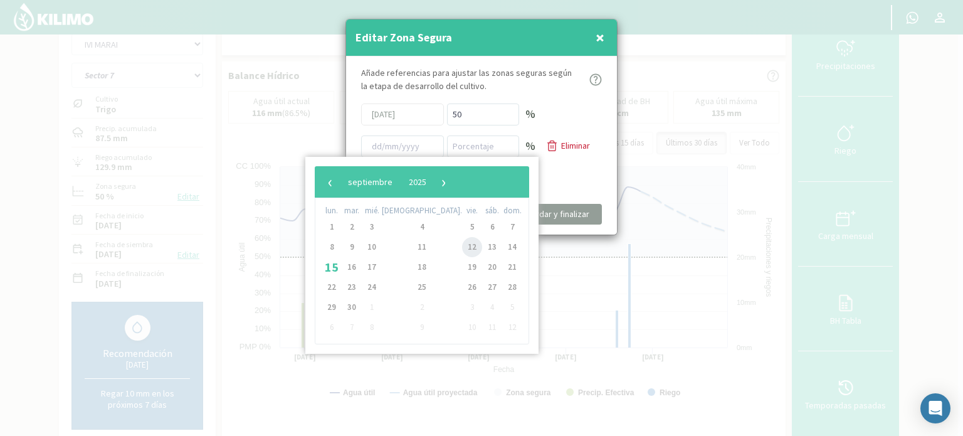
click at [462, 249] on span "12" at bounding box center [472, 247] width 20 height 20
type input "[DATE]"
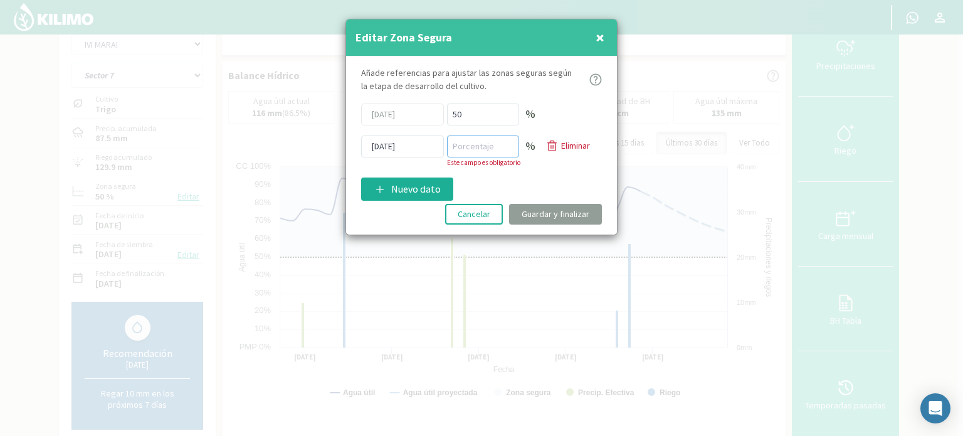
click at [486, 150] on input "number" at bounding box center [483, 146] width 72 height 22
type input "70"
click at [527, 145] on p "%" at bounding box center [530, 146] width 10 height 18
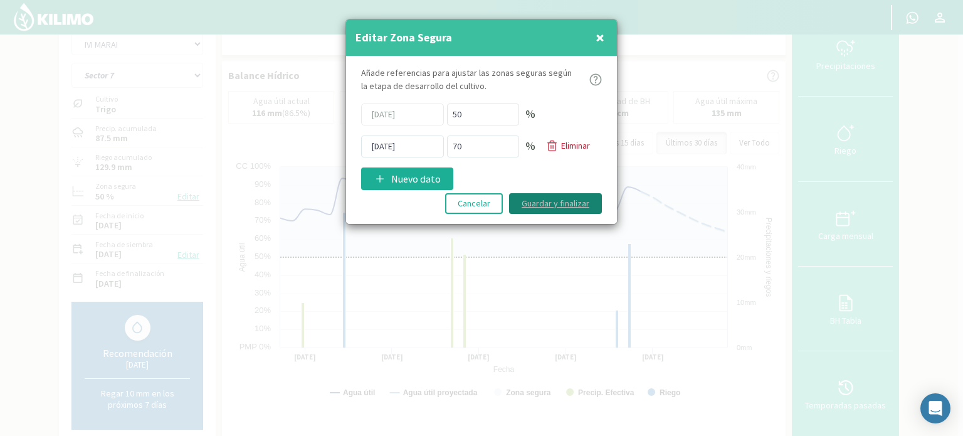
click at [545, 202] on button "Guardar y finalizar" at bounding box center [555, 203] width 93 height 21
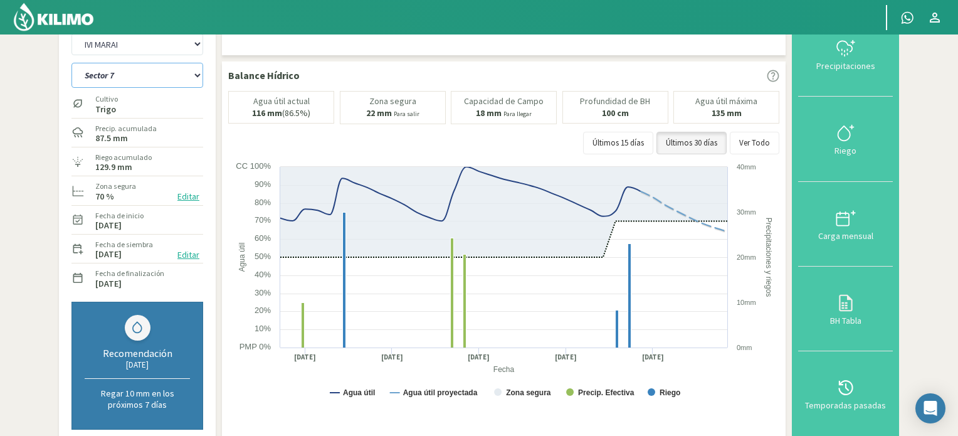
click at [196, 78] on select "Sector 10 Sector 10 (40cm) Sector 11 Sector 11 (40cm) Sector 12 Sector 12 (40cm…" at bounding box center [137, 75] width 132 height 25
click at [71, 63] on select "Sector 10 Sector 10 (40cm) Sector 11 Sector 11 (40cm) Sector 12 Sector 12 (40cm…" at bounding box center [137, 75] width 132 height 25
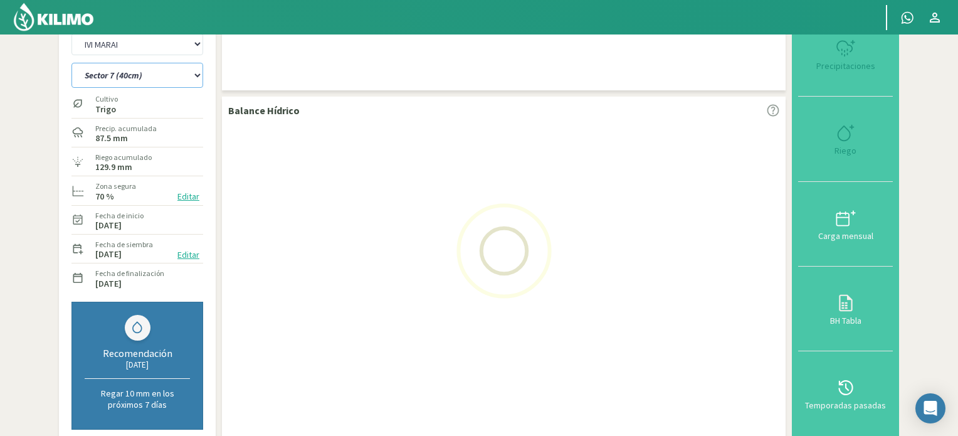
select select "18: Object"
select select "4: Object"
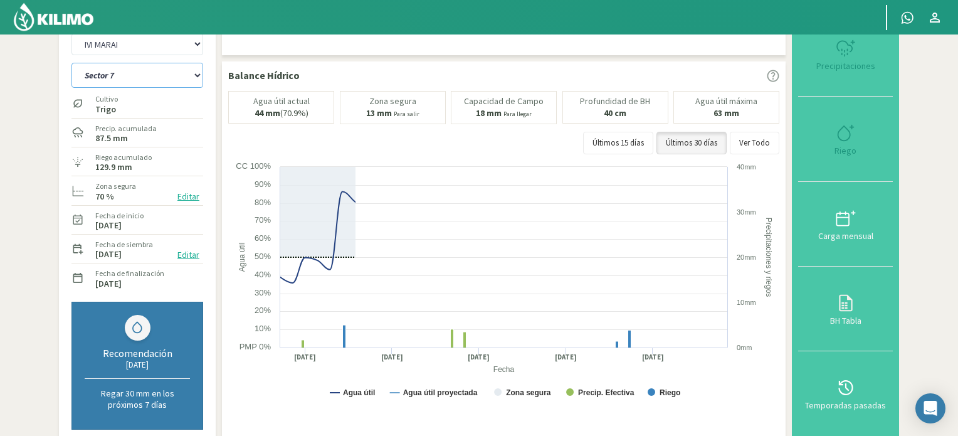
select select "31: Object"
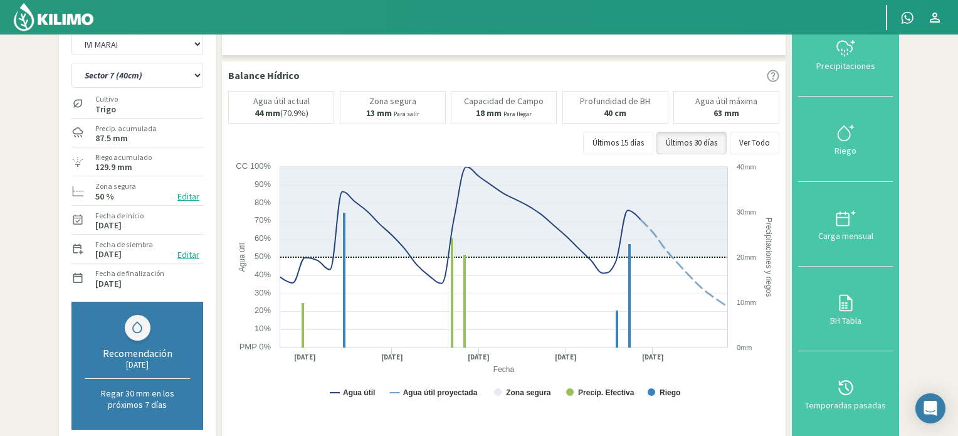
click at [186, 196] on button "Editar" at bounding box center [188, 196] width 29 height 14
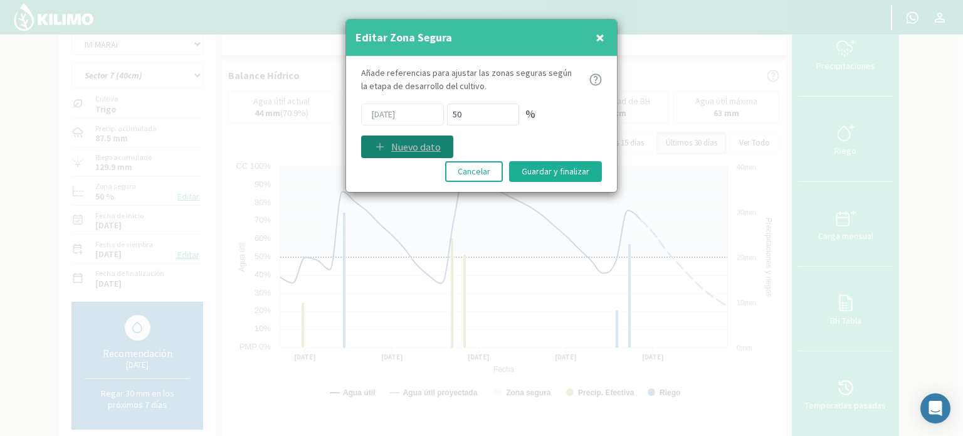
click at [389, 148] on div "Nuevo dato" at bounding box center [407, 146] width 67 height 15
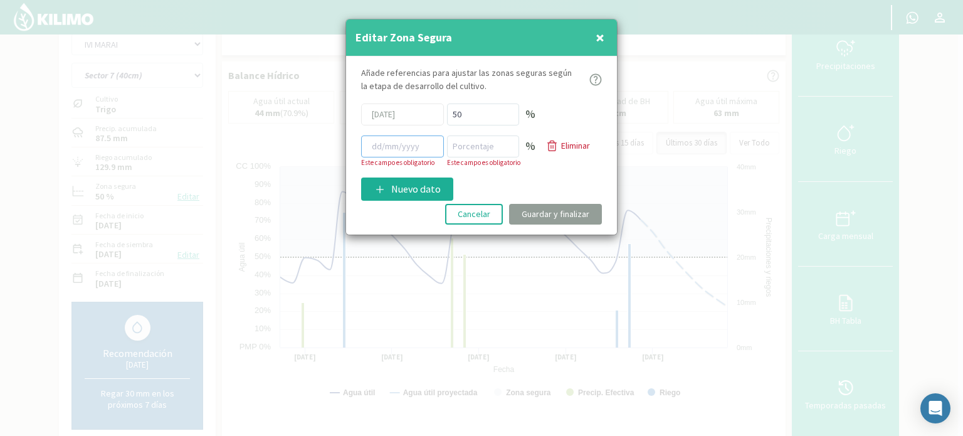
click at [387, 148] on input at bounding box center [402, 146] width 83 height 22
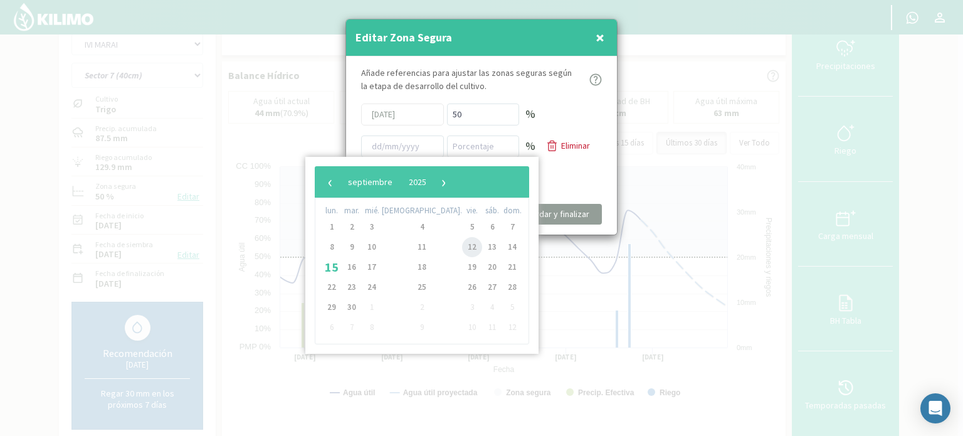
click at [462, 247] on span "12" at bounding box center [472, 247] width 20 height 20
type input "[DATE]"
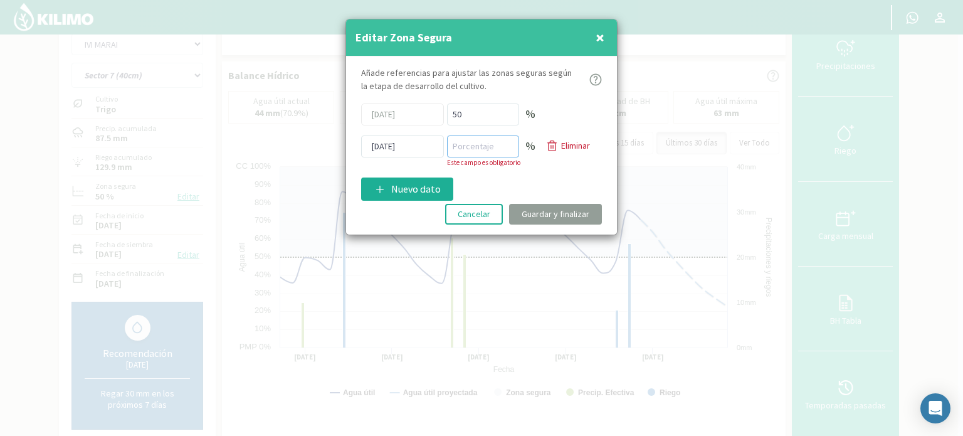
click at [476, 149] on input "number" at bounding box center [483, 146] width 72 height 22
type input "70"
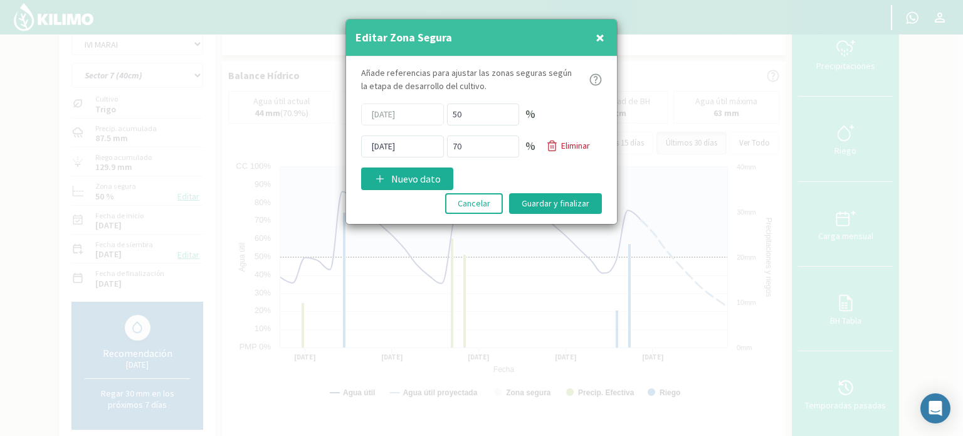
click at [488, 177] on div "Añade referencias para ajustar las zonas seguras según la etapa de desarrollo d…" at bounding box center [481, 140] width 271 height 168
click at [549, 204] on button "Guardar y finalizar" at bounding box center [555, 203] width 93 height 21
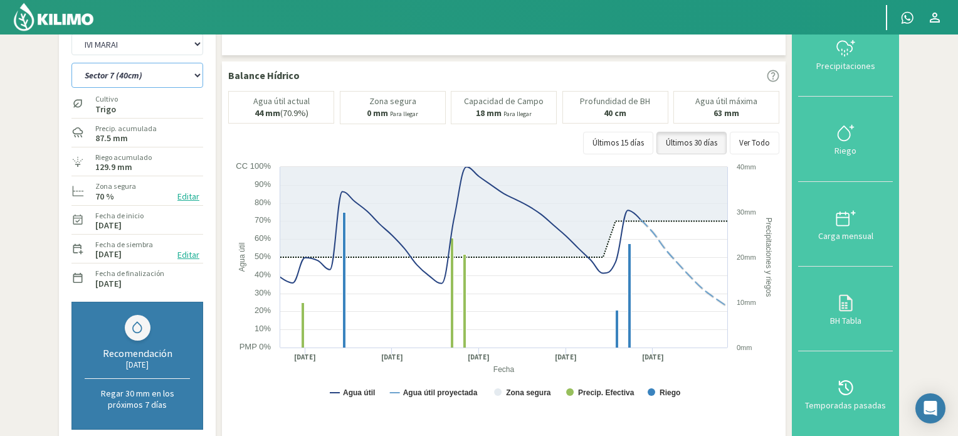
click at [197, 78] on select "Sector 10 Sector 10 (40cm) Sector 11 Sector 11 (40cm) Sector 12 Sector 12 (40cm…" at bounding box center [137, 75] width 132 height 25
click at [71, 63] on select "Sector 10 Sector 10 (40cm) Sector 11 Sector 11 (40cm) Sector 12 Sector 12 (40cm…" at bounding box center [137, 75] width 132 height 25
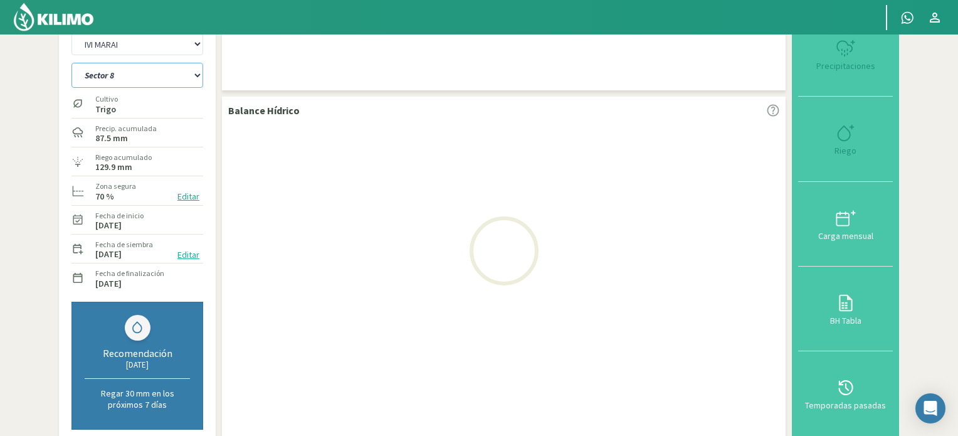
select select "31: Object"
select select "6: Object"
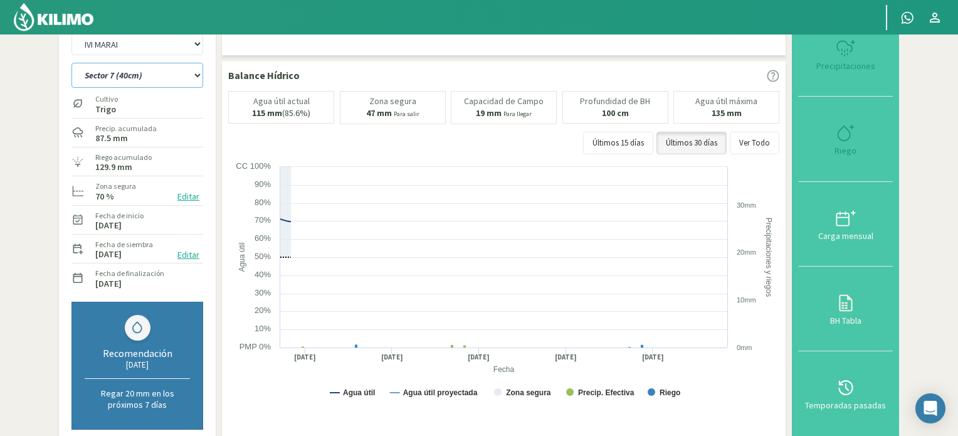
select select "44: Object"
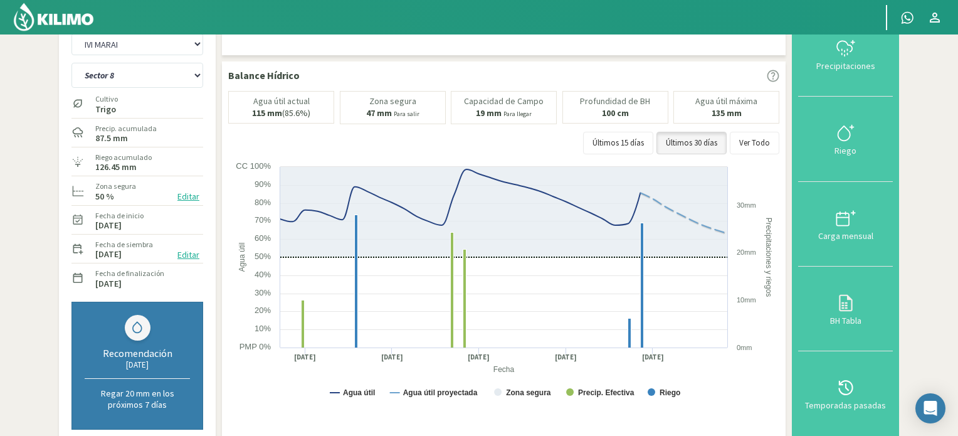
click at [188, 194] on button "Editar" at bounding box center [188, 196] width 29 height 14
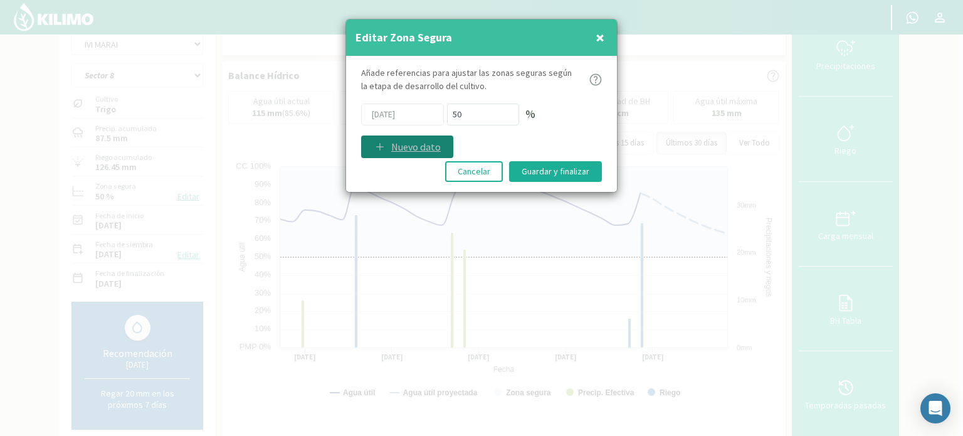
click at [437, 147] on p "Nuevo dato" at bounding box center [416, 146] width 50 height 15
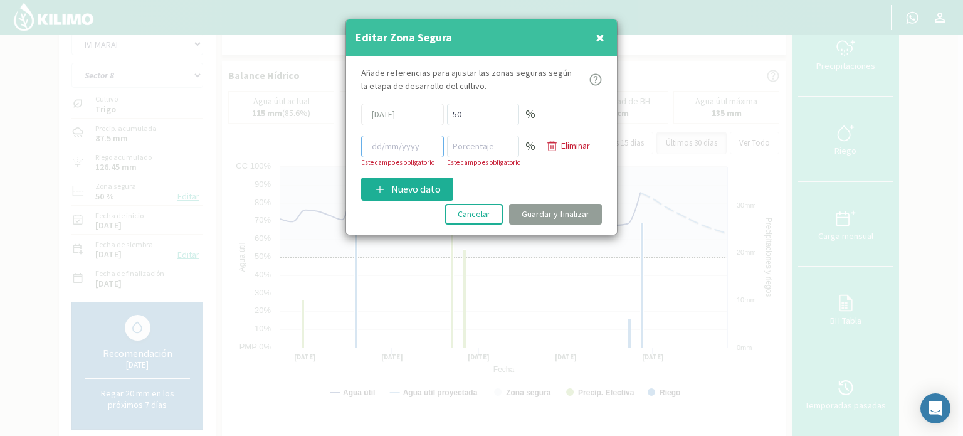
click at [410, 145] on input at bounding box center [402, 146] width 83 height 22
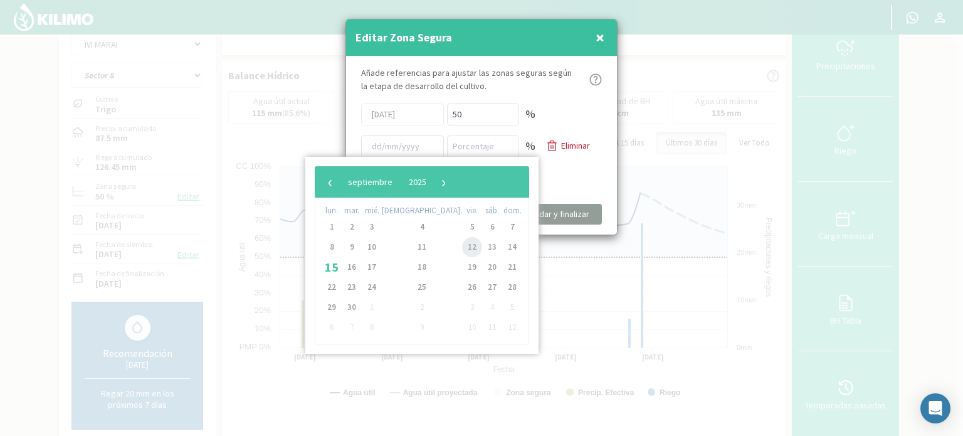
click at [462, 247] on span "12" at bounding box center [472, 247] width 20 height 20
type input "[DATE]"
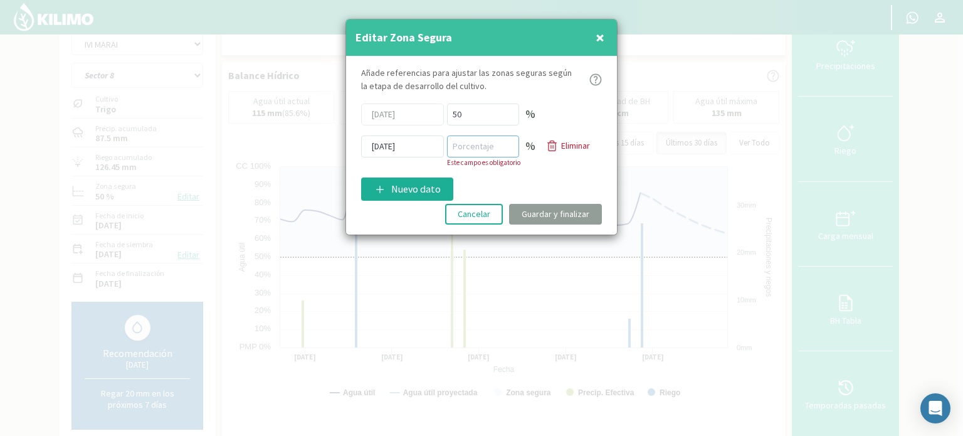
click at [474, 143] on input "number" at bounding box center [483, 146] width 72 height 22
type input "70"
click at [528, 172] on div "Añade referencias para ajustar las zonas seguras según la etapa de desarrollo d…" at bounding box center [481, 145] width 271 height 178
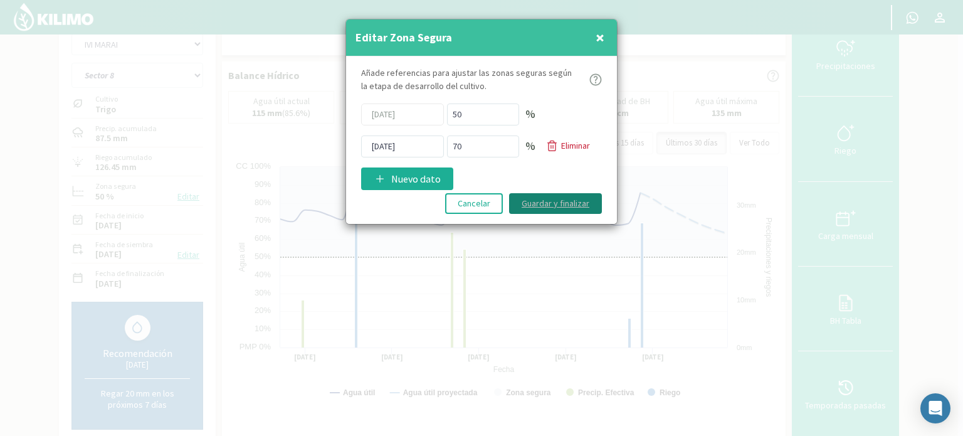
click at [551, 200] on button "Guardar y finalizar" at bounding box center [555, 203] width 93 height 21
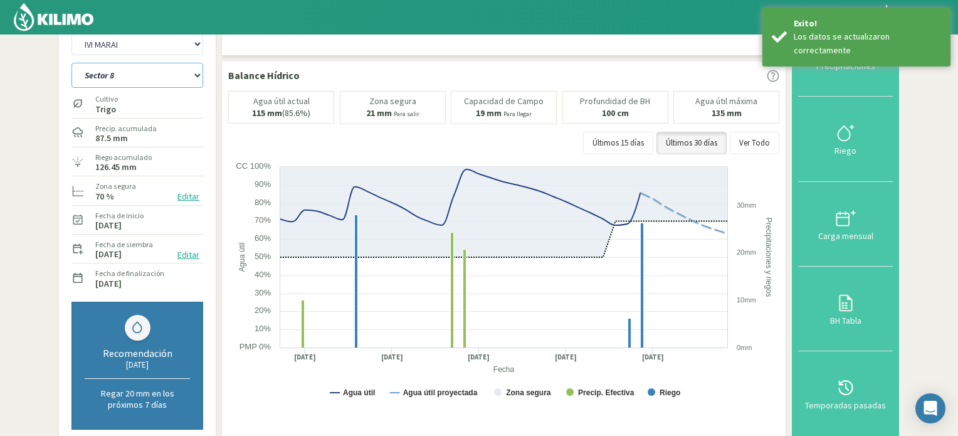
click at [197, 74] on select "Sector 10 Sector 10 (40cm) Sector 11 Sector 11 (40cm) Sector 12 Sector 12 (40cm…" at bounding box center [137, 75] width 132 height 25
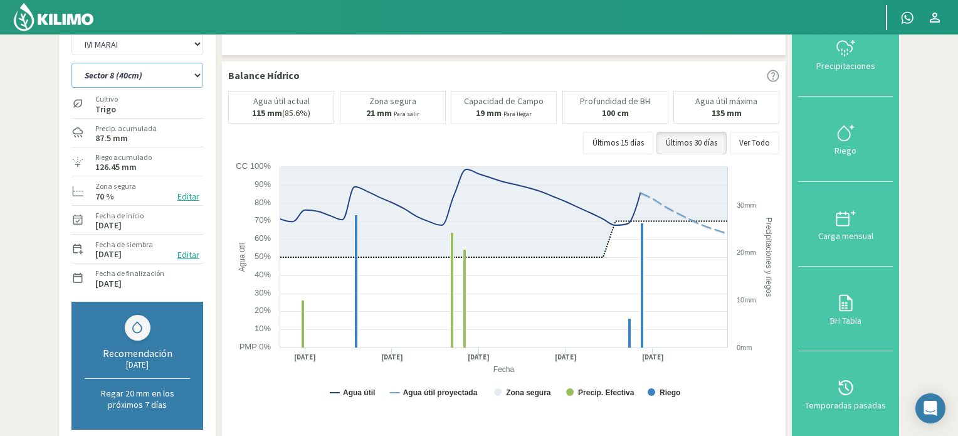
click at [71, 63] on select "Sector 10 Sector 10 (40cm) Sector 11 Sector 11 (40cm) Sector 12 Sector 12 (40cm…" at bounding box center [137, 75] width 132 height 25
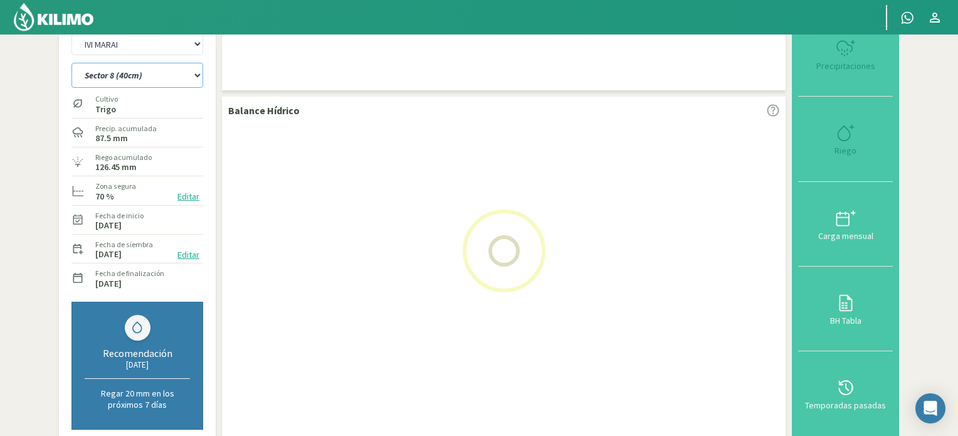
select select "44: Object"
select select "8: Object"
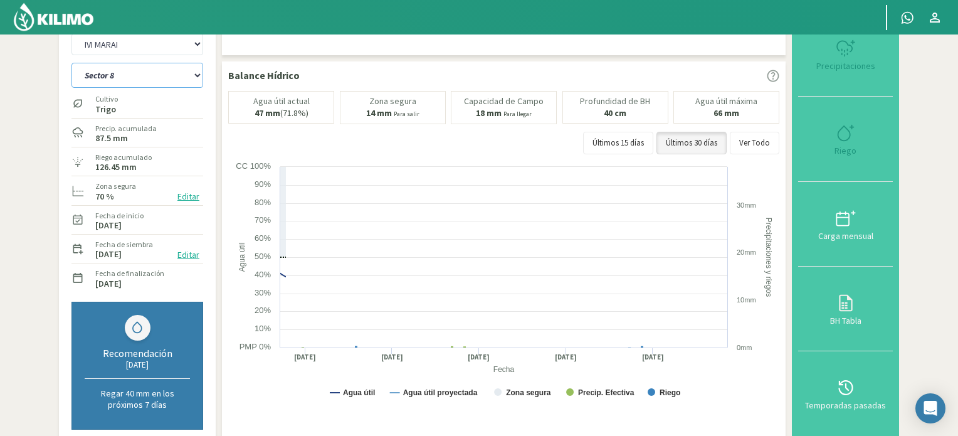
select select "57: Object"
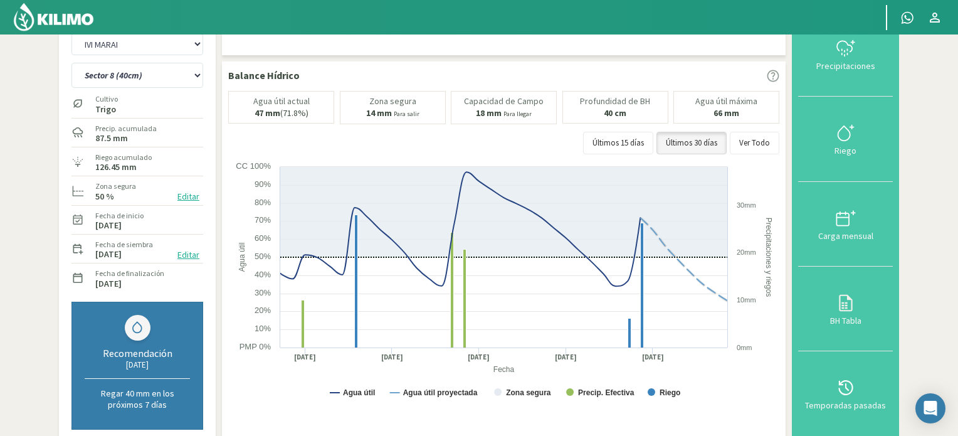
click at [184, 196] on button "Editar" at bounding box center [188, 196] width 29 height 14
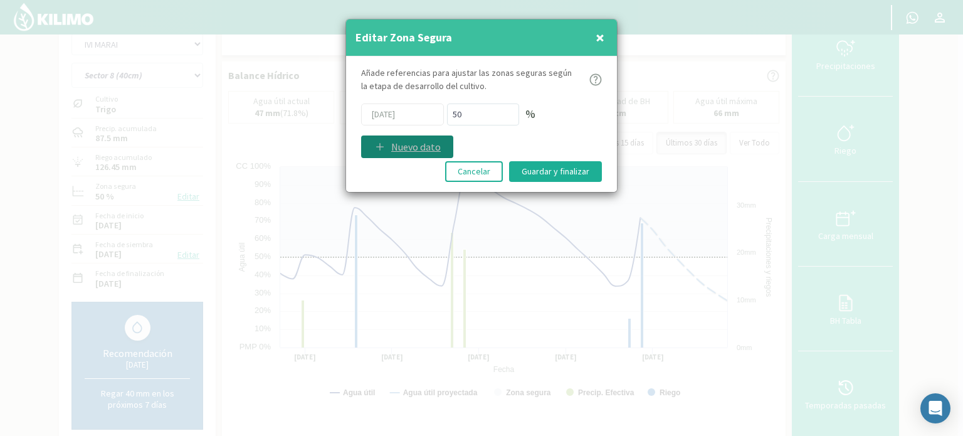
click at [396, 140] on p "Nuevo dato" at bounding box center [416, 146] width 50 height 15
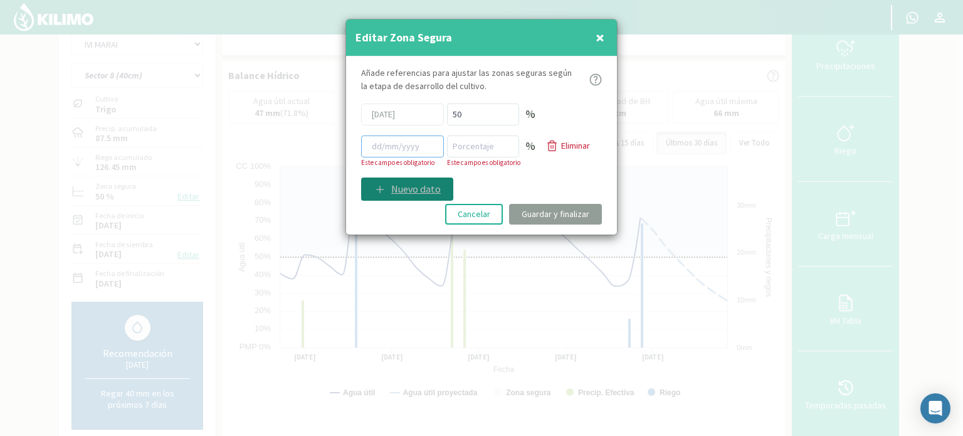
click at [396, 140] on input at bounding box center [402, 146] width 83 height 22
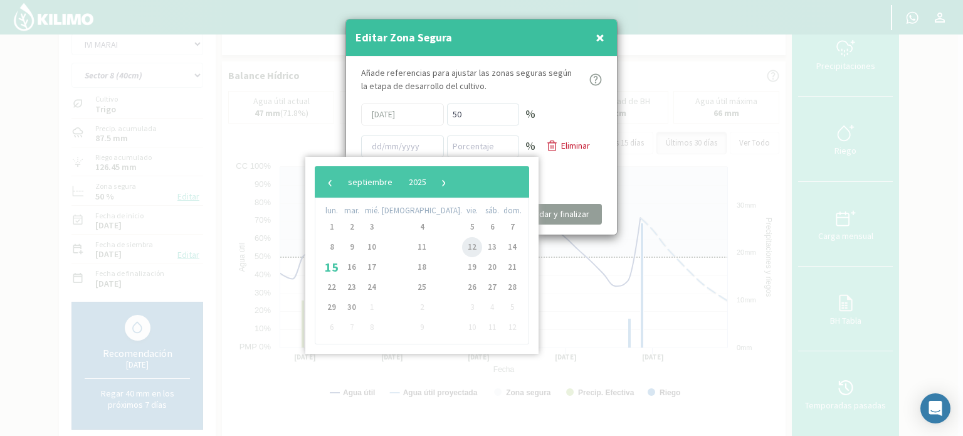
click at [462, 248] on span "12" at bounding box center [472, 247] width 20 height 20
type input "[DATE]"
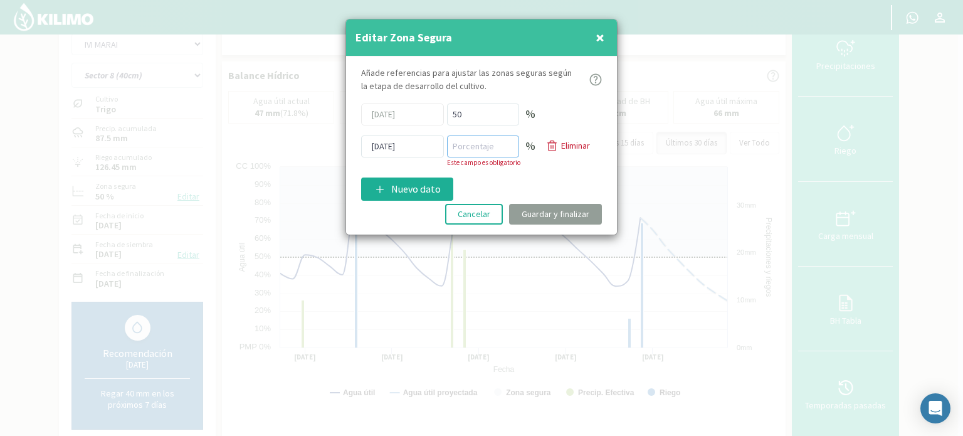
click at [461, 147] on input "number" at bounding box center [483, 146] width 72 height 22
type input "70"
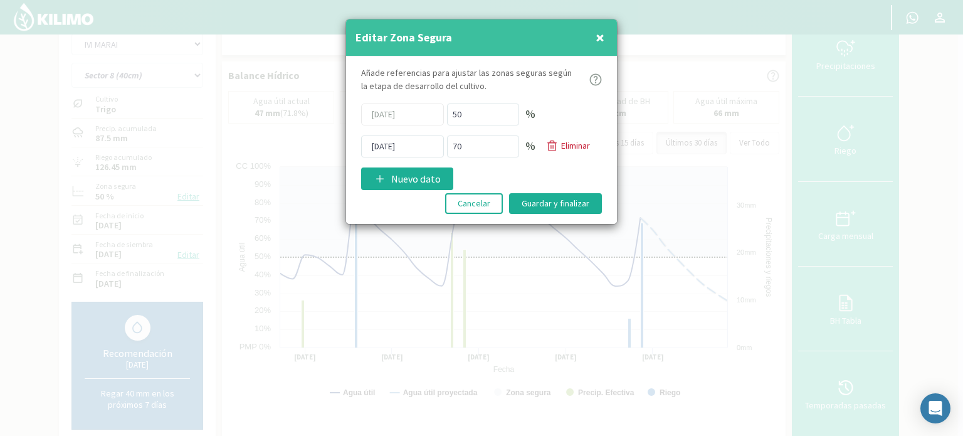
click at [523, 179] on div "Añade referencias para ajustar las zonas seguras según la etapa de desarrollo d…" at bounding box center [481, 140] width 271 height 168
click at [552, 202] on button "Guardar y finalizar" at bounding box center [555, 203] width 93 height 21
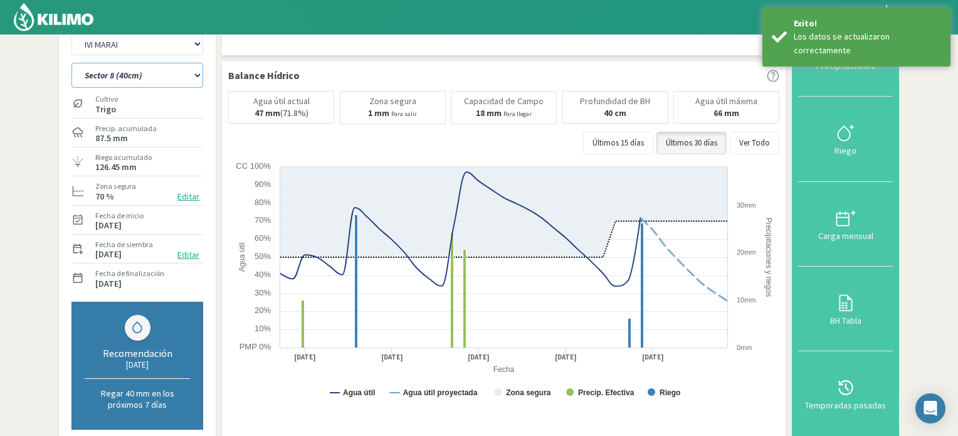
click at [199, 76] on select "Sector 10 Sector 10 (40cm) Sector 11 Sector 11 (40cm) Sector 12 Sector 12 (40cm…" at bounding box center [137, 75] width 132 height 25
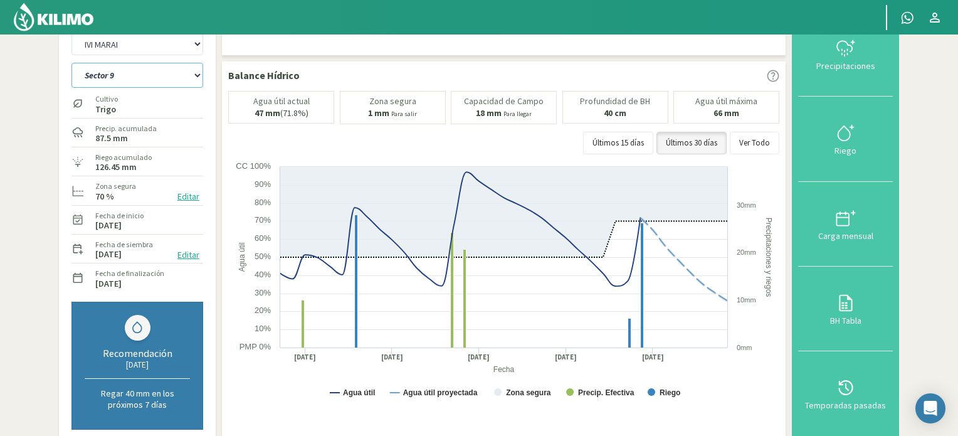
click at [71, 63] on select "Sector 10 Sector 10 (40cm) Sector 11 Sector 11 (40cm) Sector 12 Sector 12 (40cm…" at bounding box center [137, 75] width 132 height 25
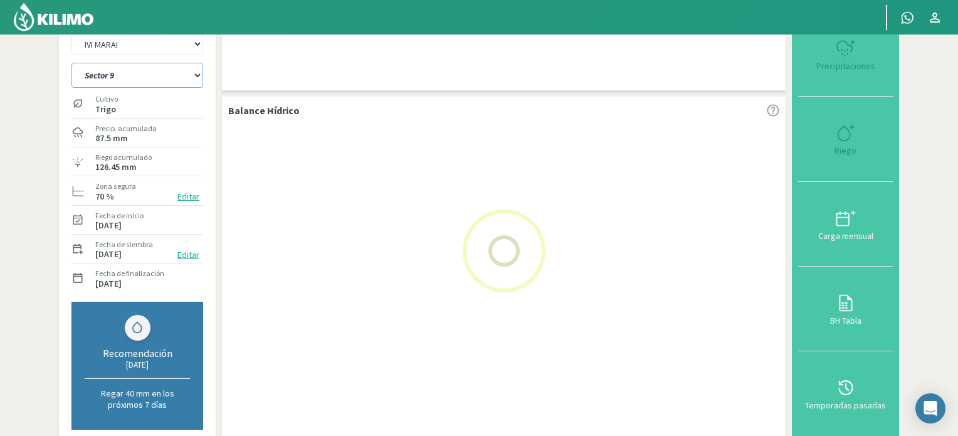
select select "57: Object"
select select "10: Object"
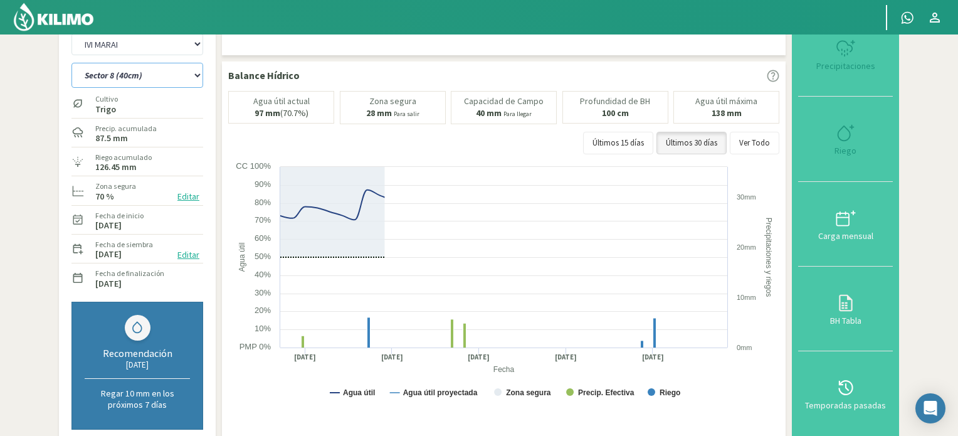
select select "70: Object"
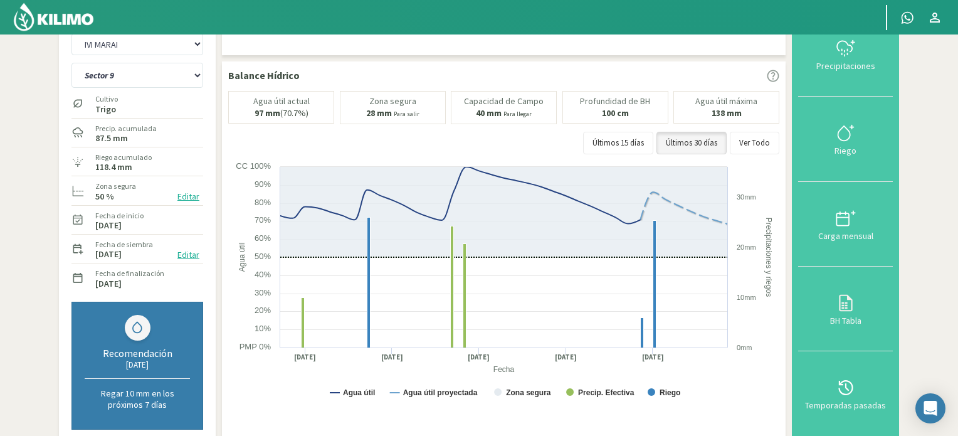
click at [194, 196] on button "Editar" at bounding box center [188, 196] width 29 height 14
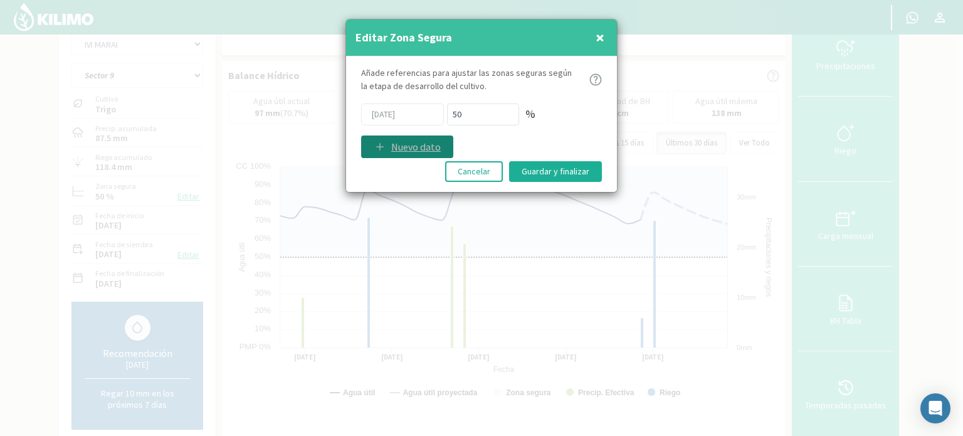
click at [410, 150] on p "Nuevo dato" at bounding box center [416, 146] width 50 height 15
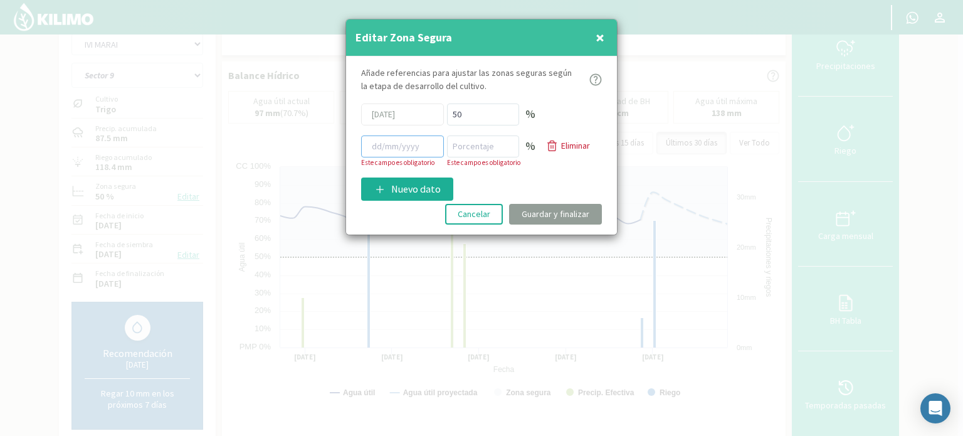
click at [414, 147] on input at bounding box center [402, 146] width 83 height 22
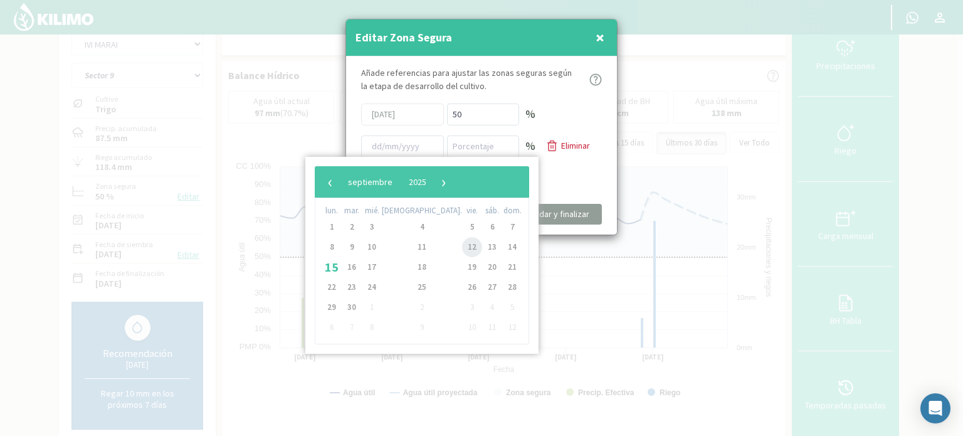
click at [462, 246] on span "12" at bounding box center [472, 247] width 20 height 20
type input "[DATE]"
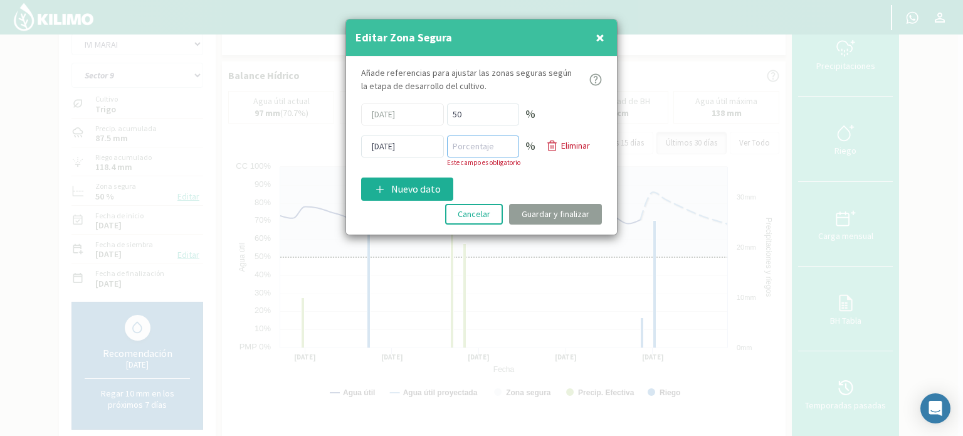
click at [466, 145] on input "number" at bounding box center [483, 146] width 72 height 22
type input "70"
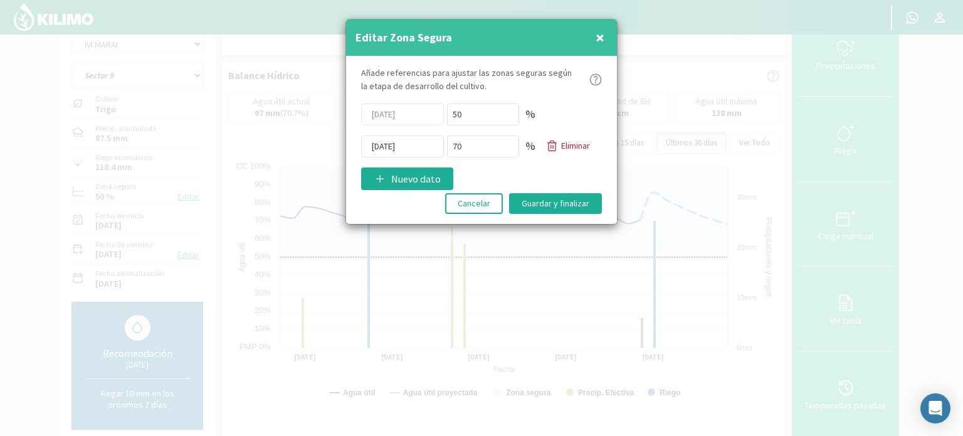
click at [526, 180] on div "Añade referencias para ajustar las zonas seguras según la etapa de desarrollo d…" at bounding box center [481, 140] width 271 height 168
click at [548, 201] on button "Guardar y finalizar" at bounding box center [555, 203] width 93 height 21
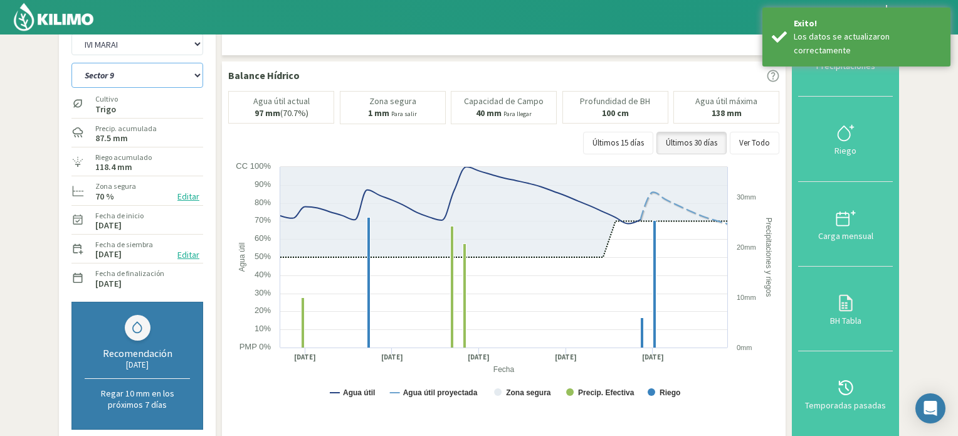
click at [197, 72] on select "Sector 10 Sector 10 (40cm) Sector 11 Sector 11 (40cm) Sector 12 Sector 12 (40cm…" at bounding box center [137, 75] width 132 height 25
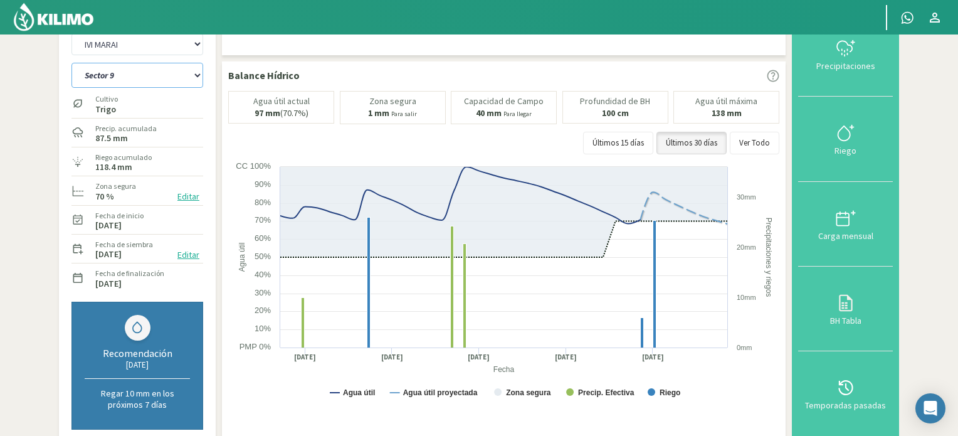
select select "71: Object"
click at [71, 63] on select "Sector 10 Sector 10 (40cm) Sector 11 Sector 11 (40cm) Sector 12 Sector 12 (40cm…" at bounding box center [137, 75] width 132 height 25
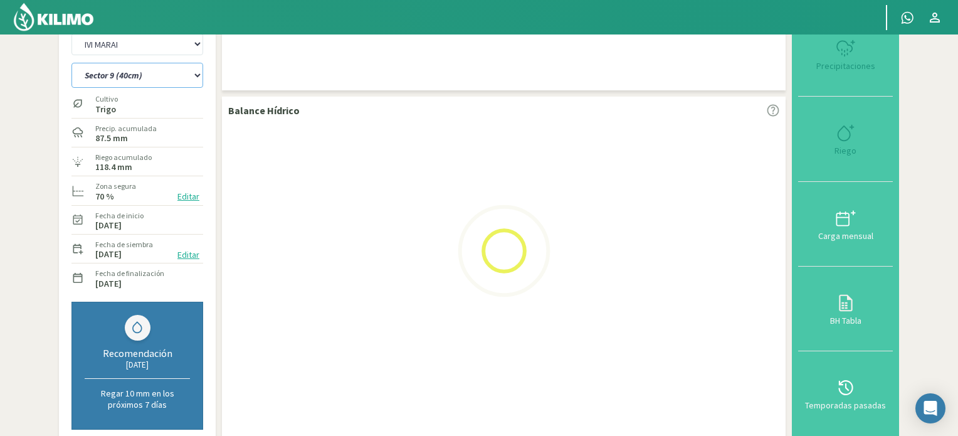
select select "12: Object"
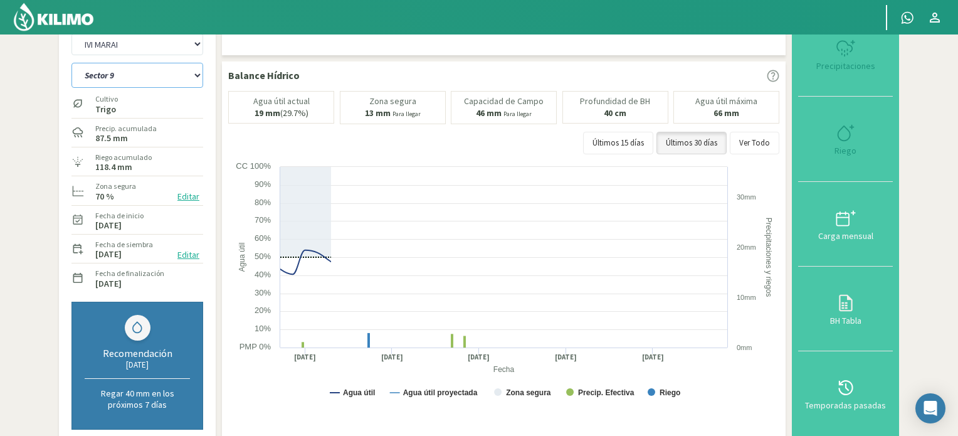
select select "83: Object"
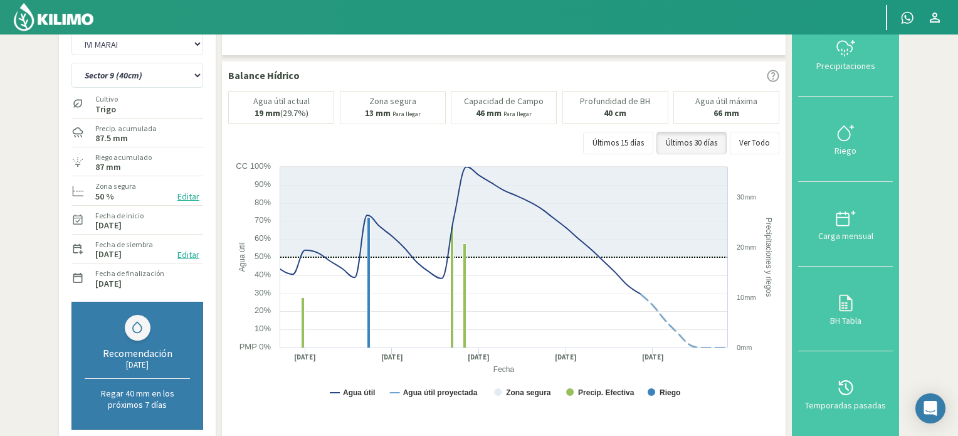
click at [191, 197] on button "Editar" at bounding box center [188, 196] width 29 height 14
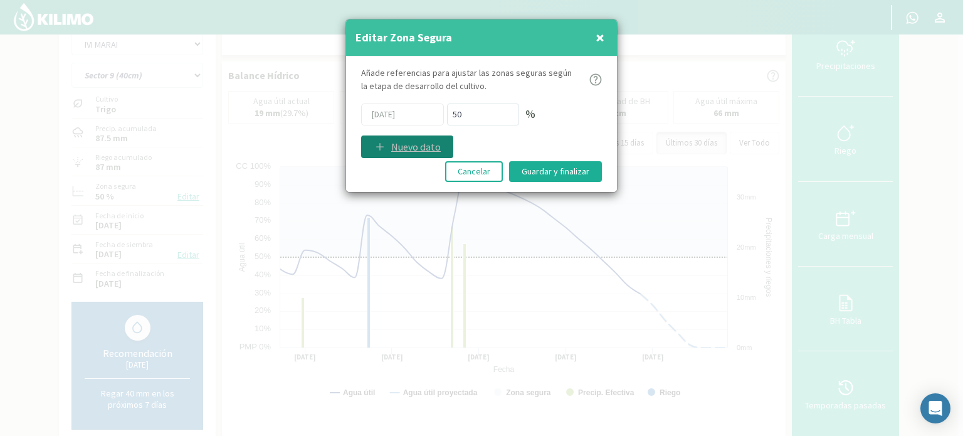
click at [400, 143] on p "Nuevo dato" at bounding box center [416, 146] width 50 height 15
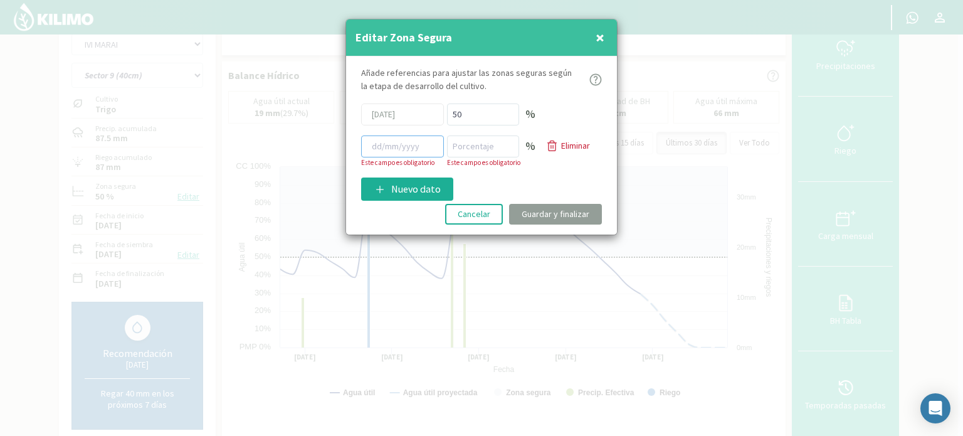
click at [399, 144] on input at bounding box center [402, 146] width 83 height 22
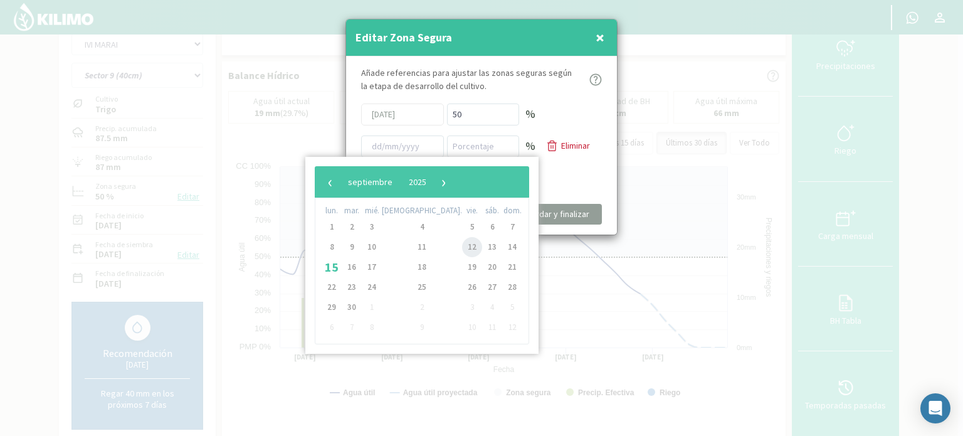
click at [462, 243] on span "12" at bounding box center [472, 247] width 20 height 20
type input "[DATE]"
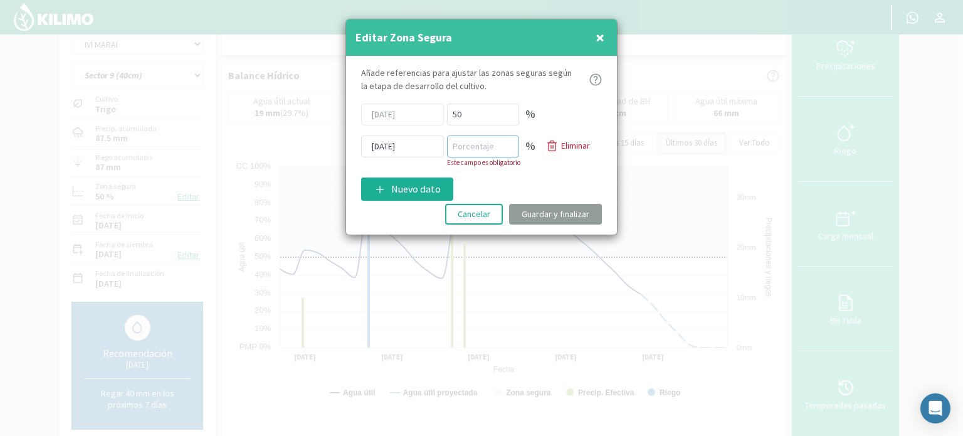
click at [476, 147] on input "number" at bounding box center [483, 146] width 72 height 22
type input "70"
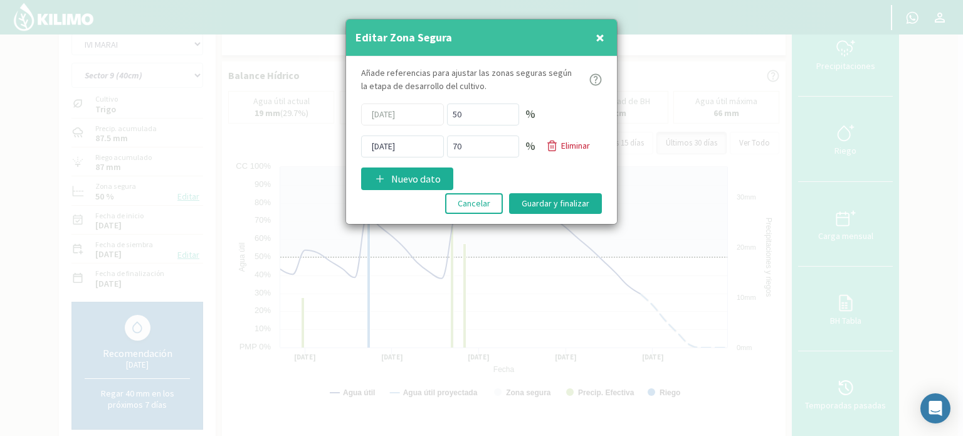
click at [574, 175] on div "Añade referencias para ajustar las zonas seguras según la etapa de desarrollo d…" at bounding box center [481, 140] width 271 height 168
click at [563, 201] on button "Guardar y finalizar" at bounding box center [555, 203] width 93 height 21
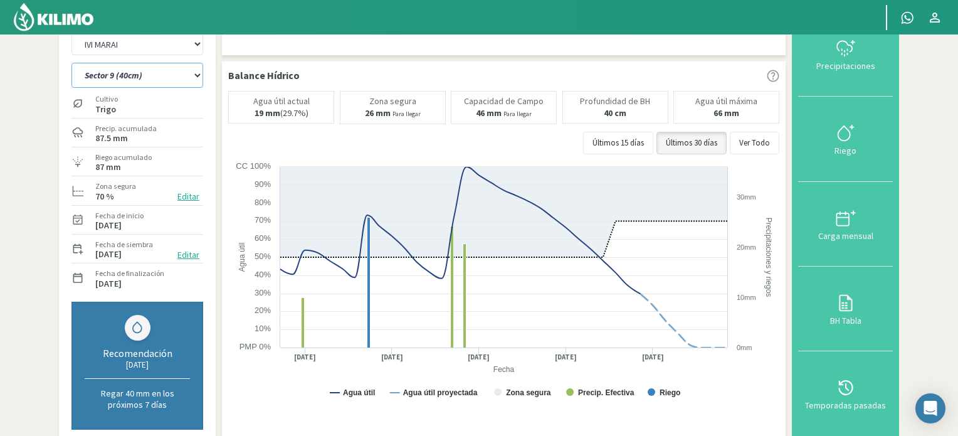
click at [197, 76] on select "Sector 10 Sector 10 (40cm) Sector 11 Sector 11 (40cm) Sector 12 Sector 12 (40cm…" at bounding box center [137, 75] width 132 height 25
select select "72: Object"
click at [71, 63] on select "Sector 10 Sector 10 (40cm) Sector 11 Sector 11 (40cm) Sector 12 Sector 12 (40cm…" at bounding box center [137, 75] width 132 height 25
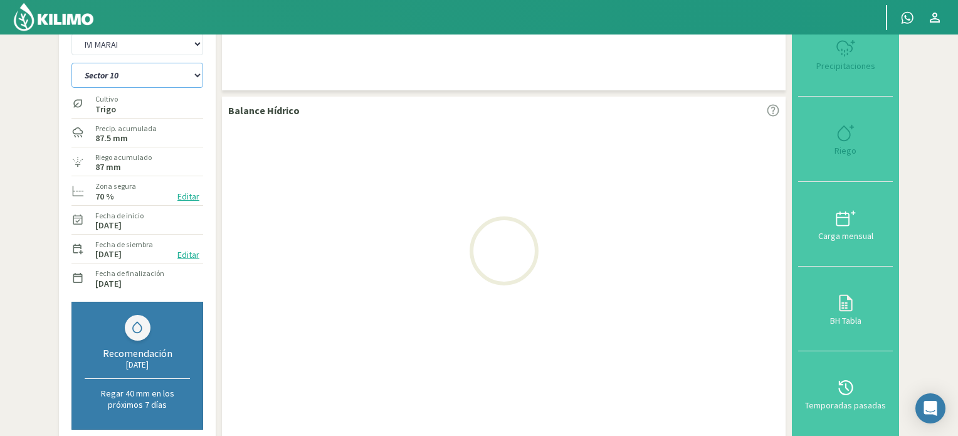
select select "14: Object"
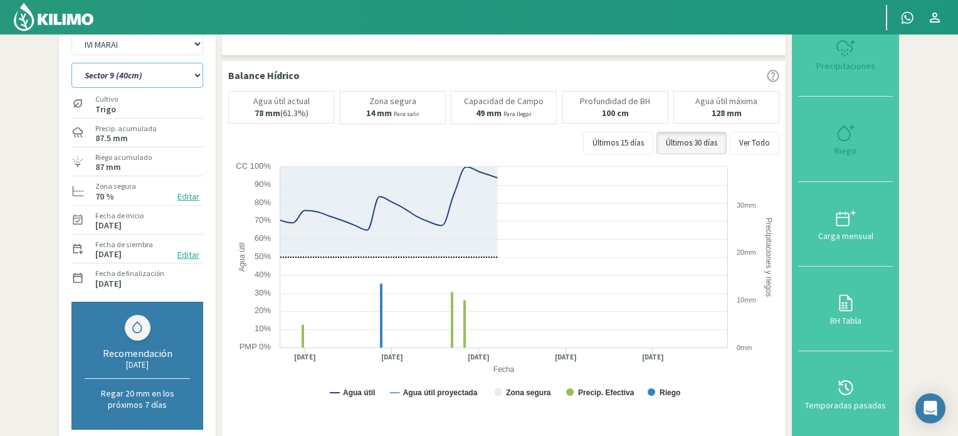
select select "84: Object"
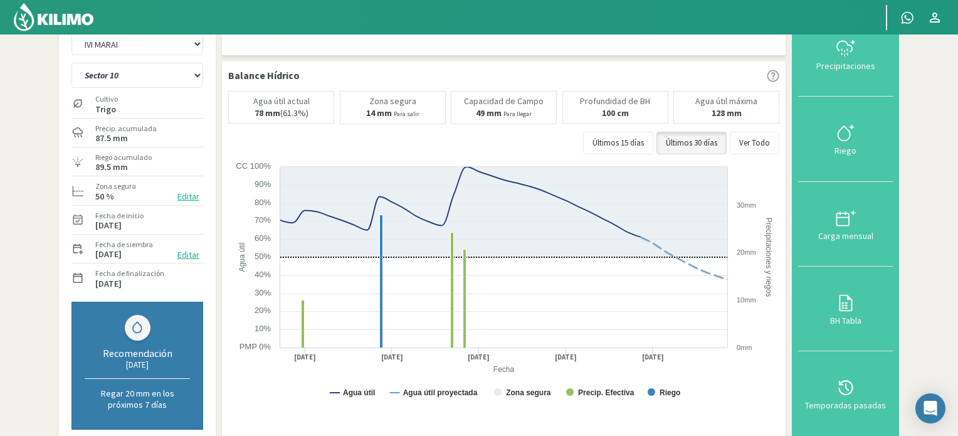
click at [187, 192] on button "Editar" at bounding box center [188, 196] width 29 height 14
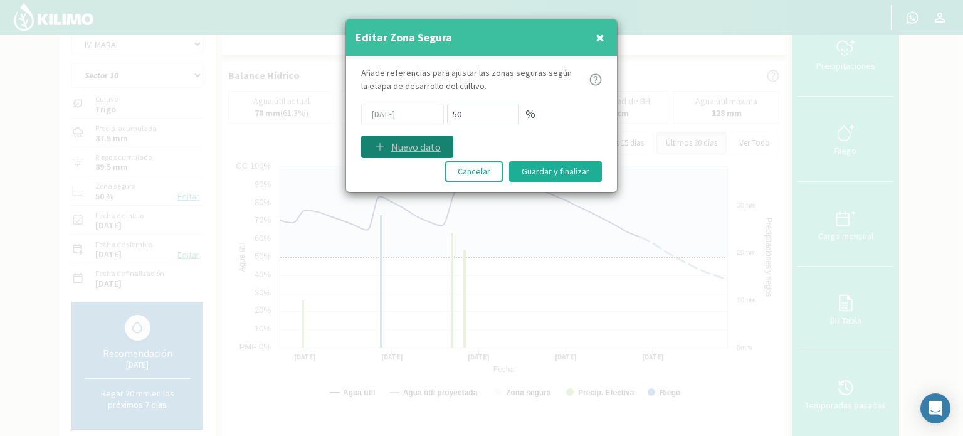
click at [406, 144] on p "Nuevo dato" at bounding box center [416, 146] width 50 height 15
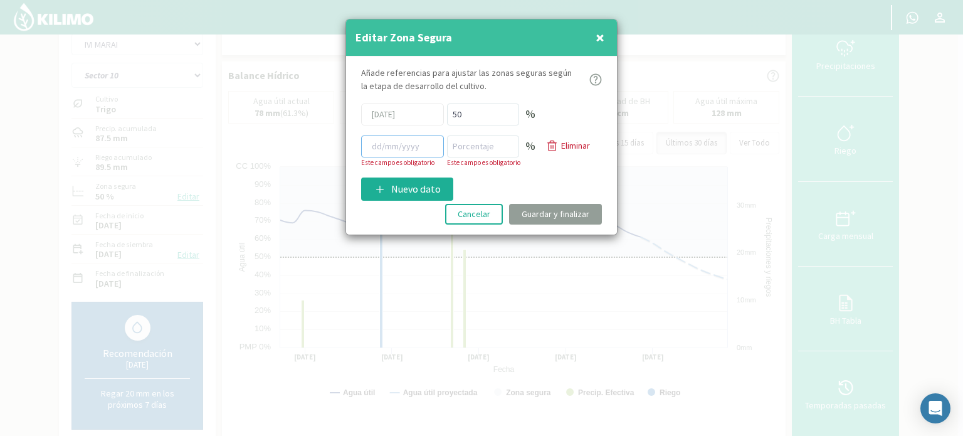
click at [406, 144] on input at bounding box center [402, 146] width 83 height 22
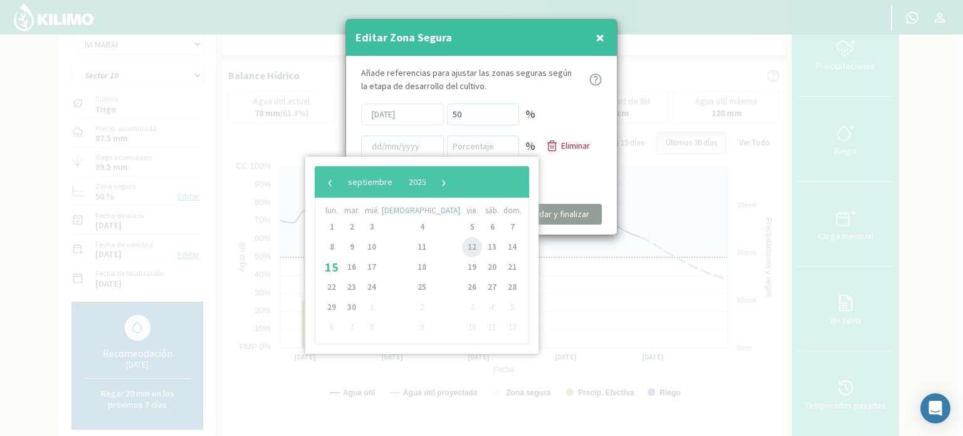
click at [462, 249] on span "12" at bounding box center [472, 247] width 20 height 20
type input "[DATE]"
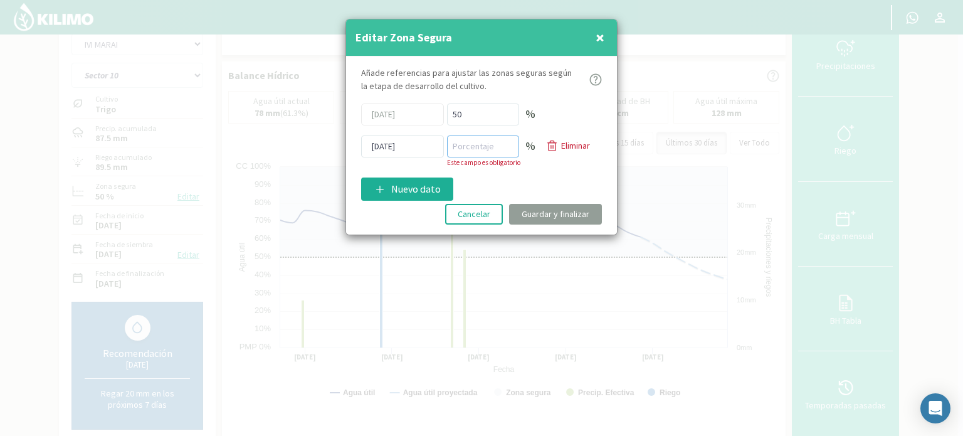
click at [466, 137] on input "number" at bounding box center [483, 146] width 72 height 22
type input "70"
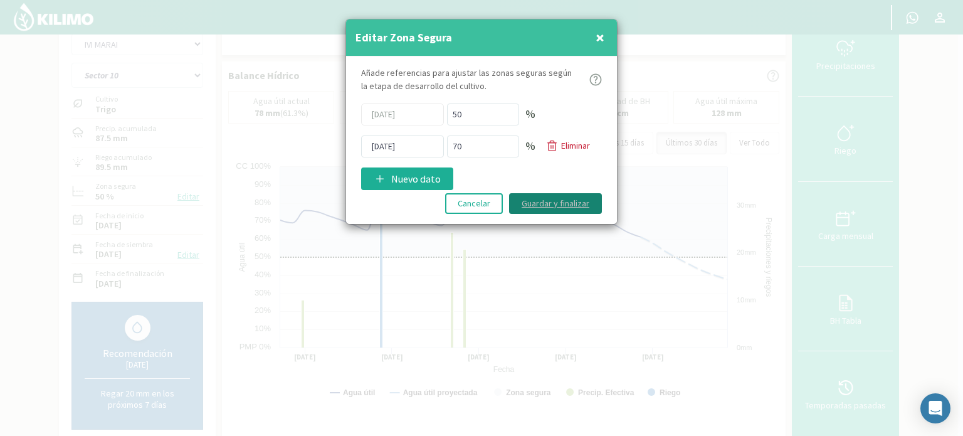
drag, startPoint x: 545, startPoint y: 175, endPoint x: 539, endPoint y: 197, distance: 23.3
click at [544, 175] on div "Añade referencias para ajustar las zonas seguras según la etapa de desarrollo d…" at bounding box center [481, 140] width 271 height 168
click at [539, 199] on button "Guardar y finalizar" at bounding box center [555, 203] width 93 height 21
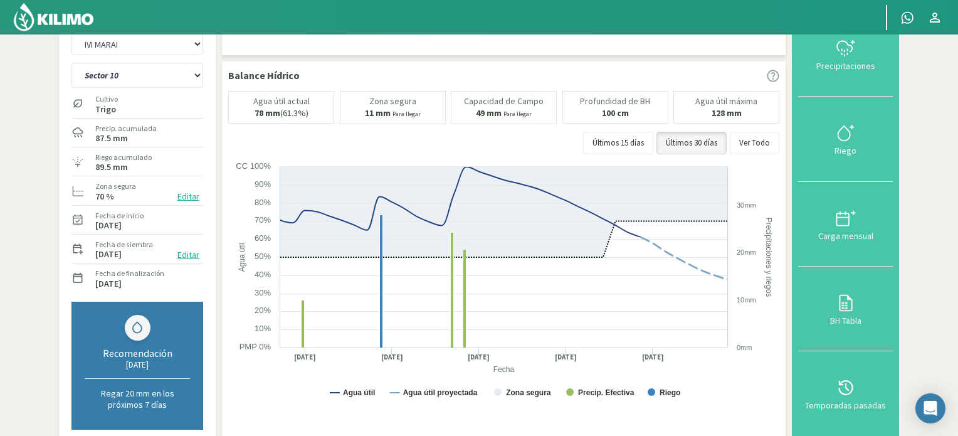
click at [185, 195] on button "Editar" at bounding box center [188, 196] width 29 height 14
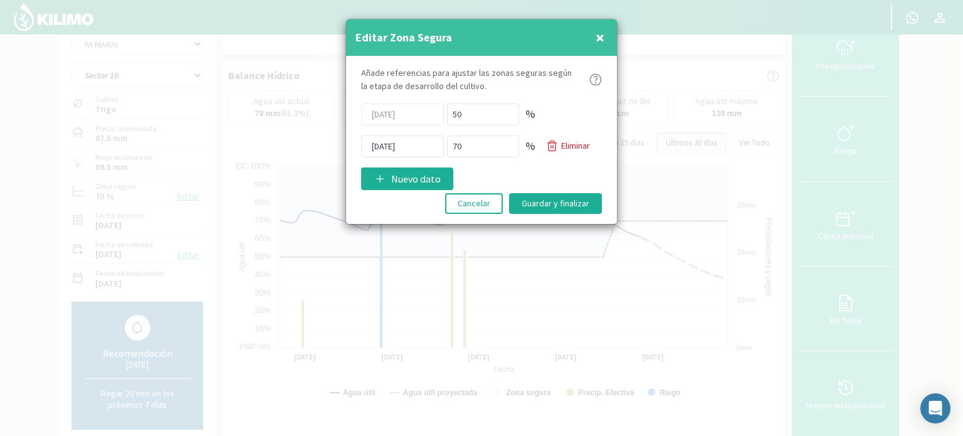
click at [33, 180] on div at bounding box center [481, 218] width 963 height 436
click at [599, 34] on span "×" at bounding box center [599, 37] width 9 height 21
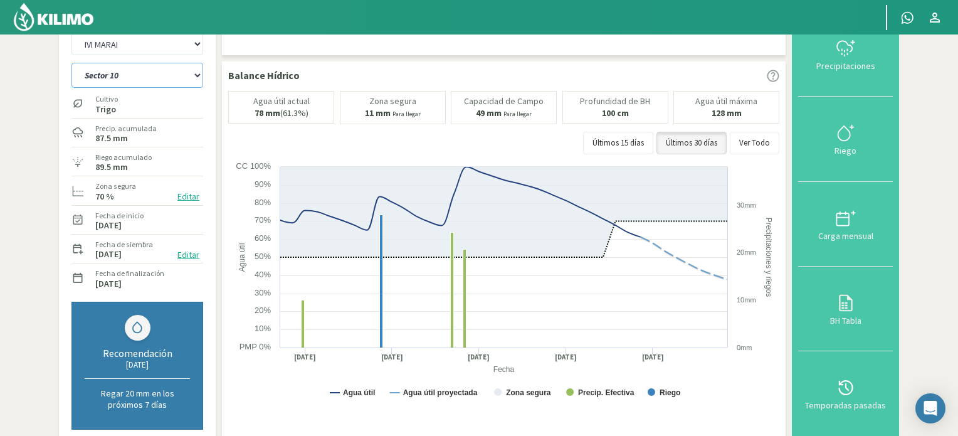
click at [197, 75] on select "Sector 10 Sector 10 (40cm) Sector 11 Sector 11 (40cm) Sector 12 Sector 12 (40cm…" at bounding box center [137, 75] width 132 height 25
select select "85: Object"
click at [71, 63] on select "Sector 10 Sector 10 (40cm) Sector 11 Sector 11 (40cm) Sector 12 Sector 12 (40cm…" at bounding box center [137, 75] width 132 height 25
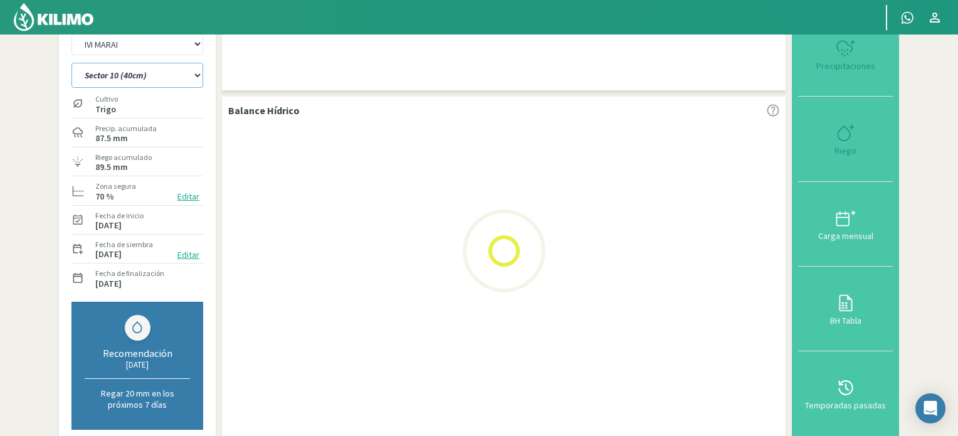
select select "16: Object"
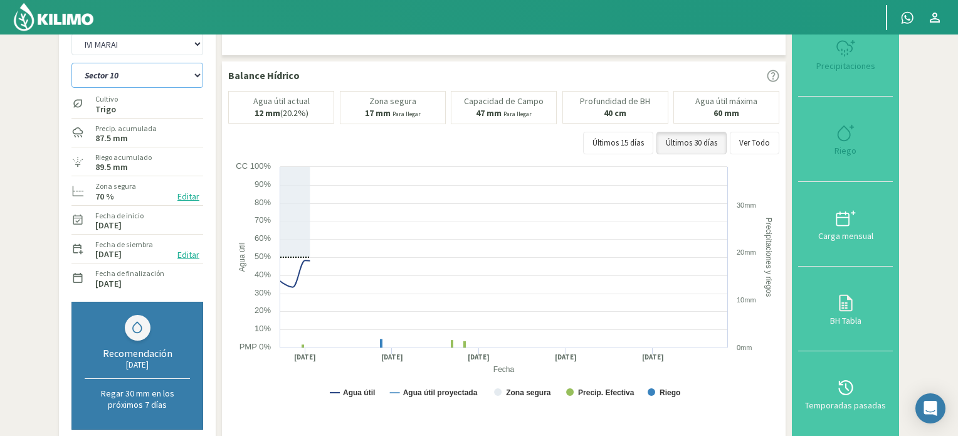
select select "97: Object"
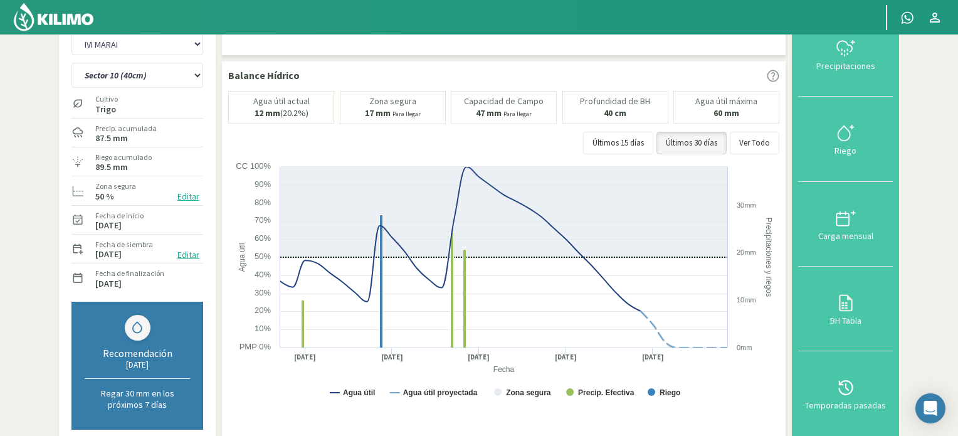
click at [188, 192] on button "Editar" at bounding box center [188, 196] width 29 height 14
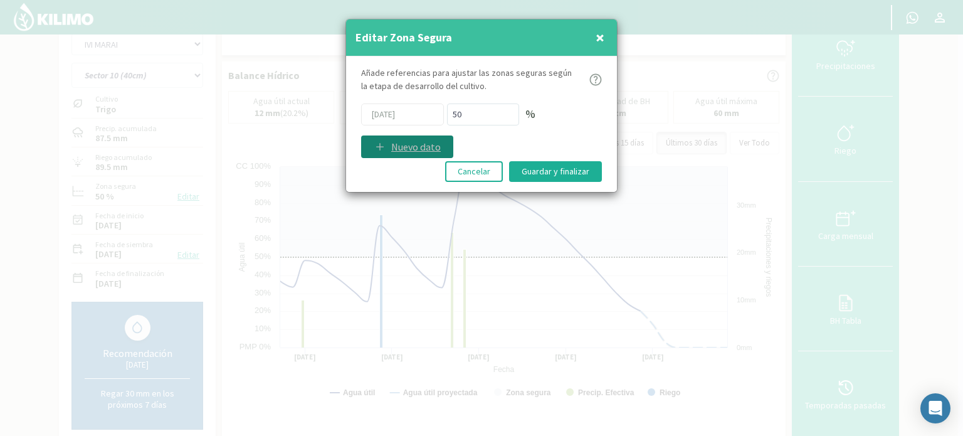
click at [410, 146] on p "Nuevo dato" at bounding box center [416, 146] width 50 height 15
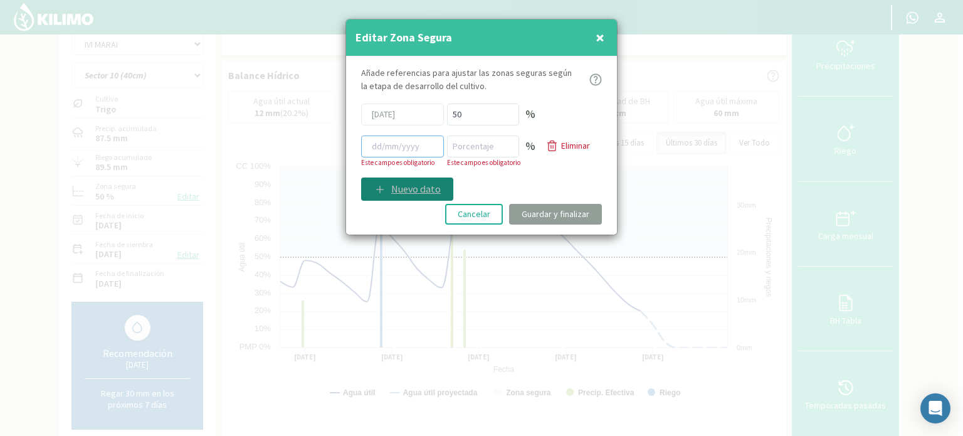
click at [410, 146] on input at bounding box center [402, 146] width 83 height 22
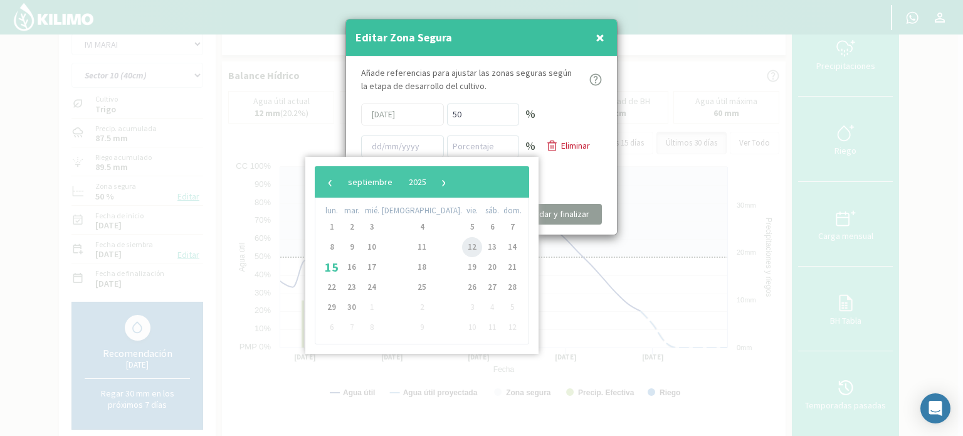
click at [462, 245] on span "12" at bounding box center [472, 247] width 20 height 20
type input "[DATE]"
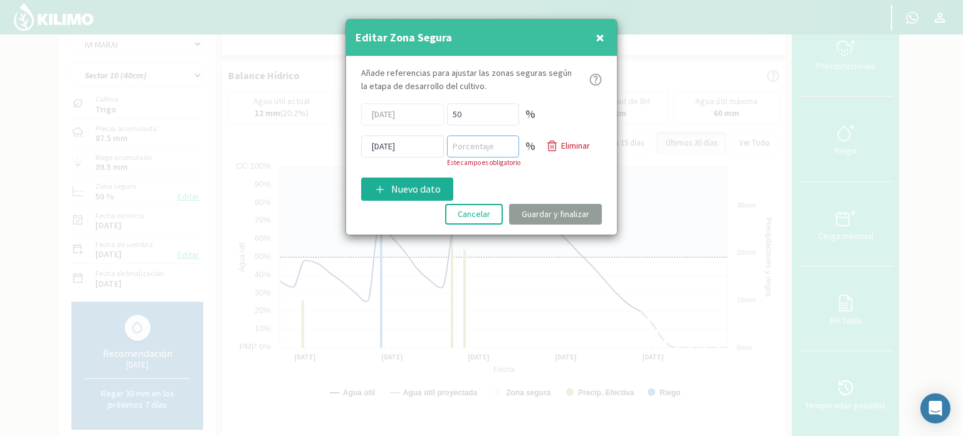
click at [473, 147] on input "number" at bounding box center [483, 146] width 72 height 22
type input "70"
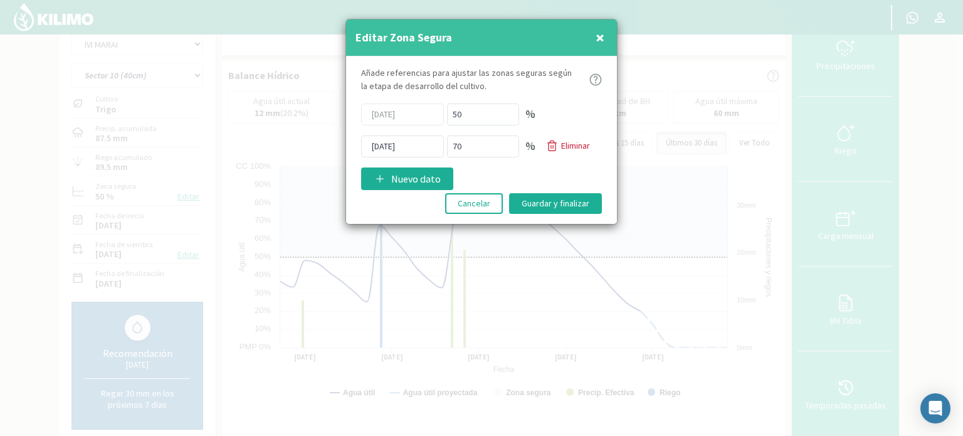
click at [532, 177] on div "Añade referencias para ajustar las zonas seguras según la etapa de desarrollo d…" at bounding box center [481, 140] width 271 height 168
click at [541, 202] on button "Guardar y finalizar" at bounding box center [555, 203] width 93 height 21
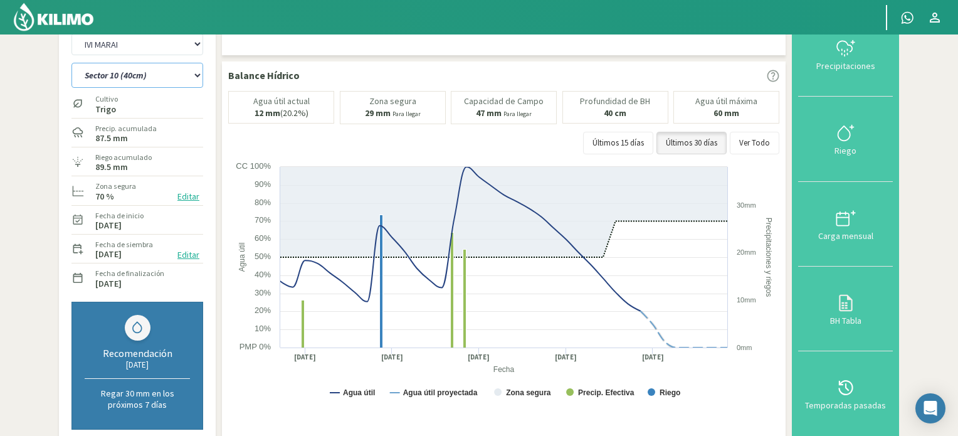
click at [194, 73] on select "Sector 10 Sector 10 (40cm) Sector 11 Sector 11 (40cm) Sector 12 Sector 12 (40cm…" at bounding box center [137, 75] width 132 height 25
select select "98: Object"
click at [71, 63] on select "Sector 10 Sector 10 (40cm) Sector 11 Sector 11 (40cm) Sector 12 Sector 12 (40cm…" at bounding box center [137, 75] width 132 height 25
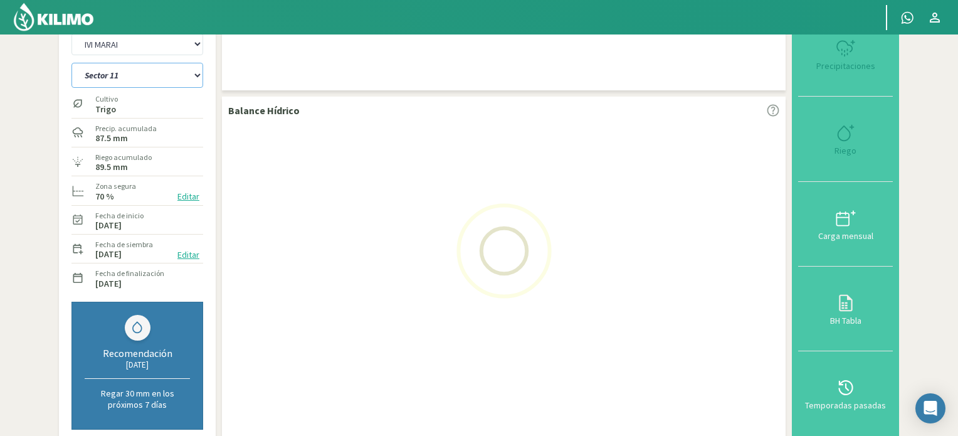
select select "18: Object"
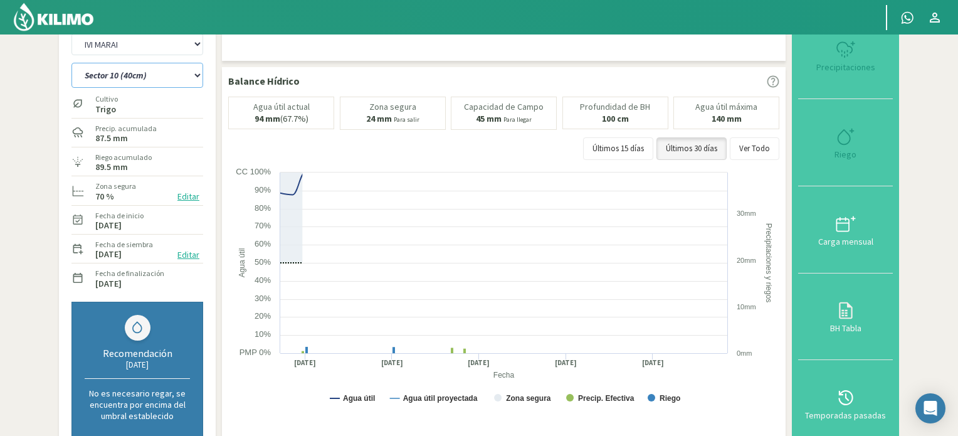
select select "110: Object"
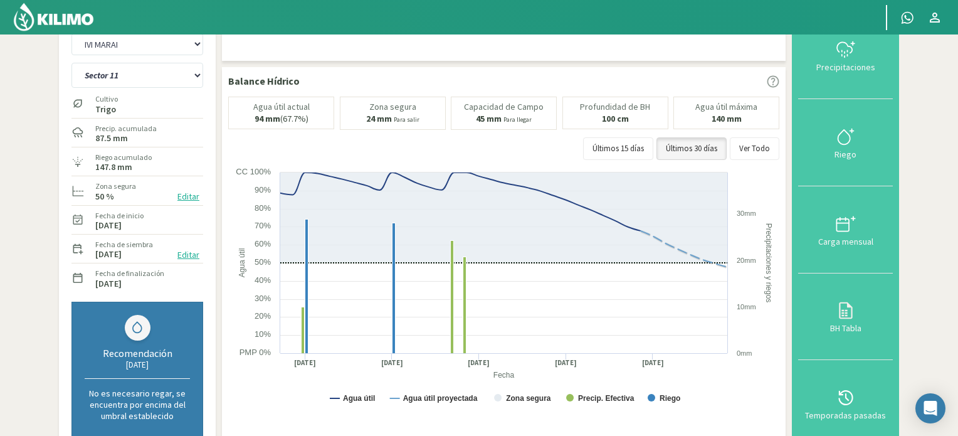
click at [190, 195] on button "Editar" at bounding box center [188, 196] width 29 height 14
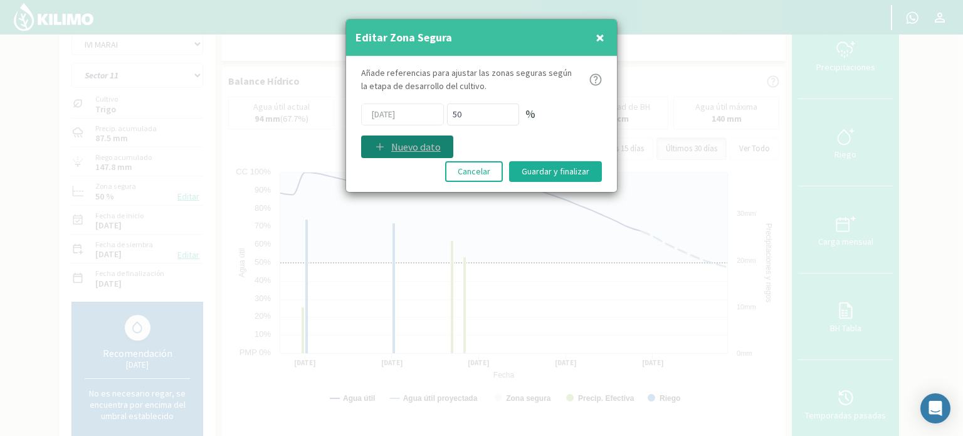
click at [421, 144] on p "Nuevo dato" at bounding box center [416, 146] width 50 height 15
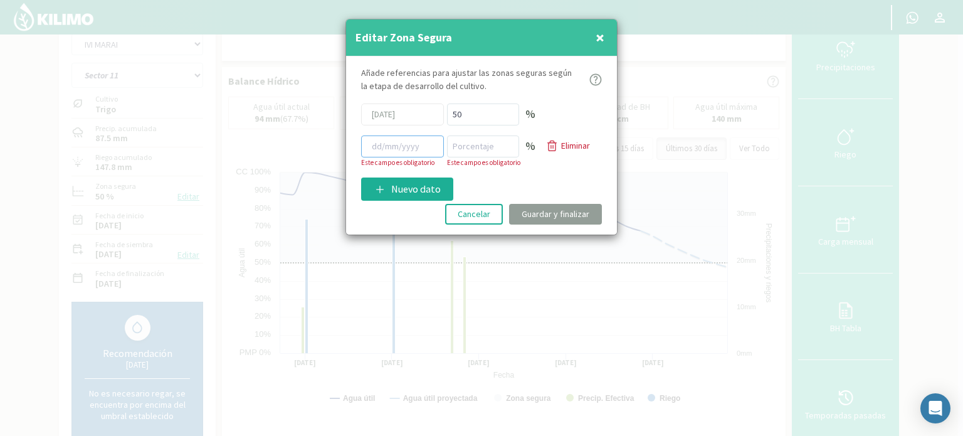
click at [419, 144] on input at bounding box center [402, 146] width 83 height 22
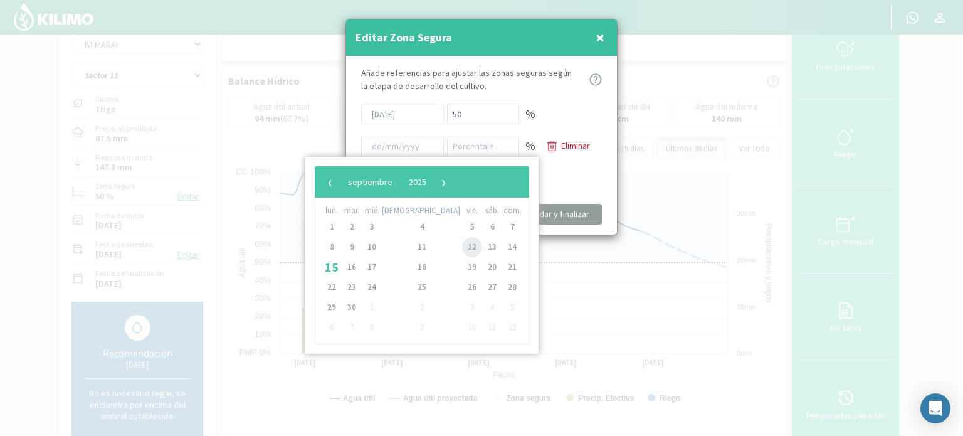
click at [462, 246] on span "12" at bounding box center [472, 247] width 20 height 20
type input "[DATE]"
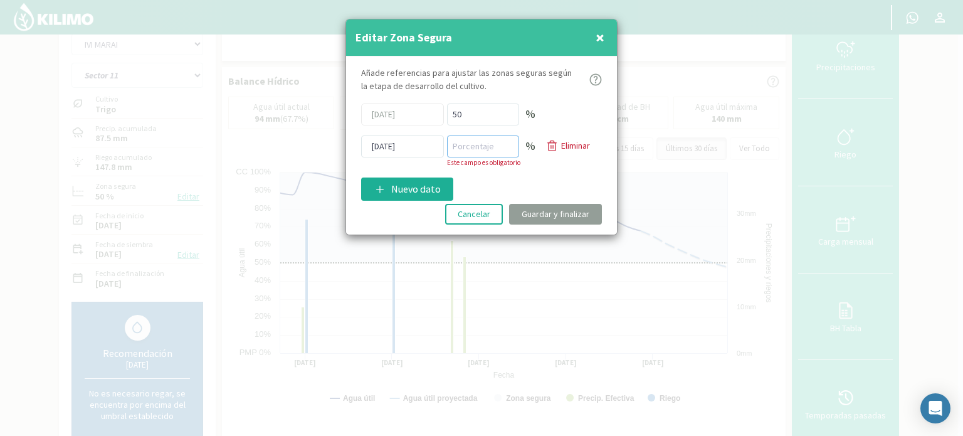
click at [483, 147] on input "number" at bounding box center [483, 146] width 72 height 22
type input "70"
click at [535, 167] on div "Añade referencias para ajustar las zonas seguras según la etapa de desarrollo d…" at bounding box center [481, 145] width 271 height 178
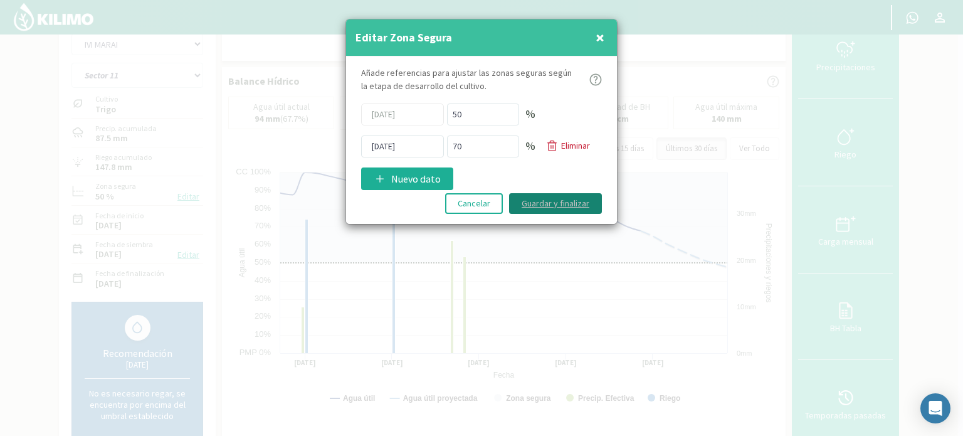
click at [550, 201] on button "Guardar y finalizar" at bounding box center [555, 203] width 93 height 21
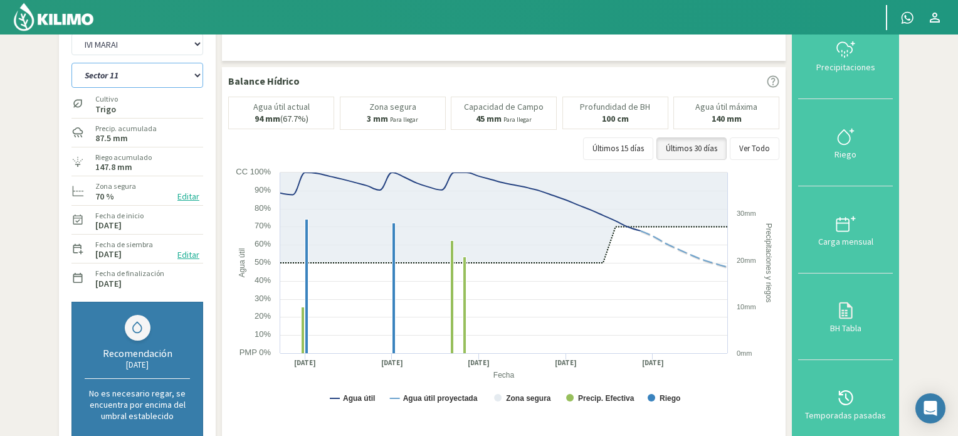
click at [197, 75] on select "Sector 10 Sector 10 (40cm) Sector 11 Sector 11 (40cm) Sector 12 Sector 12 (40cm…" at bounding box center [137, 75] width 132 height 25
click at [71, 63] on select "Sector 10 Sector 10 (40cm) Sector 11 Sector 11 (40cm) Sector 12 Sector 12 (40cm…" at bounding box center [137, 75] width 132 height 25
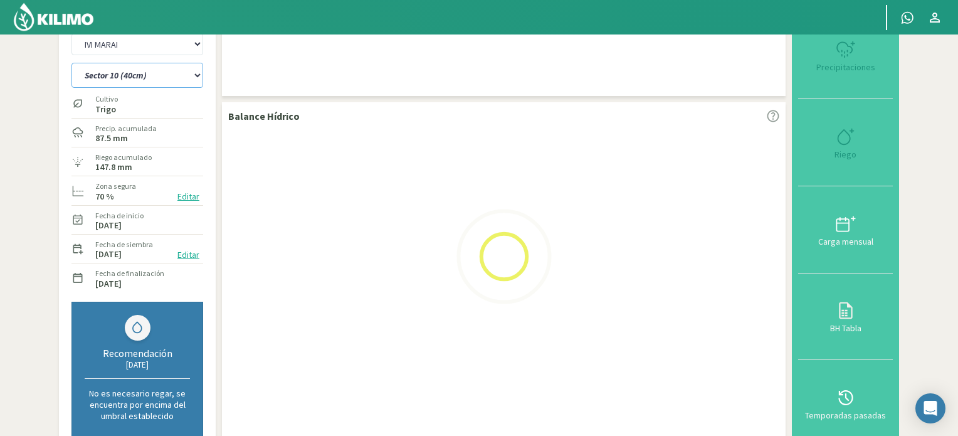
select select "110: Object"
select select "20: Object"
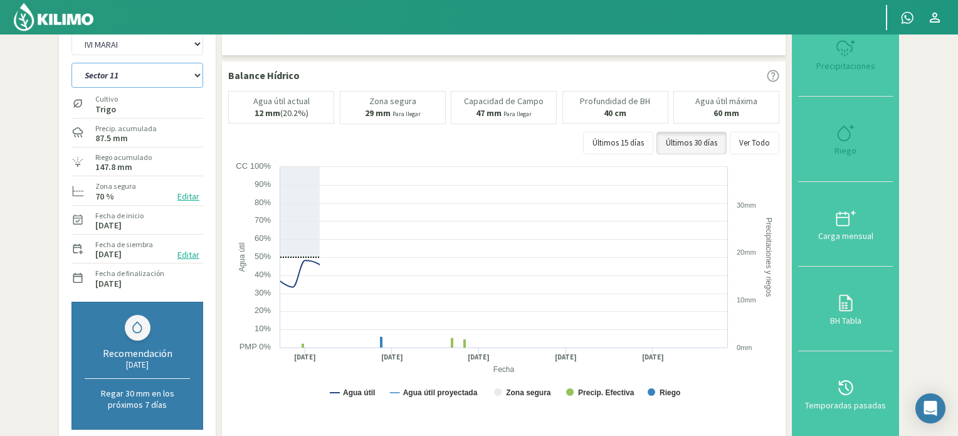
select select "121: Object"
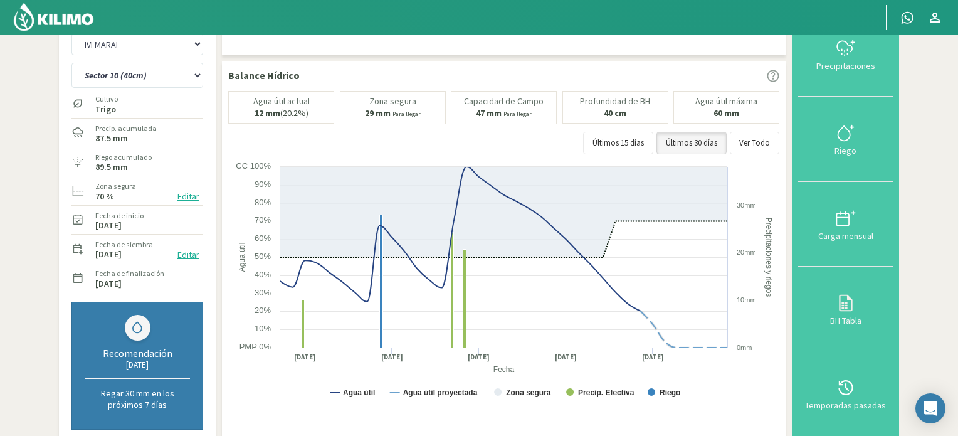
click at [68, 23] on img at bounding box center [54, 17] width 82 height 30
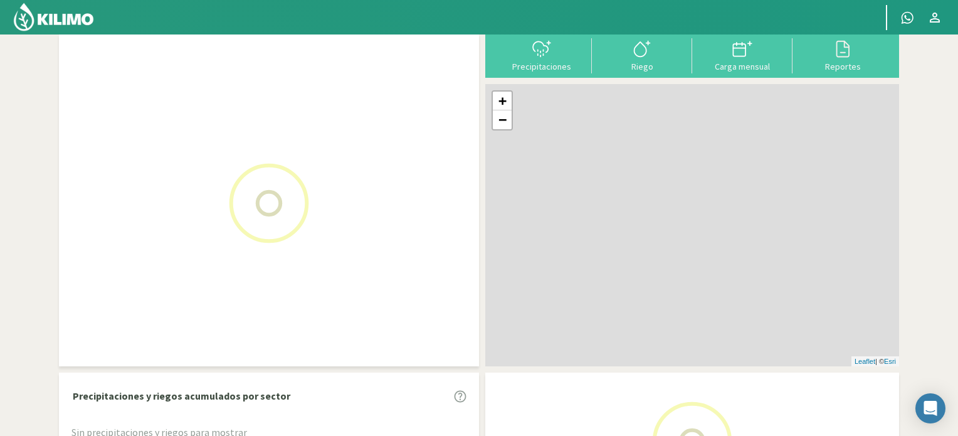
scroll to position [63, 0]
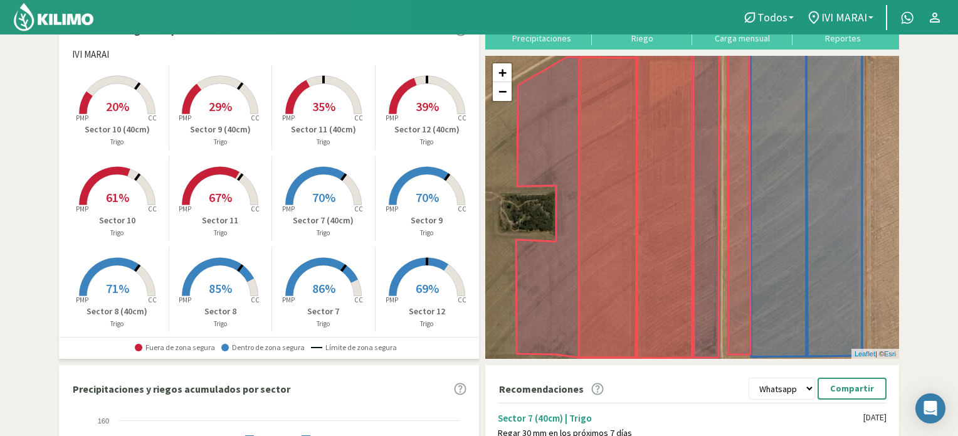
click at [58, 17] on img at bounding box center [54, 17] width 82 height 30
click at [122, 97] on rect at bounding box center [117, 115] width 100 height 100
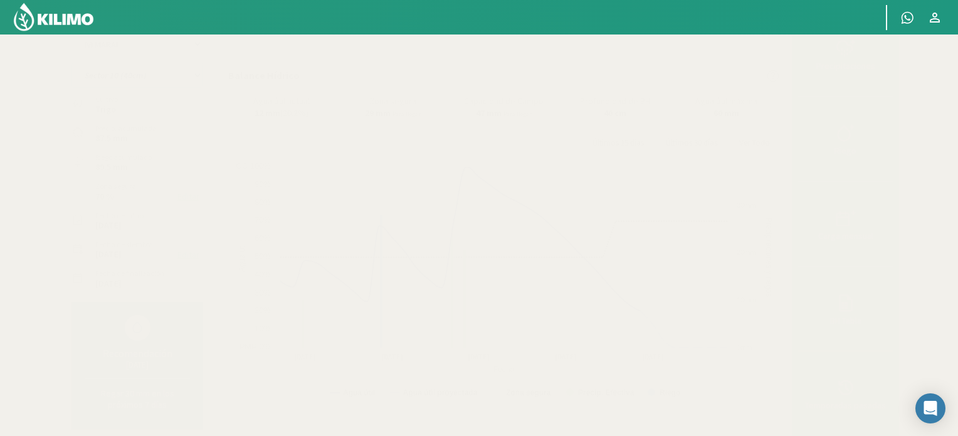
click at [196, 76] on select "Sector 10 Sector 10 (40cm) Sector 11 Sector 11 (40cm) Sector 12 Sector 12 (40cm…" at bounding box center [137, 75] width 132 height 25
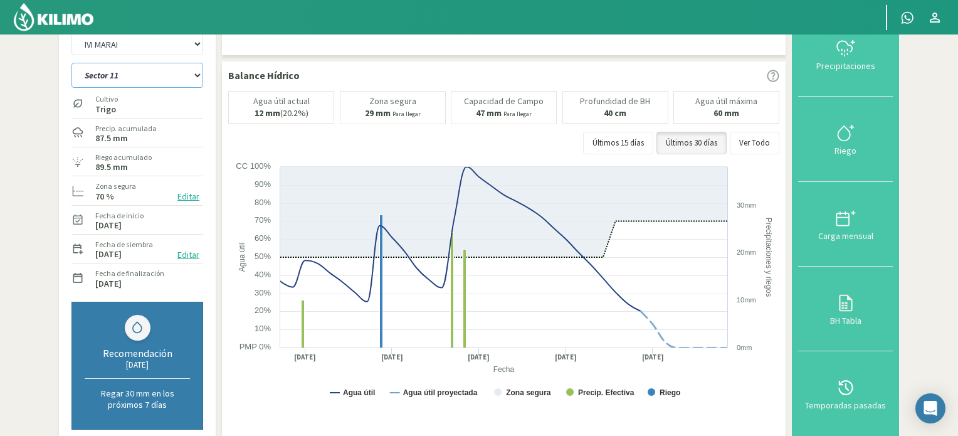
click at [71, 63] on select "Sector 10 Sector 10 (40cm) Sector 11 Sector 11 (40cm) Sector 12 Sector 12 (40cm…" at bounding box center [137, 75] width 132 height 25
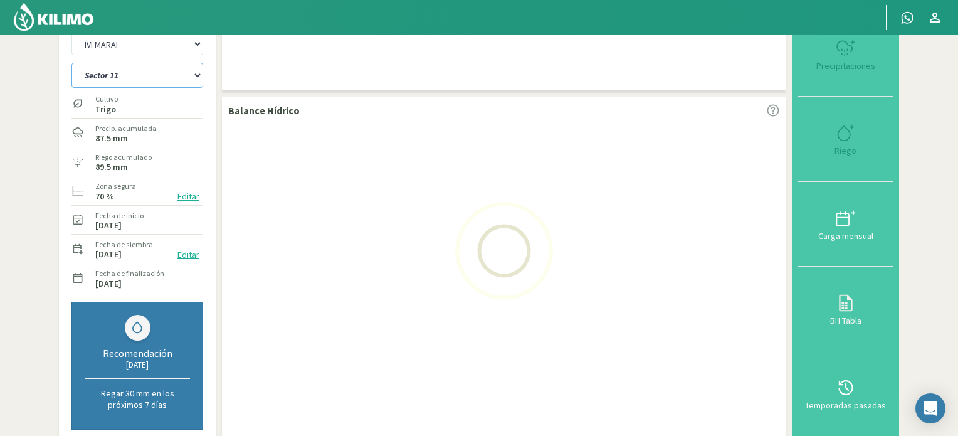
select select "1: Object"
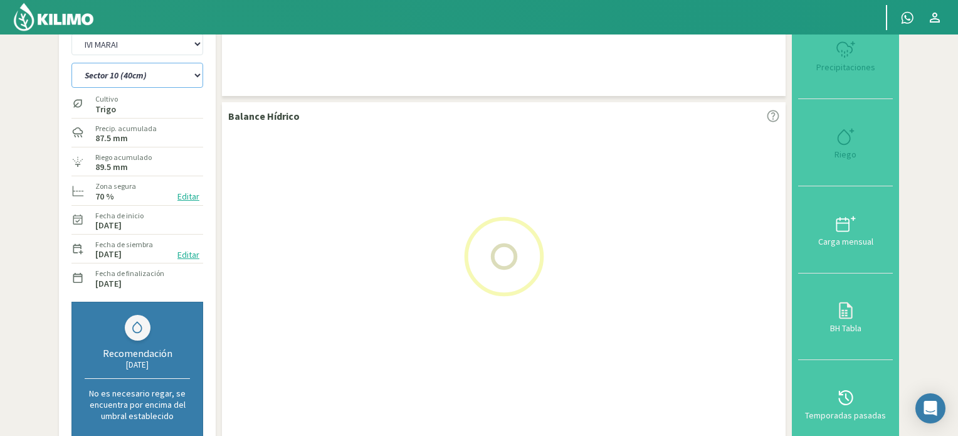
select select "2: Object"
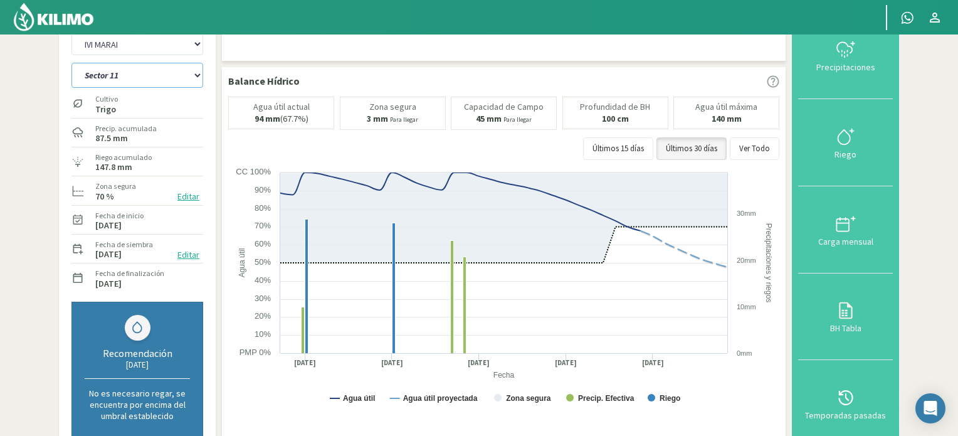
click at [194, 75] on select "Sector 10 Sector 10 (40cm) Sector 11 Sector 11 (40cm) Sector 12 Sector 12 (40cm…" at bounding box center [137, 75] width 132 height 25
select select "15: Object"
click at [71, 63] on select "Sector 10 Sector 10 (40cm) Sector 11 Sector 11 (40cm) Sector 12 Sector 12 (40cm…" at bounding box center [137, 75] width 132 height 25
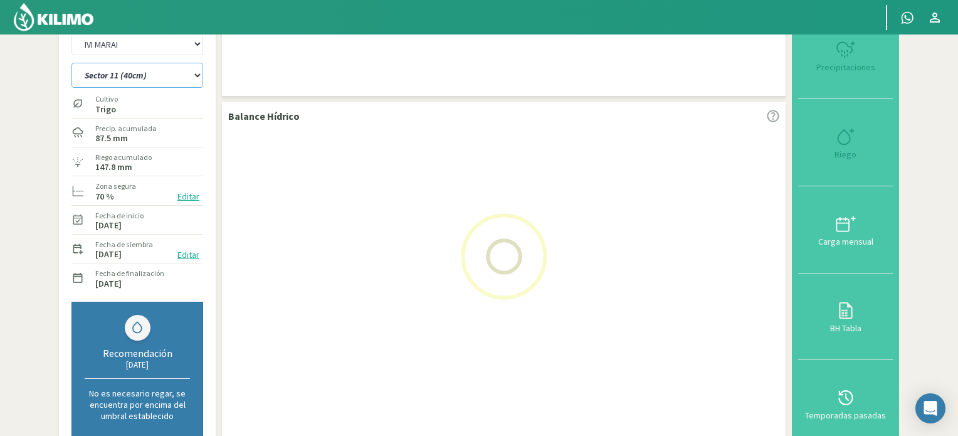
select select "4: Object"
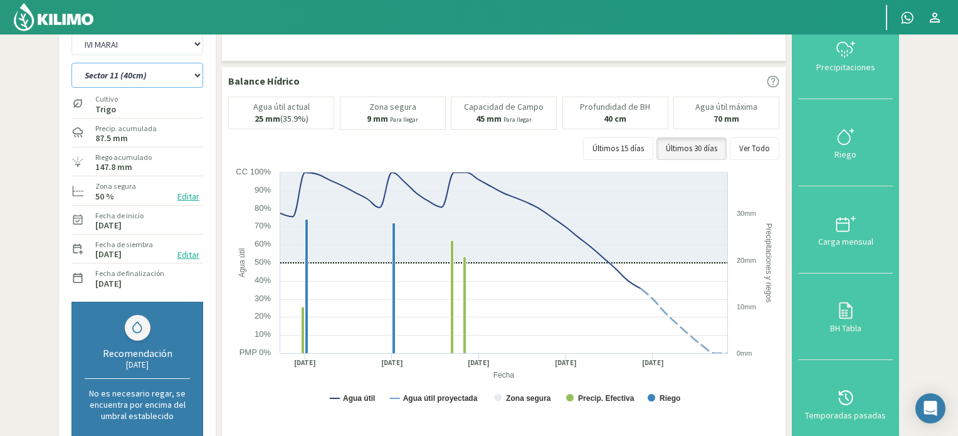
click at [197, 75] on select "Sector 10 Sector 10 (40cm) Sector 11 Sector 11 (40cm) Sector 12 Sector 12 (40cm…" at bounding box center [137, 75] width 132 height 25
select select "28: Object"
click at [71, 63] on select "Sector 10 Sector 10 (40cm) Sector 11 Sector 11 (40cm) Sector 12 Sector 12 (40cm…" at bounding box center [137, 75] width 132 height 25
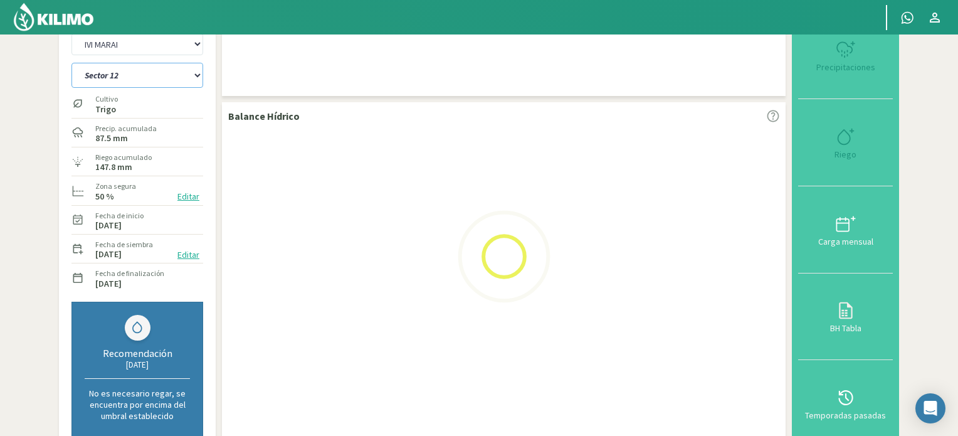
select select "6: Object"
select select "40: Object"
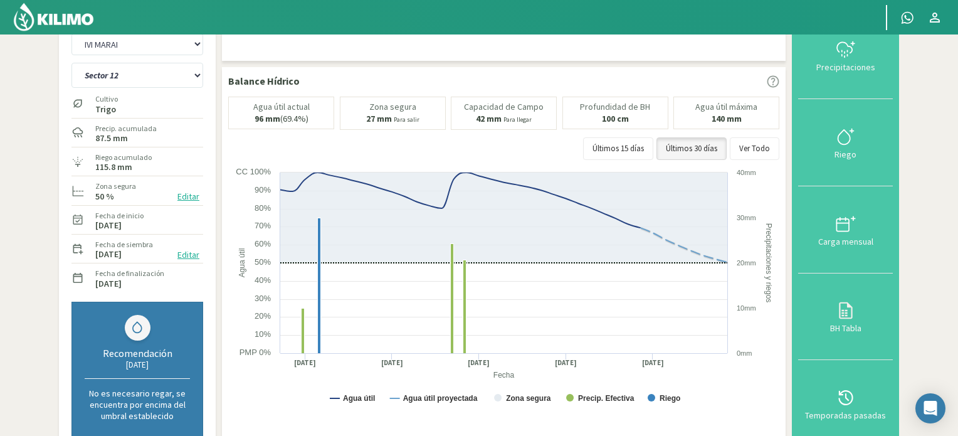
click at [192, 199] on button "Editar" at bounding box center [188, 196] width 29 height 14
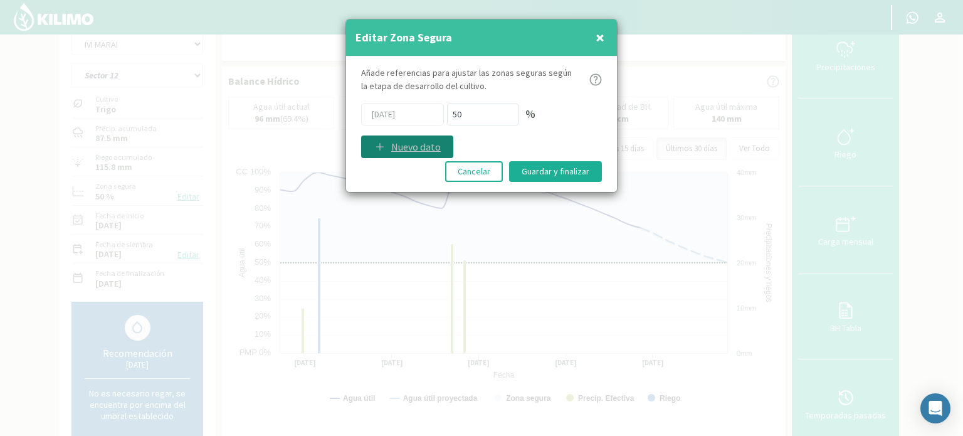
click at [412, 145] on p "Nuevo dato" at bounding box center [416, 146] width 50 height 15
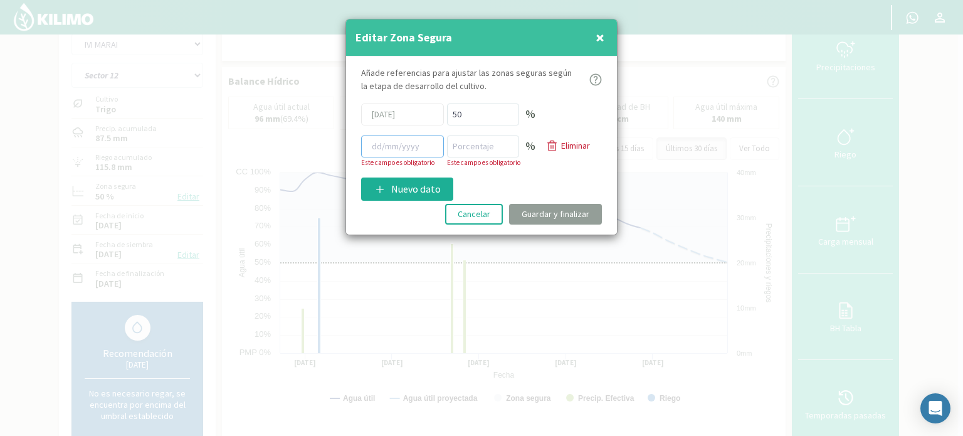
click at [389, 145] on input at bounding box center [402, 146] width 83 height 22
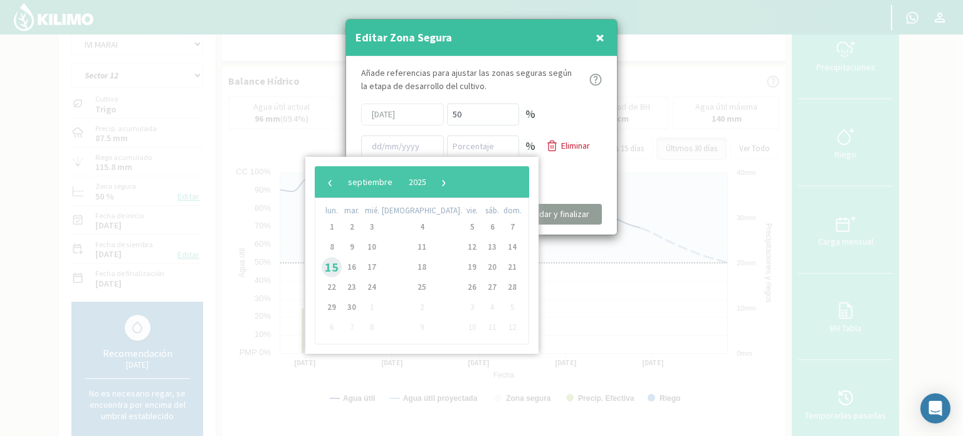
click at [335, 270] on span "15" at bounding box center [331, 267] width 20 height 20
type input "[DATE]"
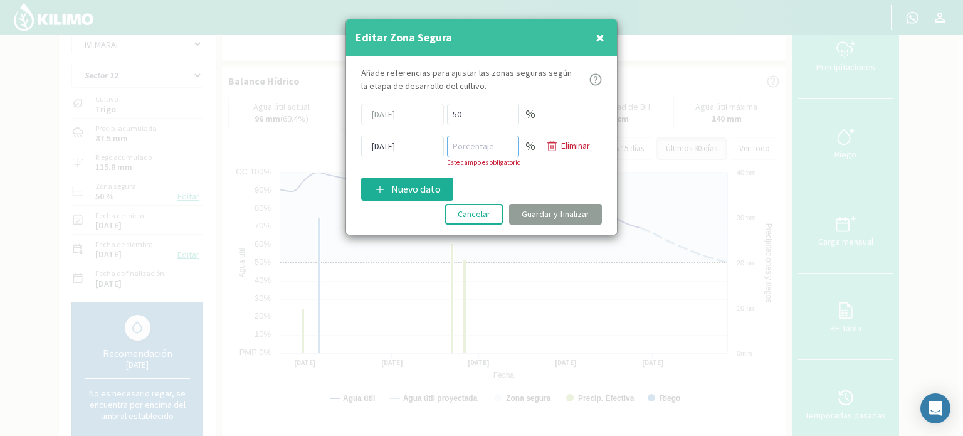
click at [468, 145] on input "number" at bounding box center [483, 146] width 72 height 22
type input "70"
click at [504, 180] on div "Añade referencias para ajustar las zonas seguras según la etapa de desarrollo d…" at bounding box center [481, 145] width 271 height 178
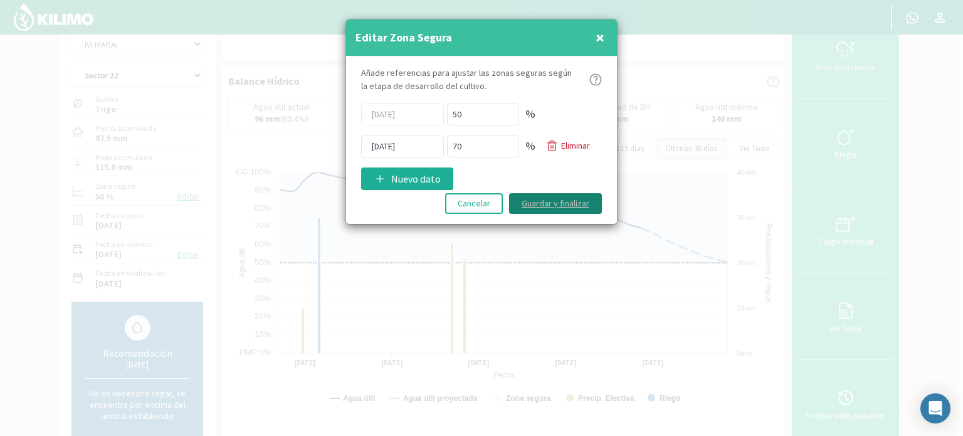
click at [557, 201] on button "Guardar y finalizar" at bounding box center [555, 203] width 93 height 21
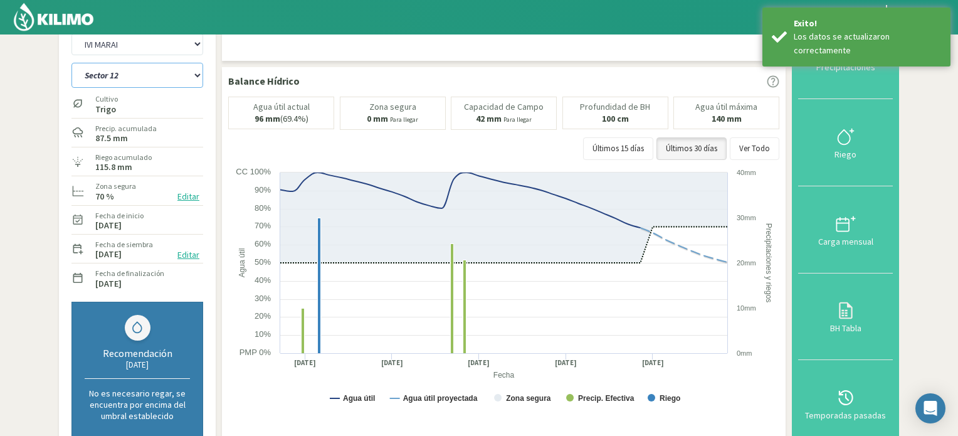
click at [197, 75] on select "Sector 10 Sector 10 (40cm) Sector 11 Sector 11 (40cm) Sector 12 Sector 12 (40cm…" at bounding box center [137, 75] width 132 height 25
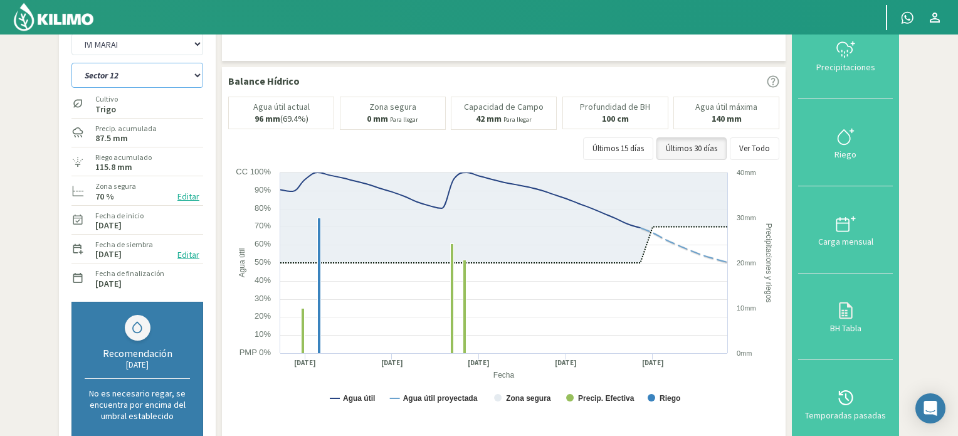
select select "41: Object"
click at [71, 63] on select "Sector 10 Sector 10 (40cm) Sector 11 Sector 11 (40cm) Sector 12 Sector 12 (40cm…" at bounding box center [137, 75] width 132 height 25
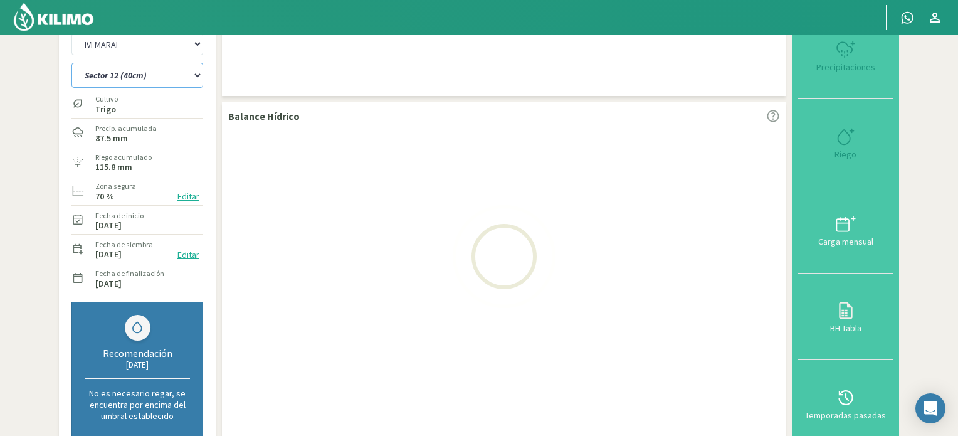
select select "8: Object"
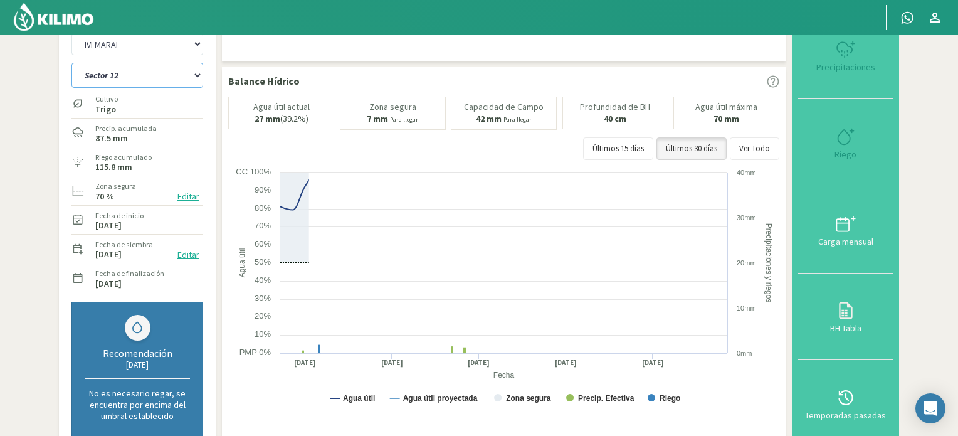
select select "53: Object"
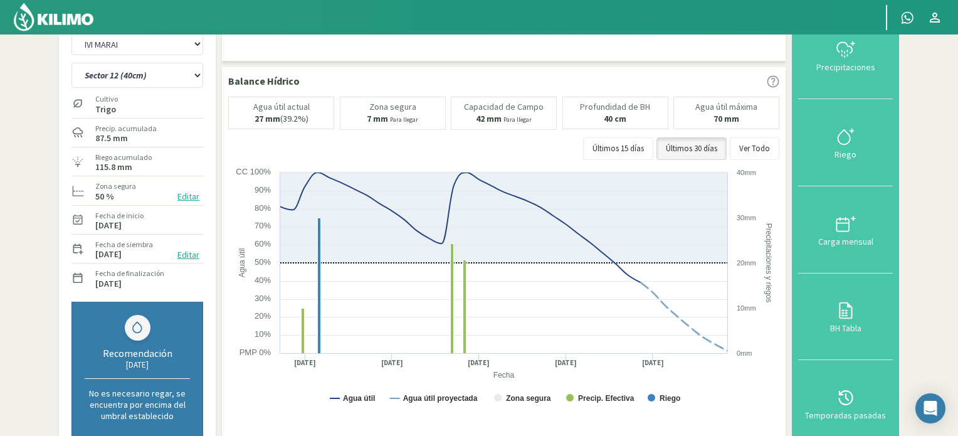
click at [192, 195] on button "Editar" at bounding box center [188, 196] width 29 height 14
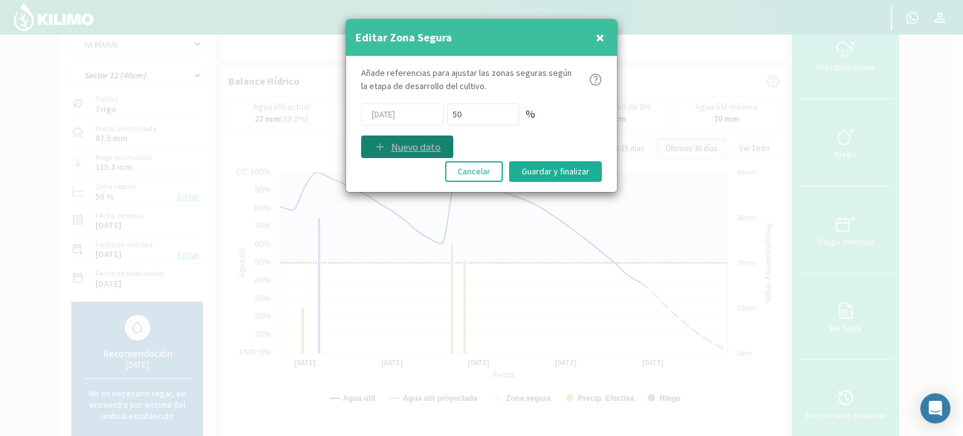
click at [397, 147] on p "Nuevo dato" at bounding box center [416, 146] width 50 height 15
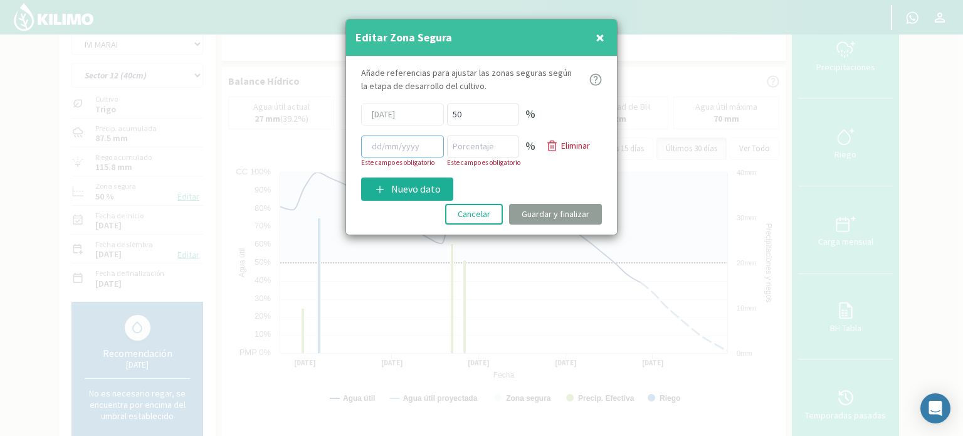
click at [407, 147] on input at bounding box center [402, 146] width 83 height 22
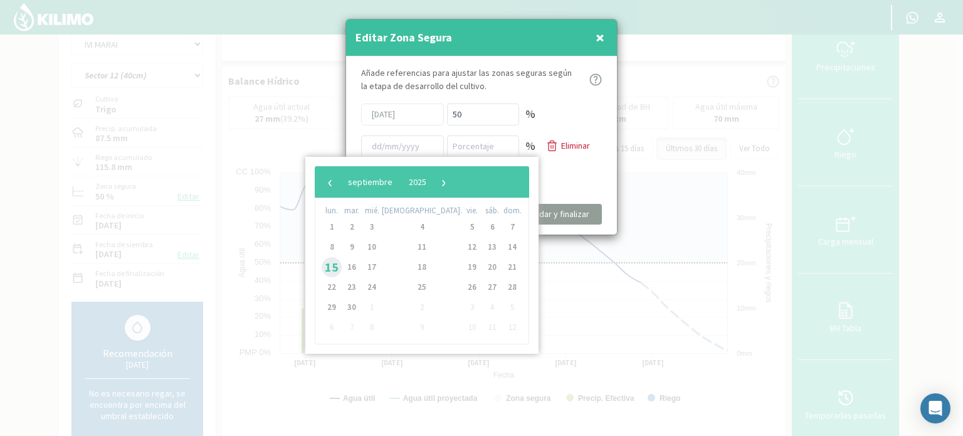
click at [334, 264] on span "15" at bounding box center [331, 267] width 20 height 20
type input "[DATE]"
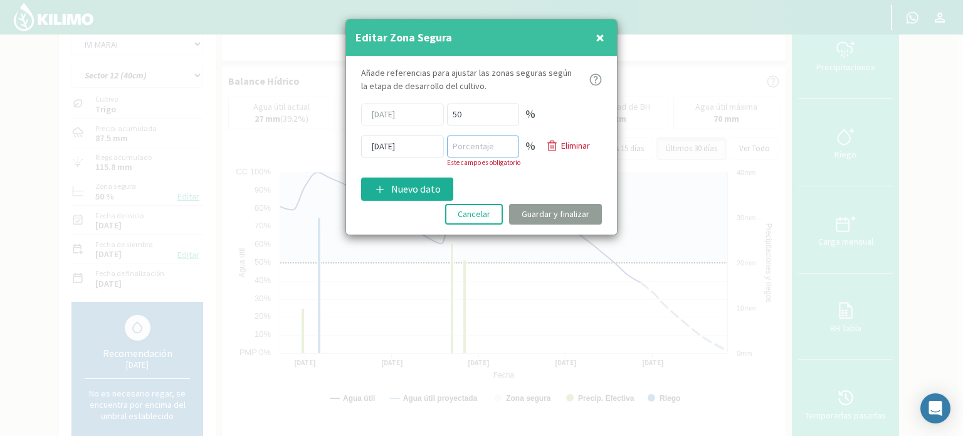
click at [465, 144] on input "number" at bounding box center [483, 146] width 72 height 22
type input "70"
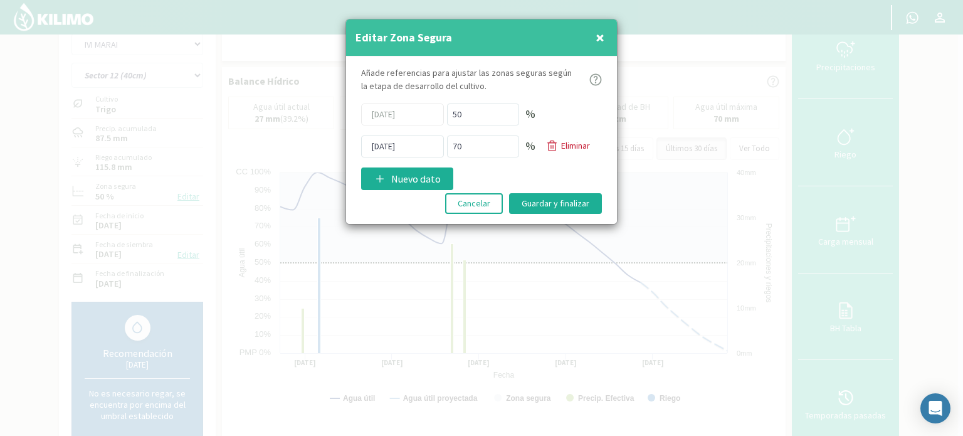
click at [521, 173] on div "Añade referencias para ajustar las zonas seguras según la etapa de desarrollo d…" at bounding box center [481, 140] width 271 height 168
click at [554, 199] on button "Guardar y finalizar" at bounding box center [555, 203] width 93 height 21
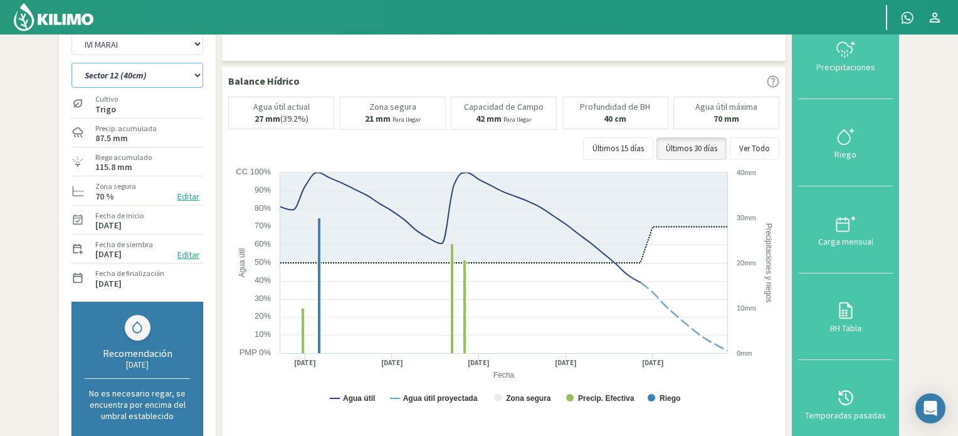
click at [197, 75] on select "Sector 10 Sector 10 (40cm) Sector 11 Sector 11 (40cm) Sector 12 Sector 12 (40cm…" at bounding box center [137, 75] width 132 height 25
click at [71, 63] on select "Sector 10 Sector 10 (40cm) Sector 11 Sector 11 (40cm) Sector 12 Sector 12 (40cm…" at bounding box center [137, 75] width 132 height 25
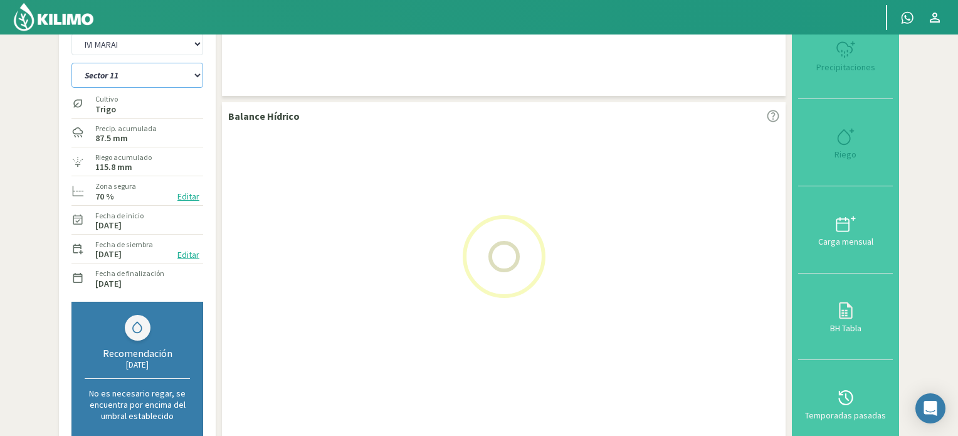
select select "53: Object"
select select "10: Object"
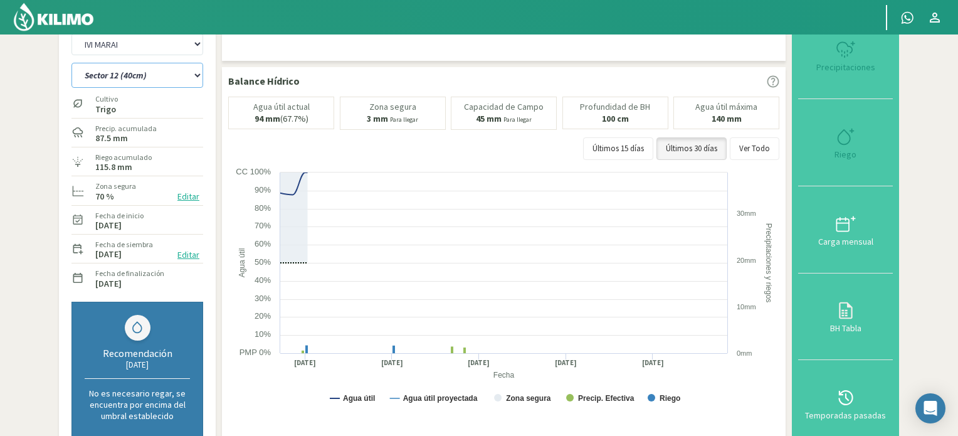
select select "62: Object"
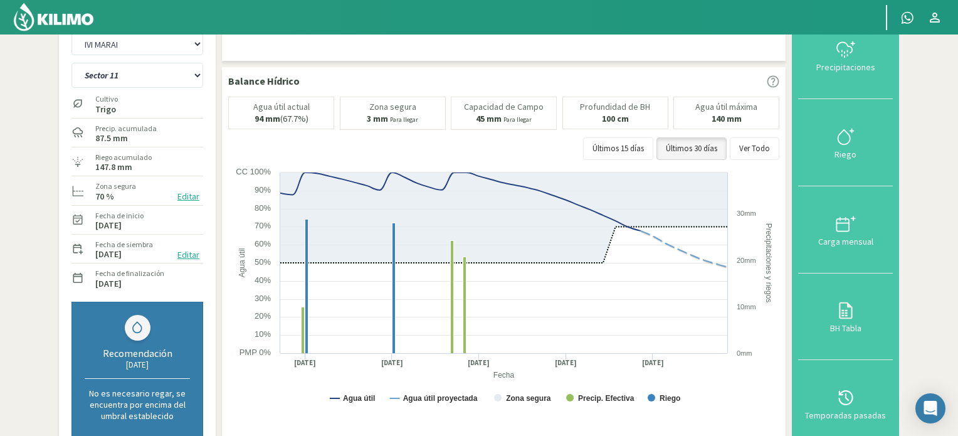
click at [186, 197] on button "Editar" at bounding box center [188, 196] width 29 height 14
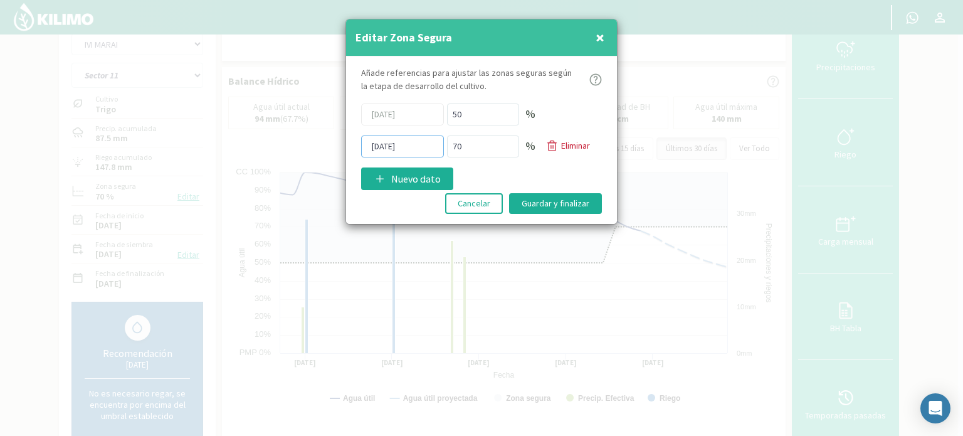
click at [405, 143] on input "[DATE]" at bounding box center [402, 146] width 83 height 22
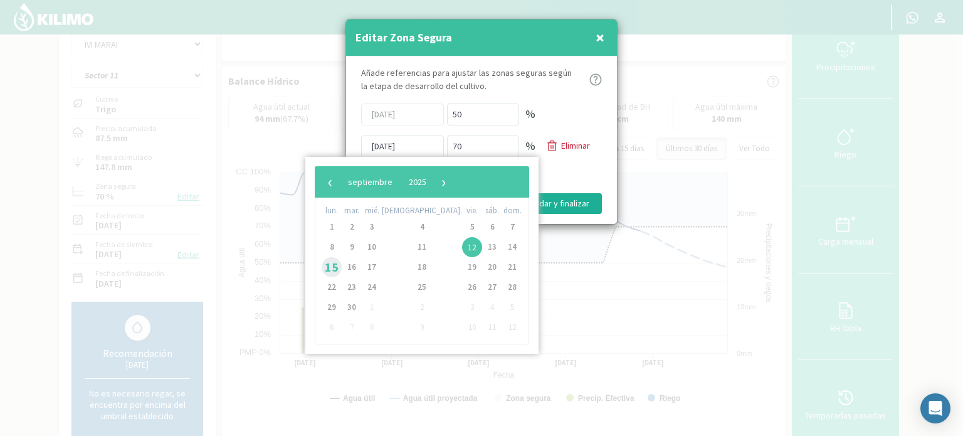
click at [333, 269] on span "15" at bounding box center [331, 267] width 20 height 20
type input "[DATE]"
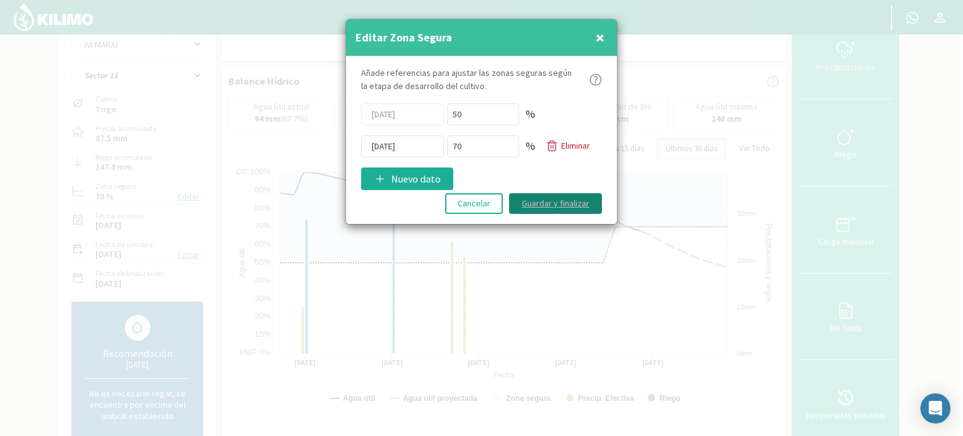
click at [547, 199] on button "Guardar y finalizar" at bounding box center [555, 203] width 93 height 21
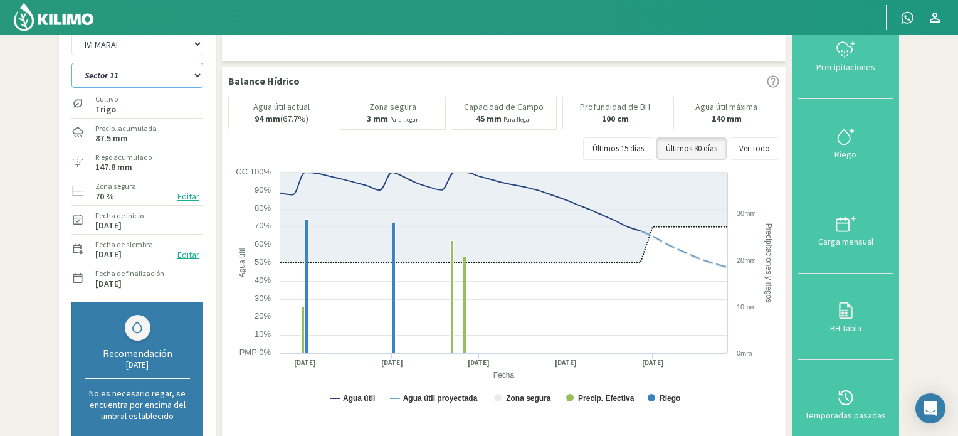
click at [199, 72] on select "Sector 10 Sector 10 (40cm) Sector 11 Sector 11 (40cm) Sector 12 Sector 12 (40cm…" at bounding box center [137, 75] width 132 height 25
click at [71, 63] on select "Sector 10 Sector 10 (40cm) Sector 11 Sector 11 (40cm) Sector 12 Sector 12 (40cm…" at bounding box center [137, 75] width 132 height 25
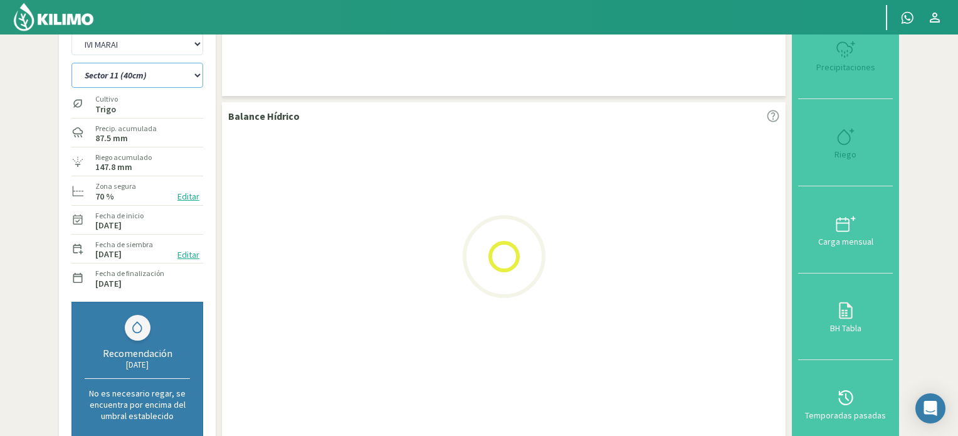
select select "62: Object"
select select "12: Object"
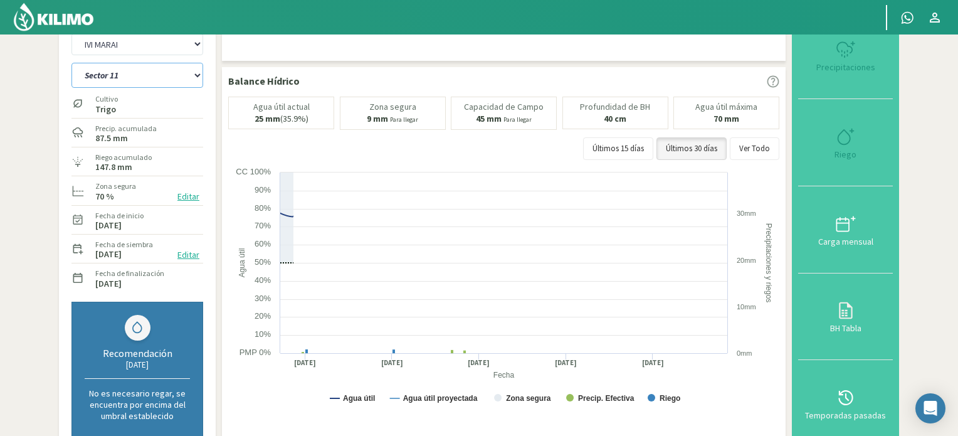
select select "75: Object"
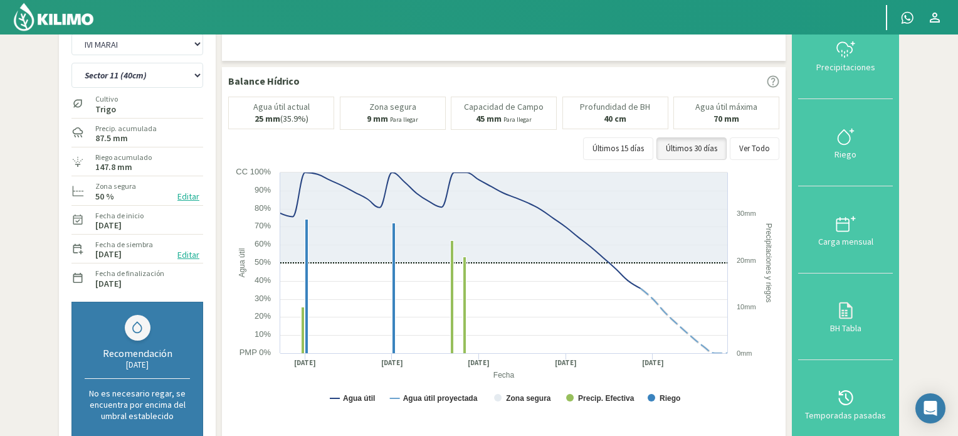
click at [108, 192] on label "50 %" at bounding box center [104, 196] width 19 height 8
click at [189, 194] on button "Editar" at bounding box center [188, 196] width 29 height 14
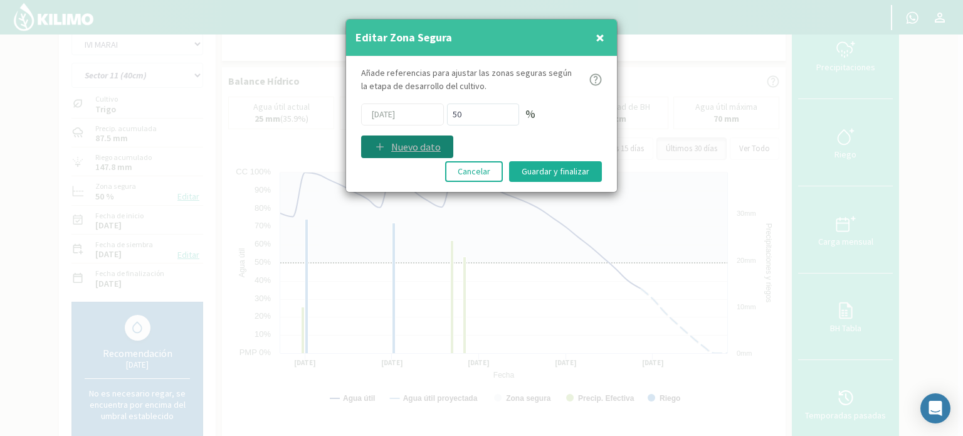
click at [384, 144] on icon at bounding box center [380, 146] width 13 height 13
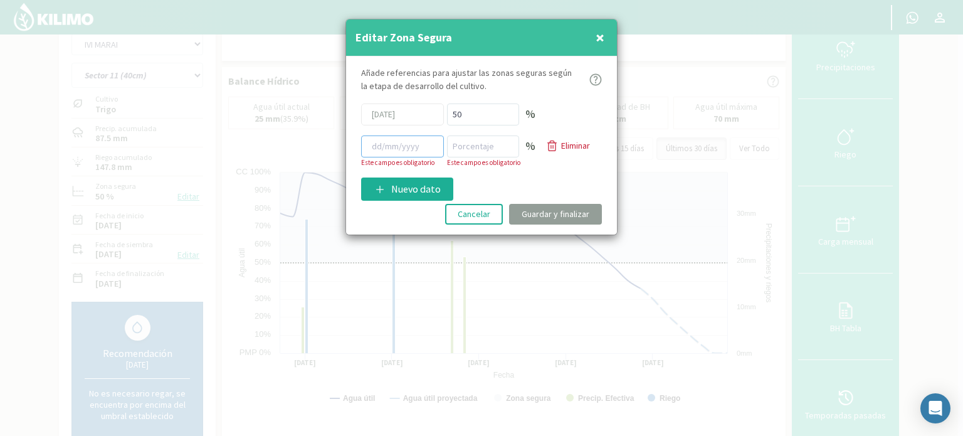
click at [384, 143] on input at bounding box center [402, 146] width 83 height 22
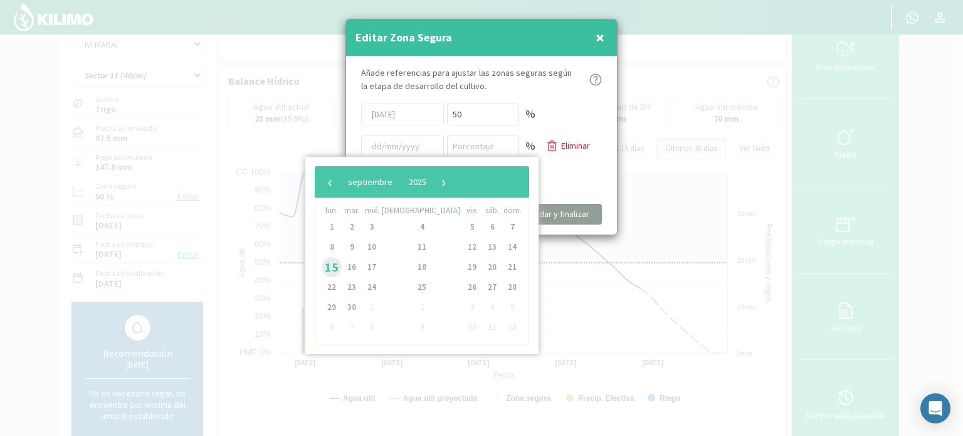
click at [339, 265] on span "15" at bounding box center [331, 267] width 20 height 20
type input "[DATE]"
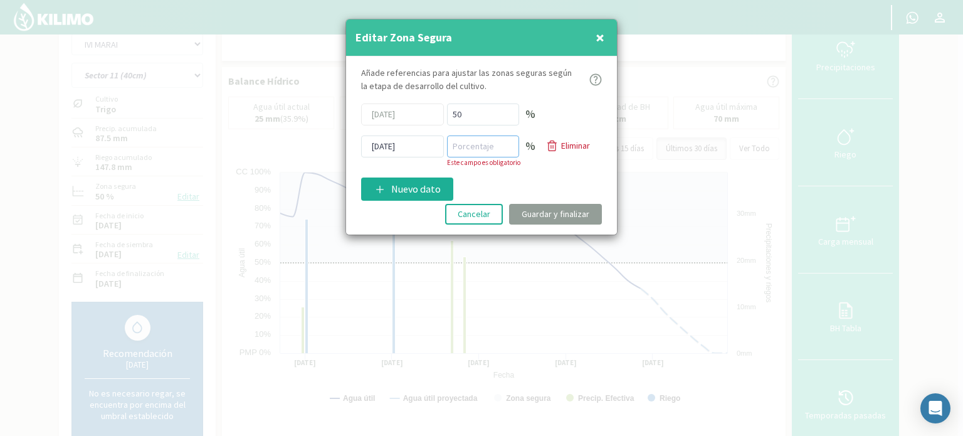
click at [491, 147] on input "number" at bounding box center [483, 146] width 72 height 22
type input "70"
click at [546, 172] on div "Añade referencias para ajustar las zonas seguras según la etapa de desarrollo d…" at bounding box center [481, 145] width 271 height 178
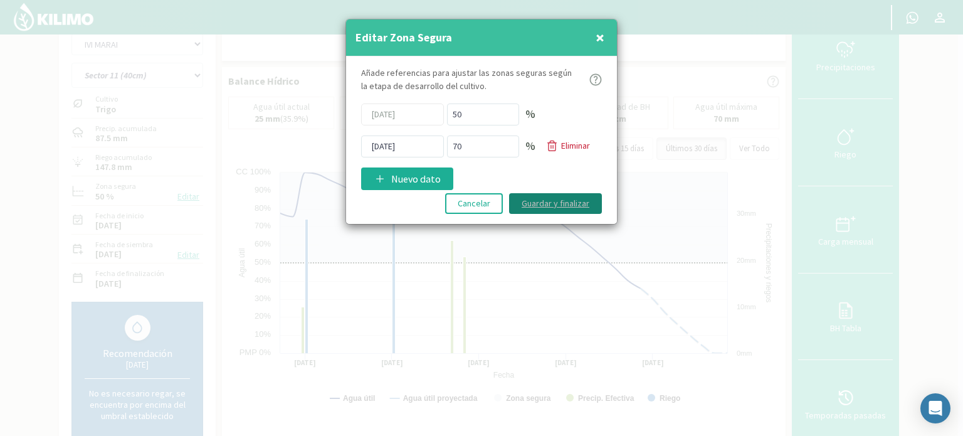
click at [539, 197] on button "Guardar y finalizar" at bounding box center [555, 203] width 93 height 21
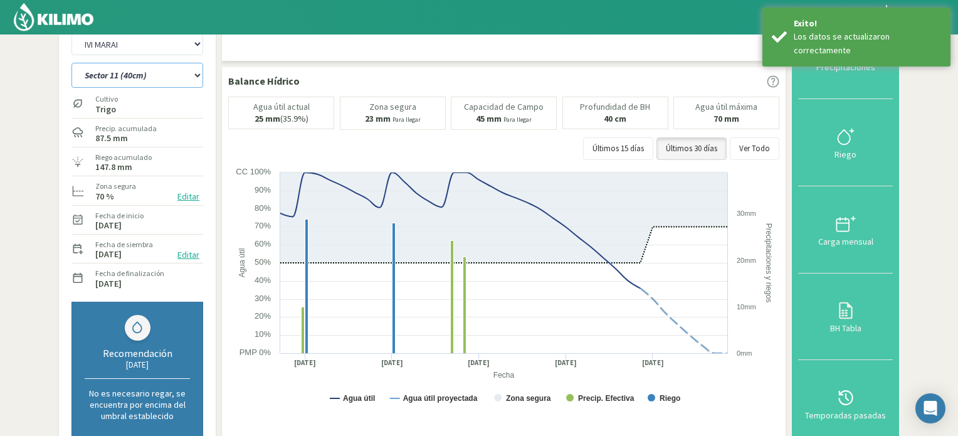
click at [198, 75] on select "Sector 10 Sector 10 (40cm) Sector 11 Sector 11 (40cm) Sector 12 Sector 12 (40cm…" at bounding box center [137, 75] width 132 height 25
click at [71, 63] on select "Sector 10 Sector 10 (40cm) Sector 11 Sector 11 (40cm) Sector 12 Sector 12 (40cm…" at bounding box center [137, 75] width 132 height 25
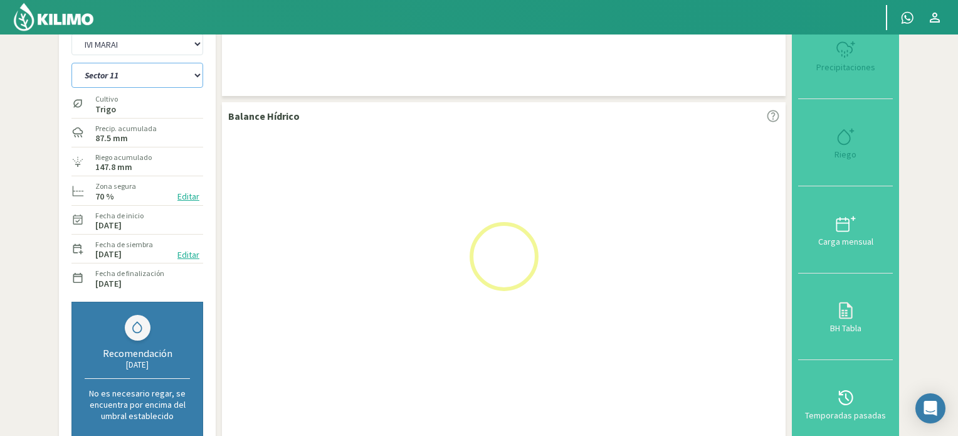
select select "75: Object"
select select "14: Object"
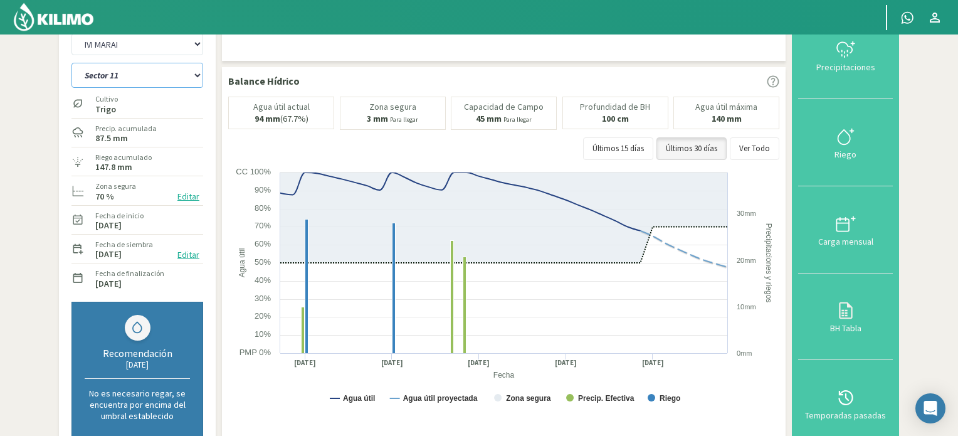
click at [196, 76] on select "Sector 10 Sector 10 (40cm) Sector 11 Sector 11 (40cm) Sector 12 Sector 12 (40cm…" at bounding box center [137, 75] width 132 height 25
click at [71, 63] on select "Sector 10 Sector 10 (40cm) Sector 11 Sector 11 (40cm) Sector 12 Sector 12 (40cm…" at bounding box center [137, 75] width 132 height 25
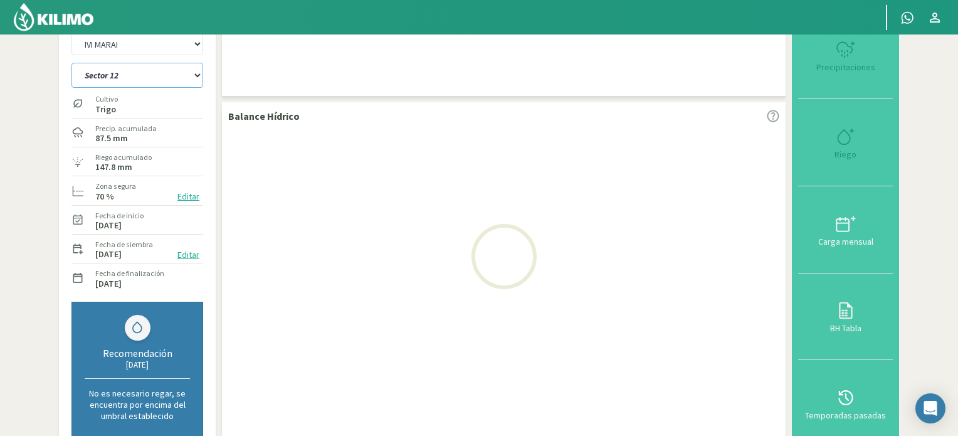
select select "86: Object"
select select "16: Object"
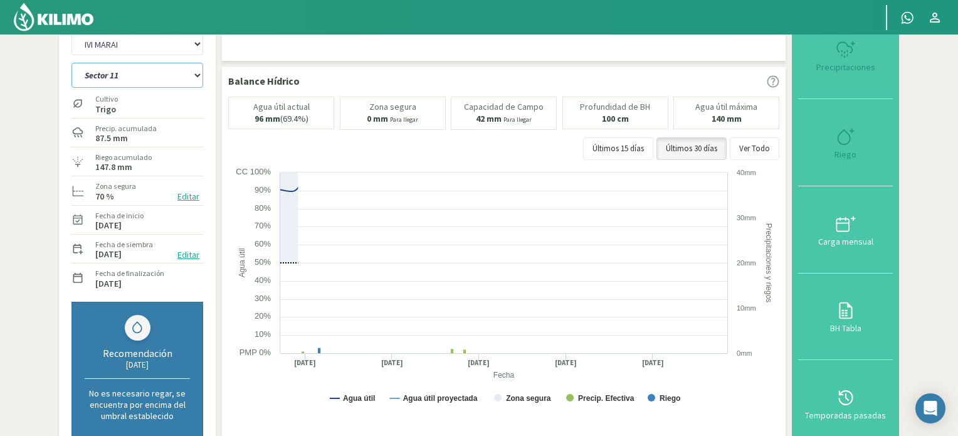
select select "100: Object"
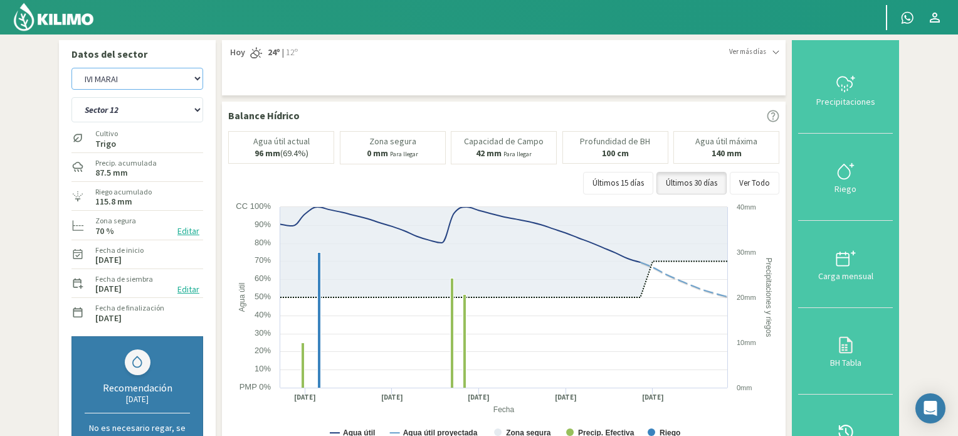
click at [198, 76] on select "IVI MARAI La Higuera" at bounding box center [137, 79] width 132 height 22
click at [71, 68] on select "IVI MARAI La Higuera" at bounding box center [137, 79] width 132 height 22
select select "19: Object"
select select "108: Object"
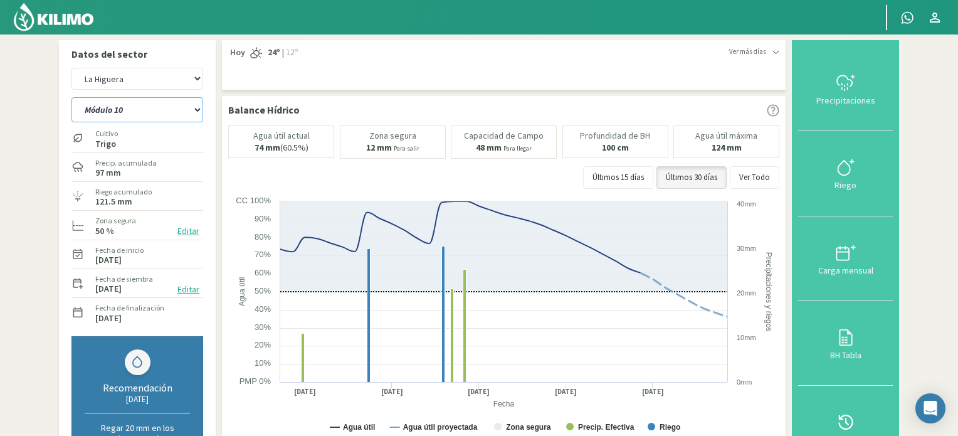
click at [199, 109] on select "Módulo 10 Módulo 10 (40cm) Módulo 11 Módulo 11 (40cm) Módulo 6 Módulo 6 (40cm) …" at bounding box center [137, 109] width 132 height 25
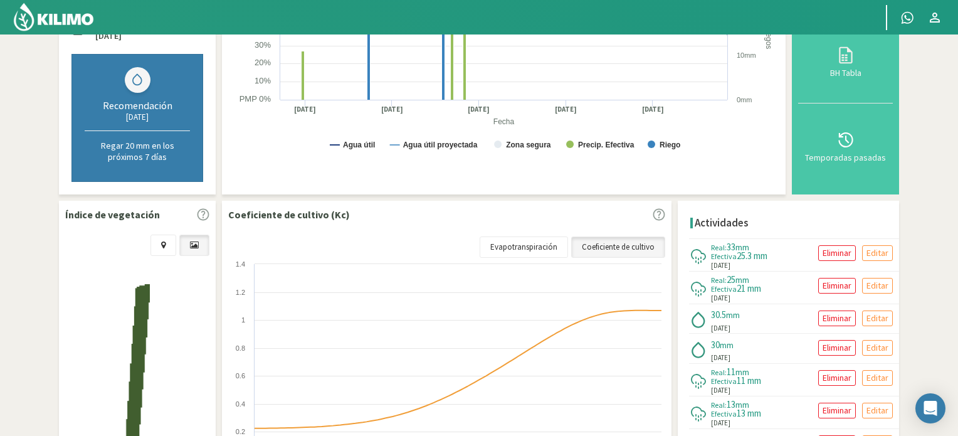
scroll to position [313, 0]
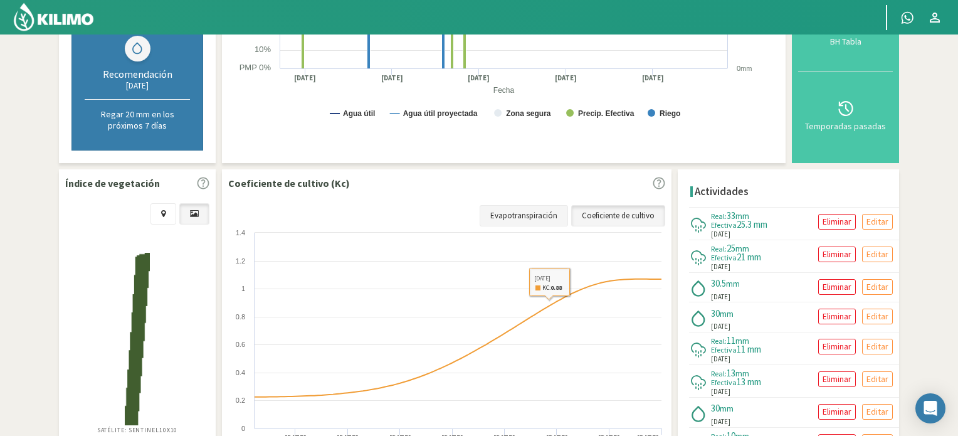
click at [538, 212] on link "Evapotranspiración" at bounding box center [523, 215] width 88 height 21
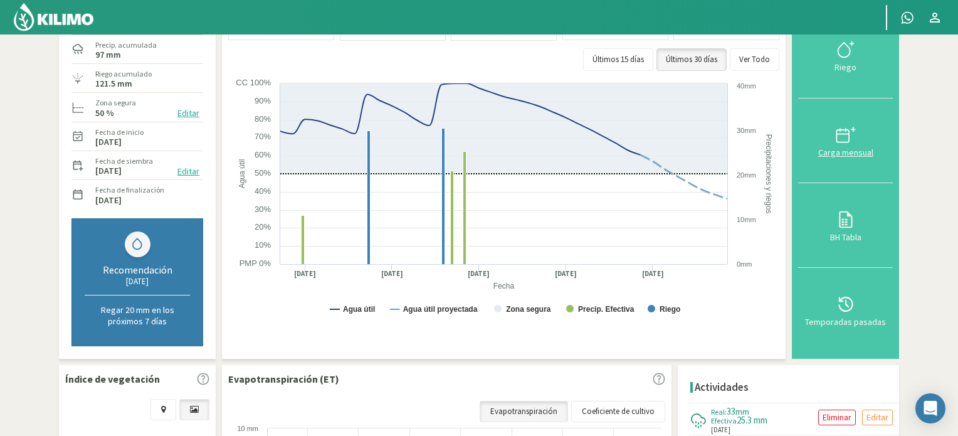
scroll to position [125, 0]
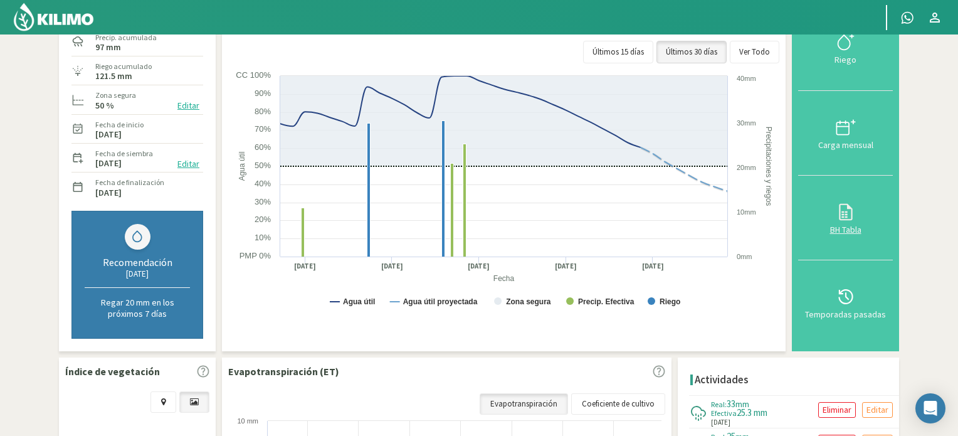
click at [845, 206] on icon at bounding box center [845, 212] width 20 height 20
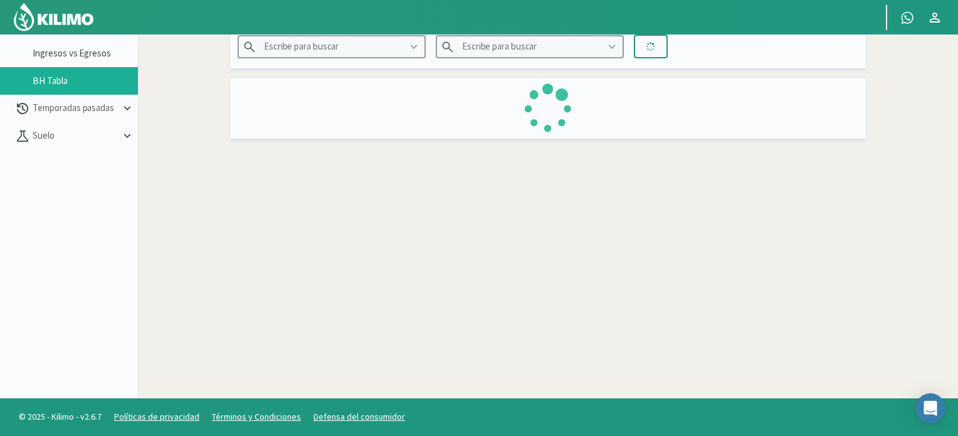
type input "La Higuera"
type input "Módulo 10"
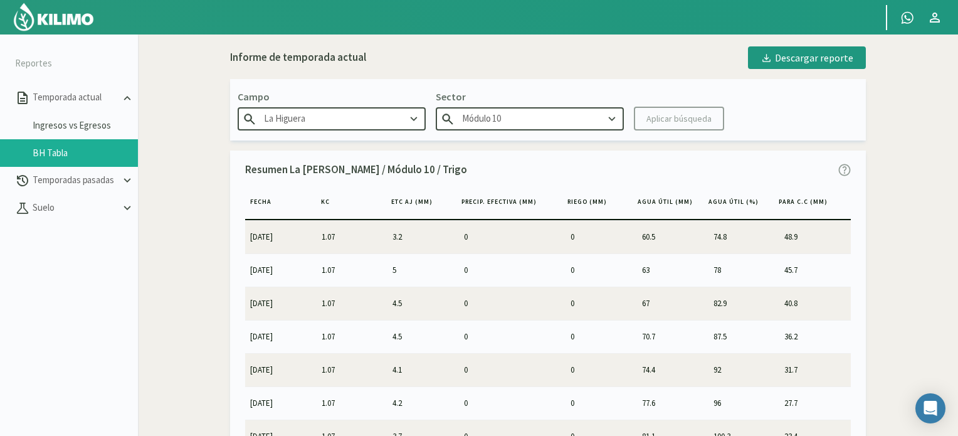
scroll to position [0, 0]
click at [40, 21] on img at bounding box center [54, 17] width 82 height 30
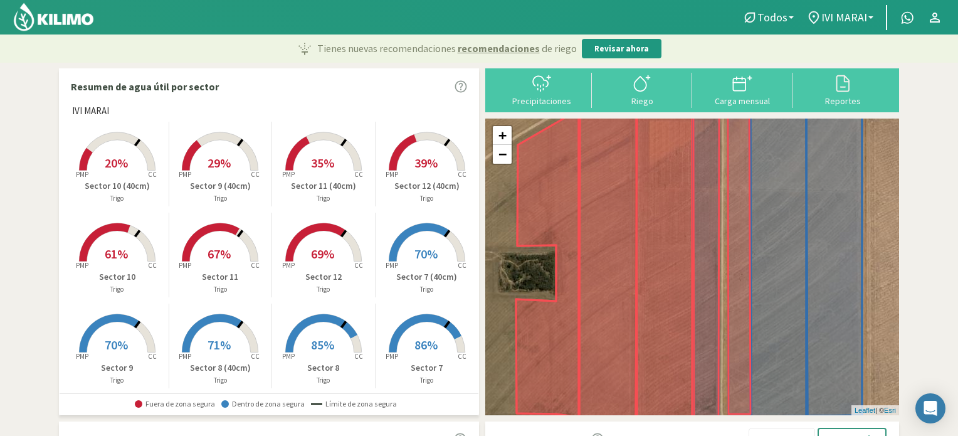
click at [416, 345] on span "86%" at bounding box center [425, 345] width 23 height 16
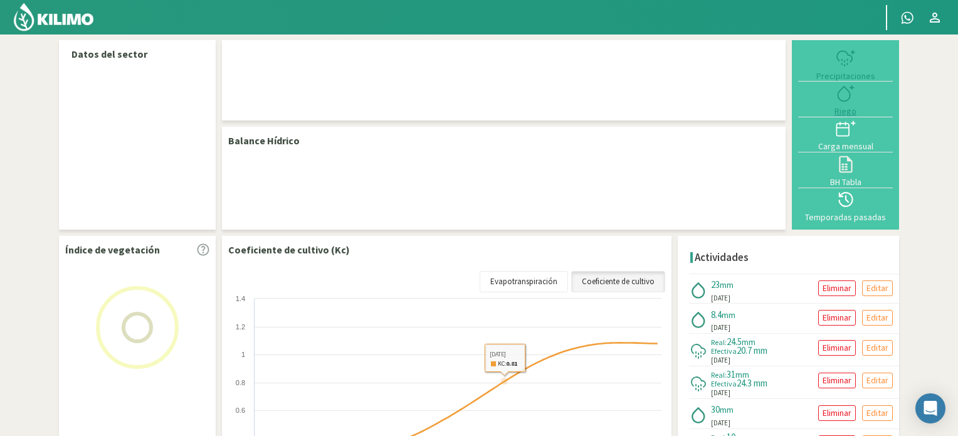
select select "6: Object"
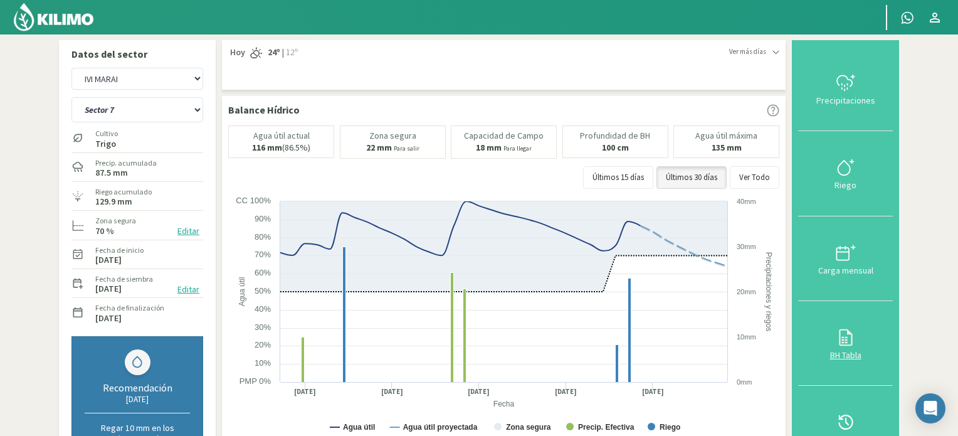
click at [845, 338] on icon at bounding box center [845, 337] width 20 height 20
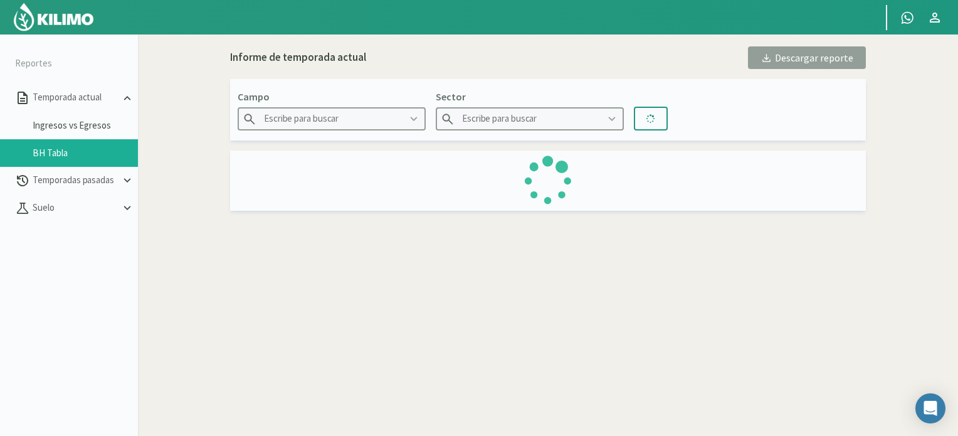
type input "IVI MARAI"
type input "Sector 7"
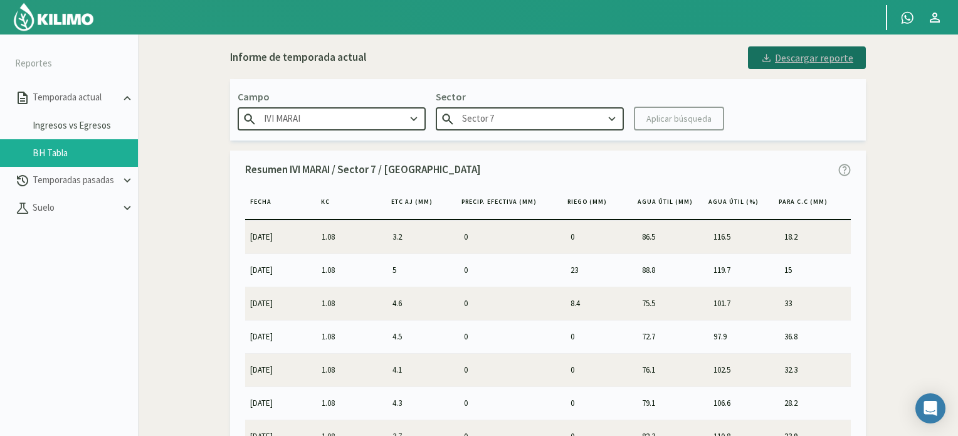
click at [811, 58] on div "Descargar reporte" at bounding box center [806, 57] width 93 height 15
click at [828, 61] on div "Descargar reporte" at bounding box center [806, 57] width 93 height 15
click at [56, 14] on img at bounding box center [54, 17] width 82 height 30
